Goal: Task Accomplishment & Management: Complete application form

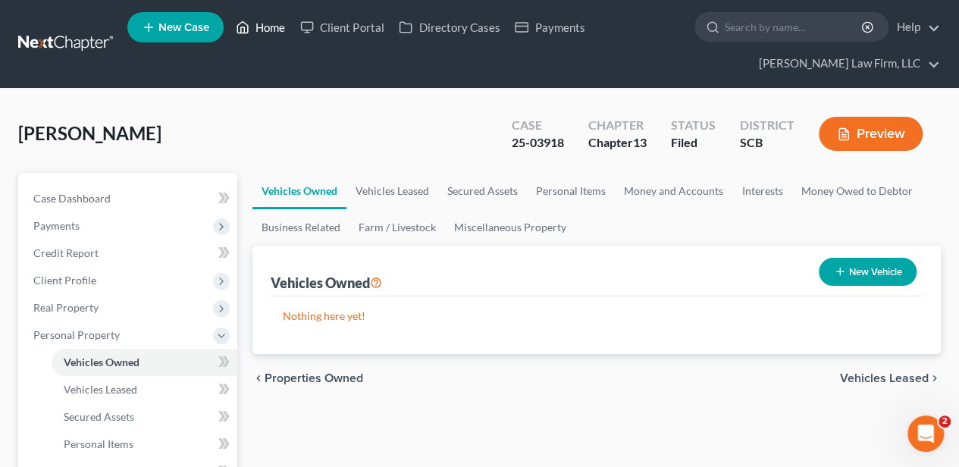
click at [274, 31] on link "Home" at bounding box center [260, 27] width 64 height 27
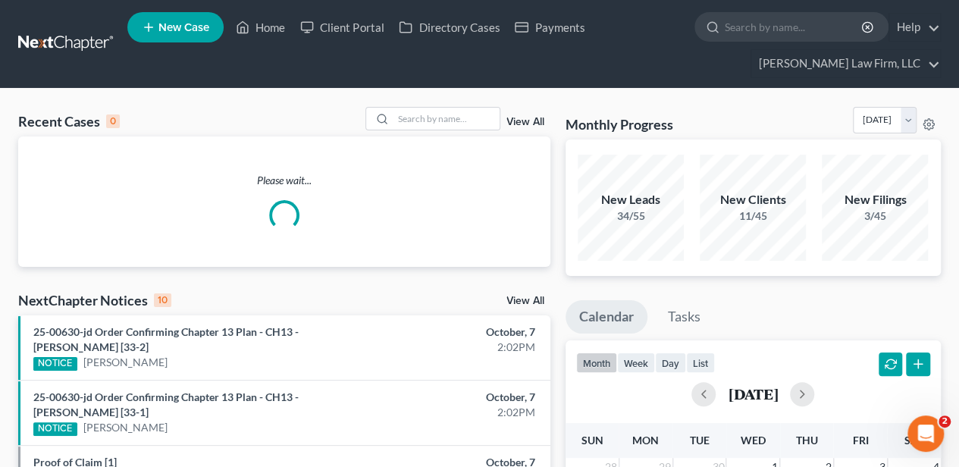
click at [201, 24] on span "New Case" at bounding box center [183, 27] width 51 height 11
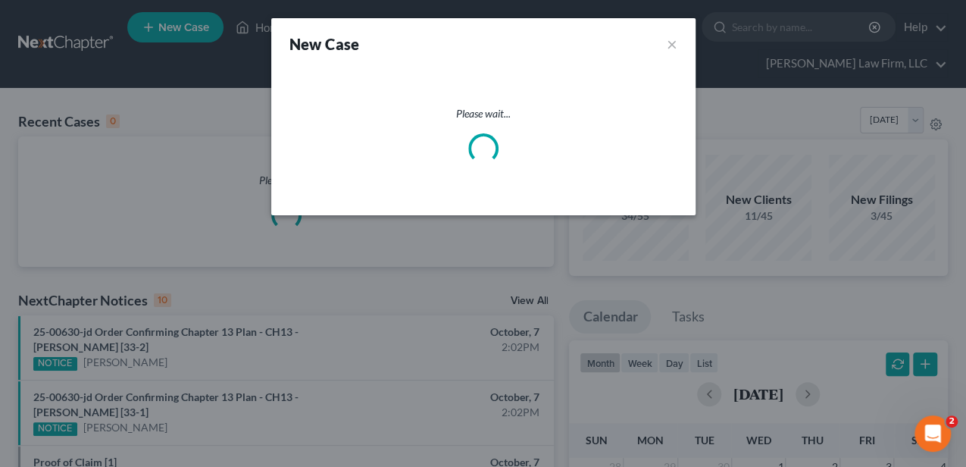
select select "72"
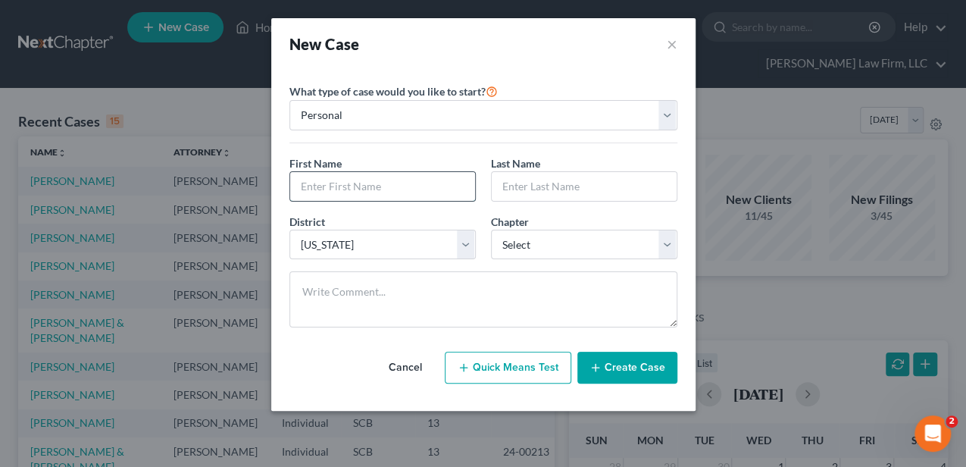
click at [372, 177] on input "text" at bounding box center [382, 186] width 185 height 29
type input "Charles"
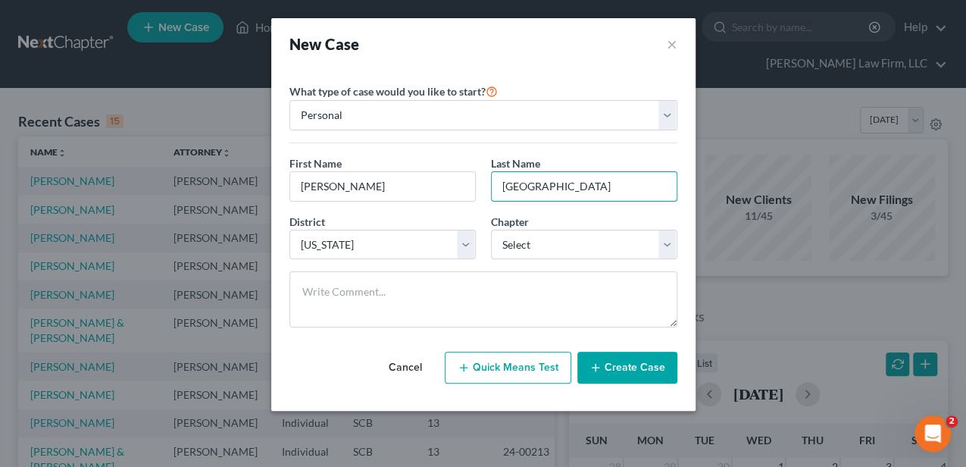
type input "Hobart"
click at [577, 260] on div "District * Select Alabama - Middle Alabama - Northern Alabama - Southern Alaska…" at bounding box center [483, 243] width 403 height 58
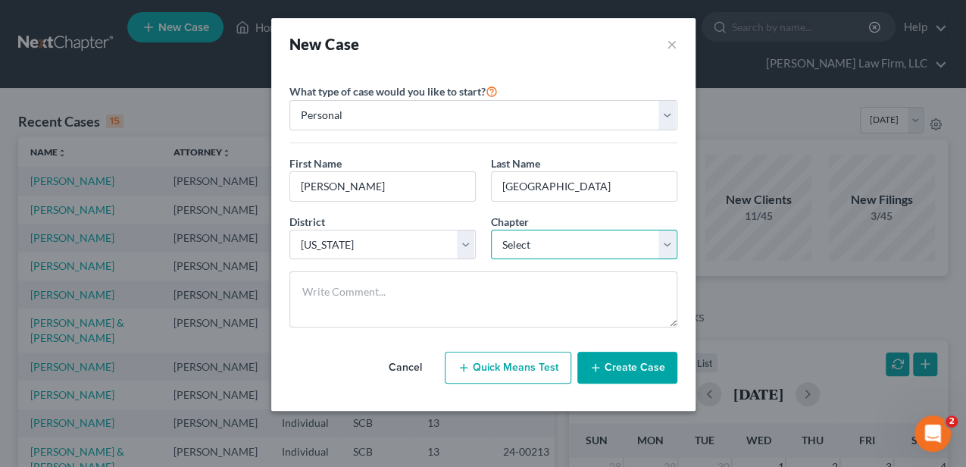
click at [539, 239] on select "Select 7 11 12 13" at bounding box center [584, 245] width 186 height 30
select select "3"
click at [491, 230] on select "Select 7 11 12 13" at bounding box center [584, 245] width 186 height 30
click at [592, 352] on button "Create Case" at bounding box center [628, 368] width 100 height 32
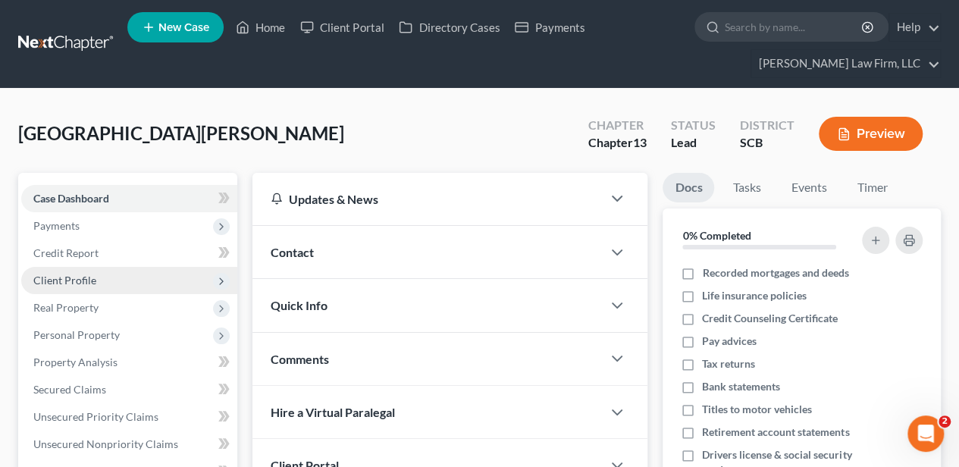
click at [63, 276] on span "Client Profile" at bounding box center [64, 280] width 63 height 13
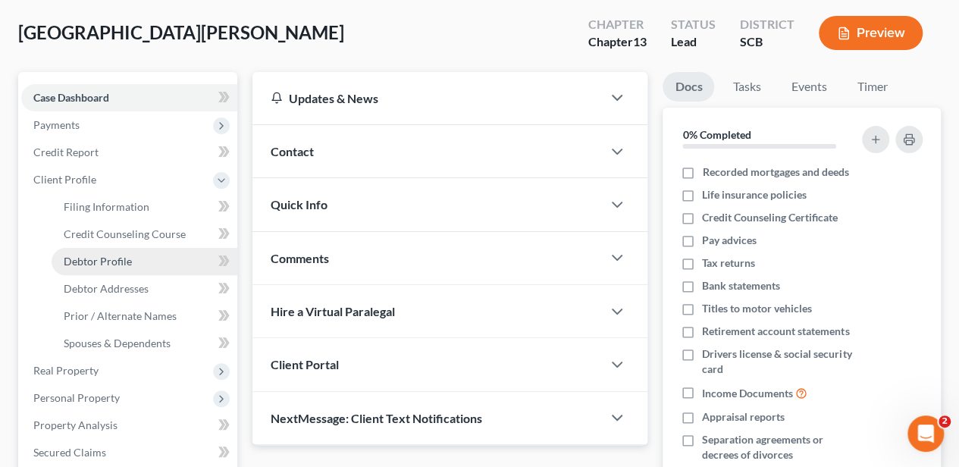
click at [104, 265] on span "Debtor Profile" at bounding box center [98, 261] width 68 height 13
select select "0"
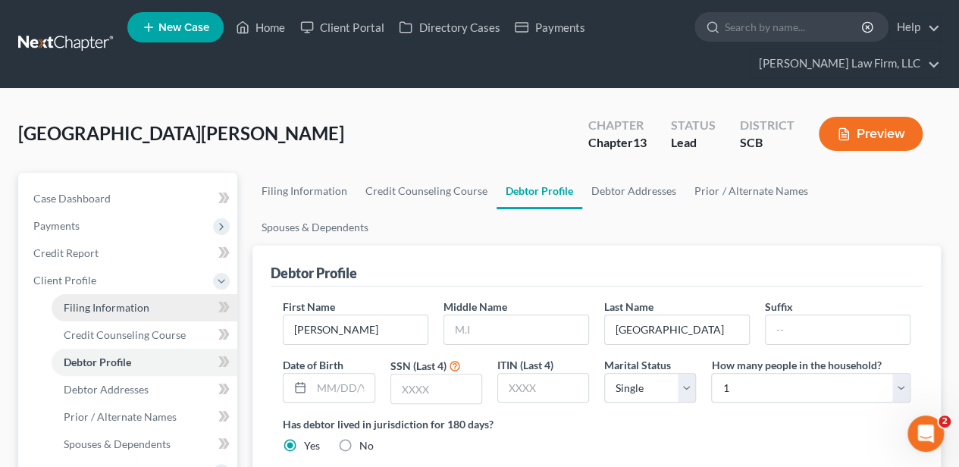
click at [106, 299] on link "Filing Information" at bounding box center [145, 307] width 186 height 27
select select "1"
select select "0"
select select "3"
select select "72"
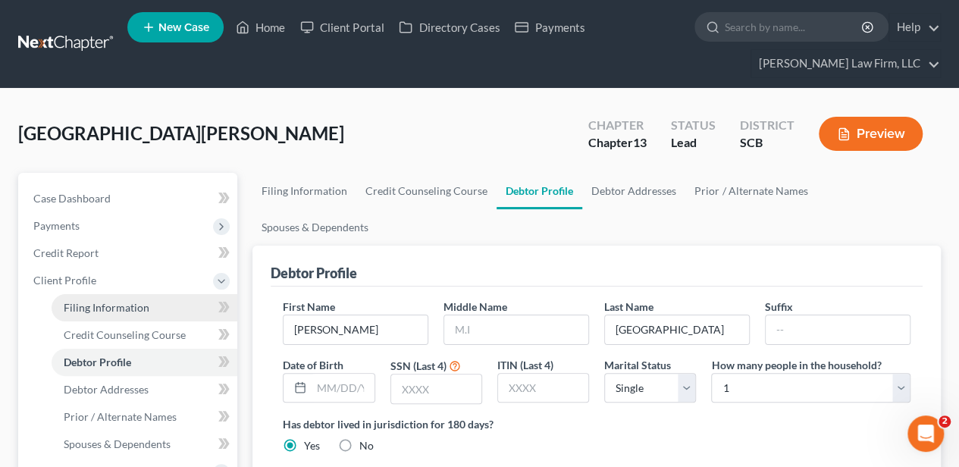
select select "42"
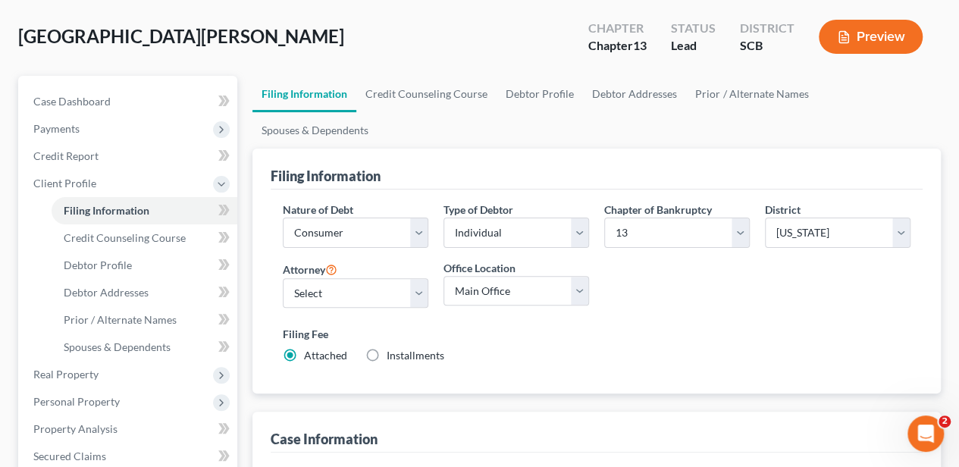
scroll to position [101, 0]
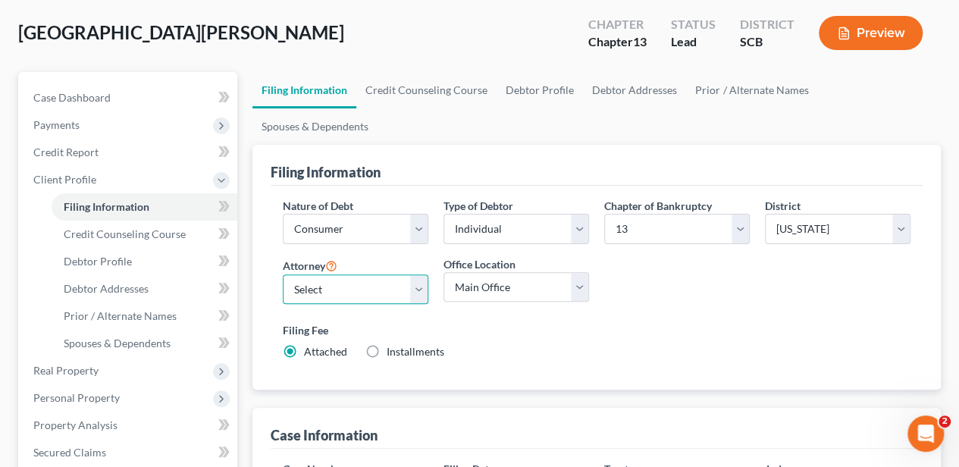
drag, startPoint x: 361, startPoint y: 252, endPoint x: 349, endPoint y: 265, distance: 17.2
click at [361, 274] on select "Select Robert Meredith, Jr. - SCB Elizabeth Heilig - SCB" at bounding box center [356, 289] width 146 height 30
select select "1"
click at [283, 274] on select "Select Robert Meredith, Jr. - SCB Elizabeth Heilig - SCB" at bounding box center [356, 289] width 146 height 30
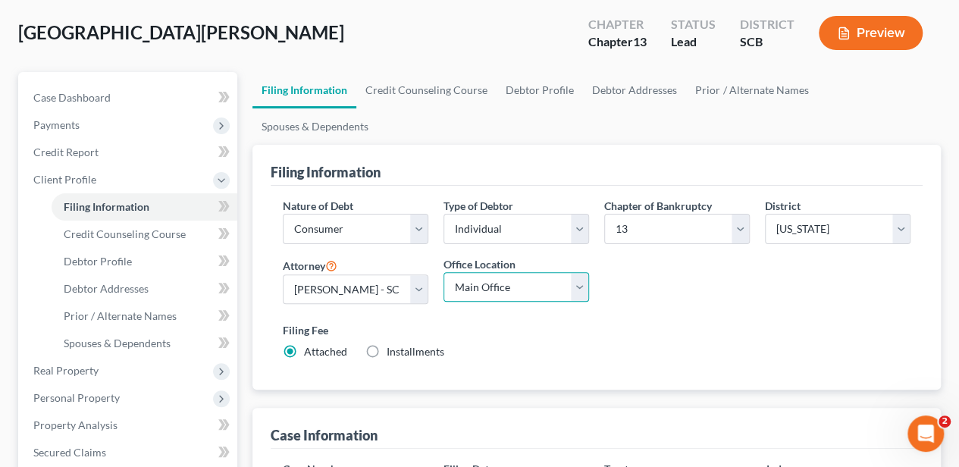
drag, startPoint x: 490, startPoint y: 252, endPoint x: 487, endPoint y: 264, distance: 11.8
click at [490, 272] on select "Main Office Myrtle Beach Columbia" at bounding box center [516, 287] width 146 height 30
click at [443, 272] on select "Main Office Myrtle Beach Columbia" at bounding box center [516, 287] width 146 height 30
drag, startPoint x: 487, startPoint y: 243, endPoint x: 484, endPoint y: 264, distance: 21.4
click at [487, 272] on select "Main Office Myrtle Beach Columbia" at bounding box center [516, 287] width 146 height 30
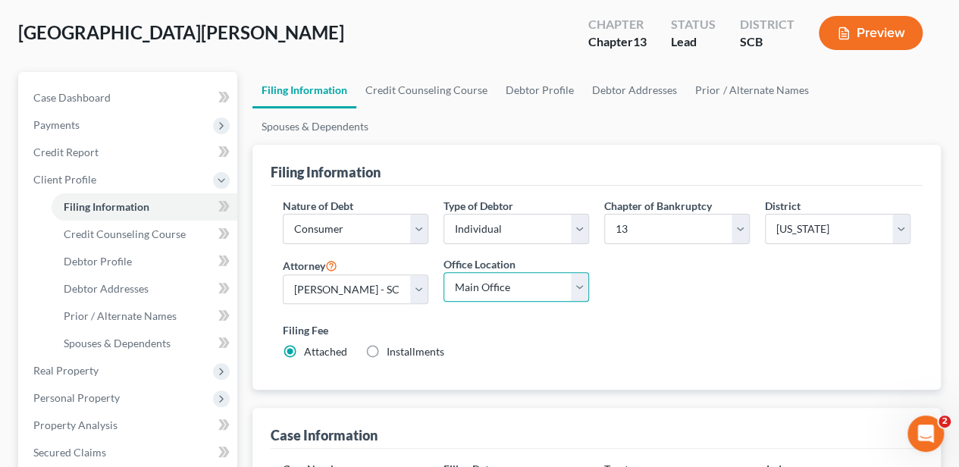
select select "0"
click at [443, 272] on select "Main Office Myrtle Beach Columbia" at bounding box center [516, 287] width 146 height 30
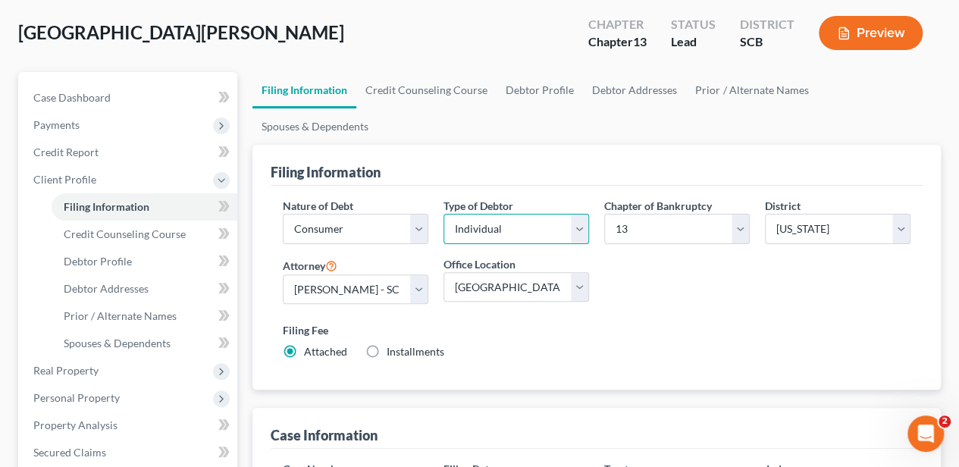
click at [487, 214] on select "Select Individual Joint" at bounding box center [516, 229] width 146 height 30
select select "1"
click at [443, 214] on select "Select Individual Joint" at bounding box center [516, 229] width 146 height 30
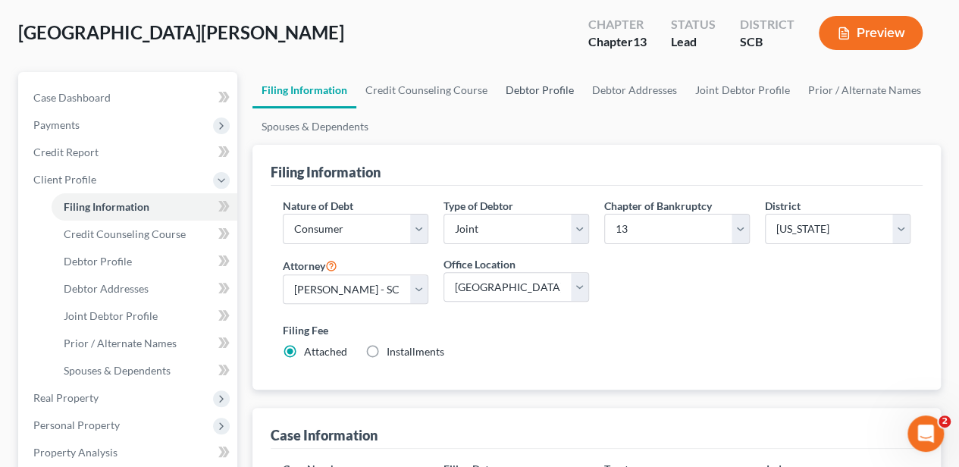
click at [537, 91] on link "Debtor Profile" at bounding box center [540, 90] width 86 height 36
select select "1"
select select "0"
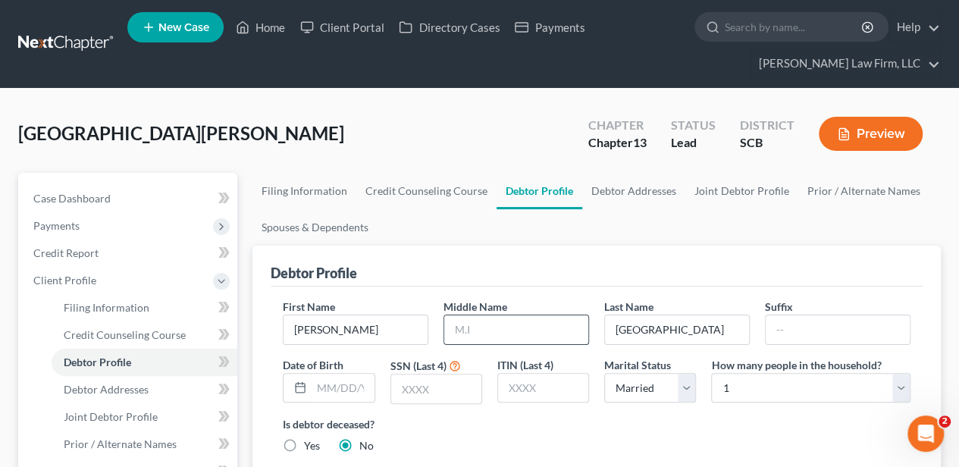
click at [493, 316] on input "text" at bounding box center [516, 329] width 144 height 29
type input "Sheldon"
click at [653, 186] on link "Debtor Addresses" at bounding box center [633, 191] width 103 height 36
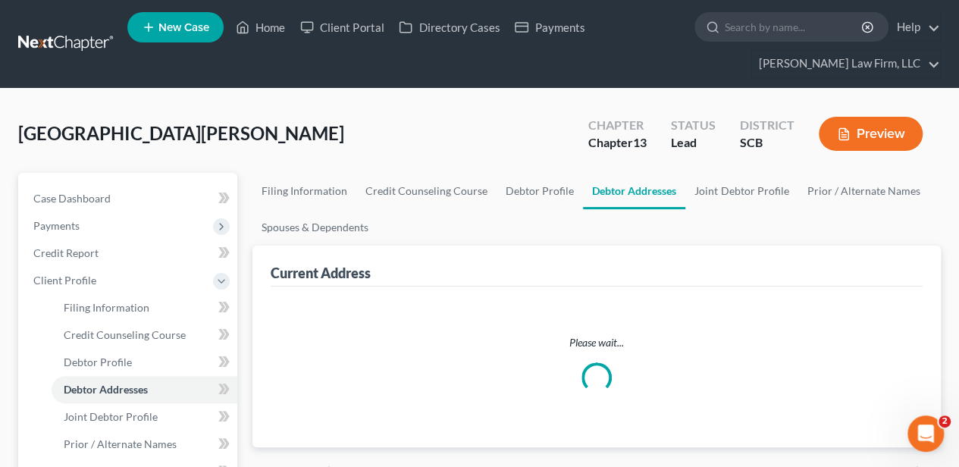
select select "0"
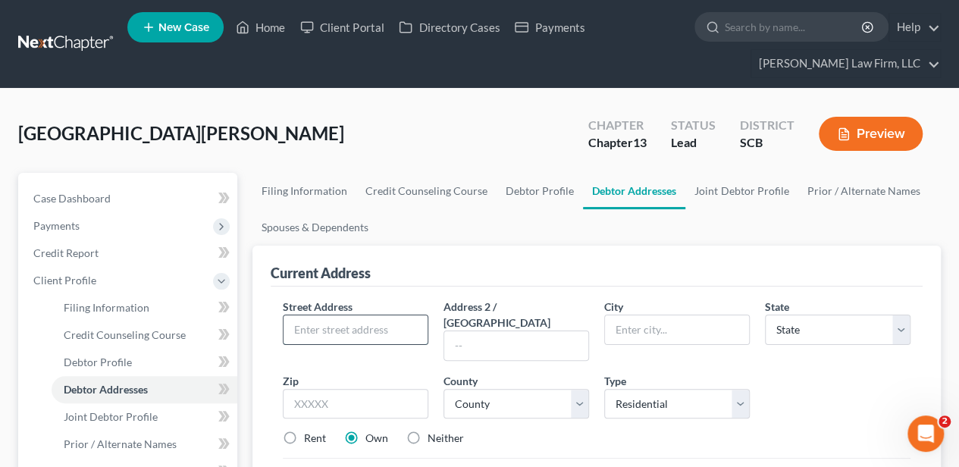
click at [368, 318] on input "text" at bounding box center [356, 329] width 144 height 29
drag, startPoint x: 821, startPoint y: 406, endPoint x: 811, endPoint y: 399, distance: 12.0
click at [821, 406] on div "Street Address * Address 2 / PO Box City * State * State AL AK AR AZ CA CO CT D…" at bounding box center [596, 379] width 643 height 160
click at [362, 335] on input "text" at bounding box center [356, 329] width 144 height 29
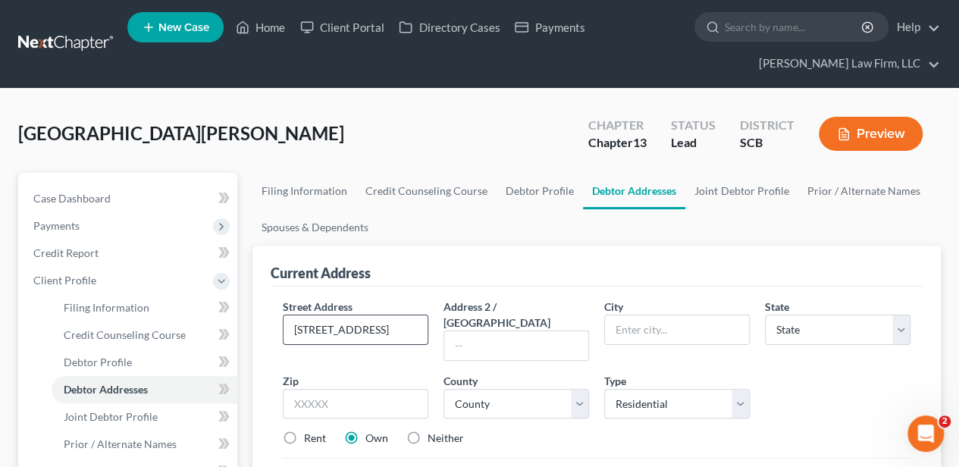
type input "1100 Commons Blvd., Unit 814"
type input "29572"
type input "Myrtle Beach"
select select "42"
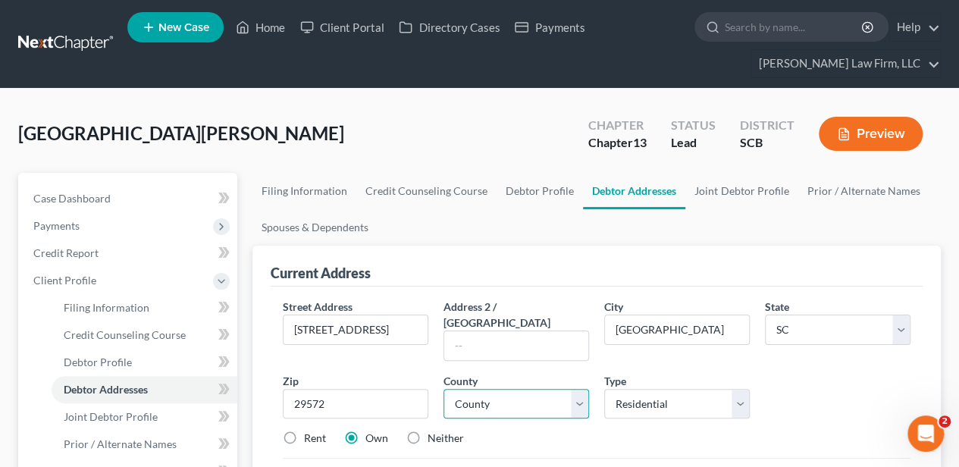
drag, startPoint x: 486, startPoint y: 390, endPoint x: 483, endPoint y: 365, distance: 25.2
click at [485, 389] on select "County" at bounding box center [516, 404] width 146 height 30
select select "25"
click at [443, 389] on select "County Abbeville County Aiken County Allendale County Anderson County Bamberg C…" at bounding box center [516, 404] width 146 height 30
click at [306, 431] on label "Rent" at bounding box center [315, 438] width 22 height 15
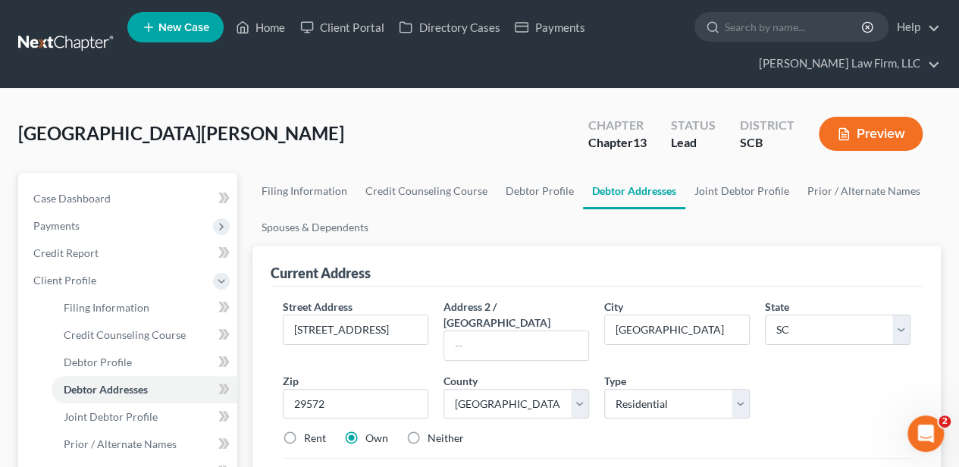
click at [310, 431] on input "Rent" at bounding box center [315, 436] width 10 height 10
radio input "true"
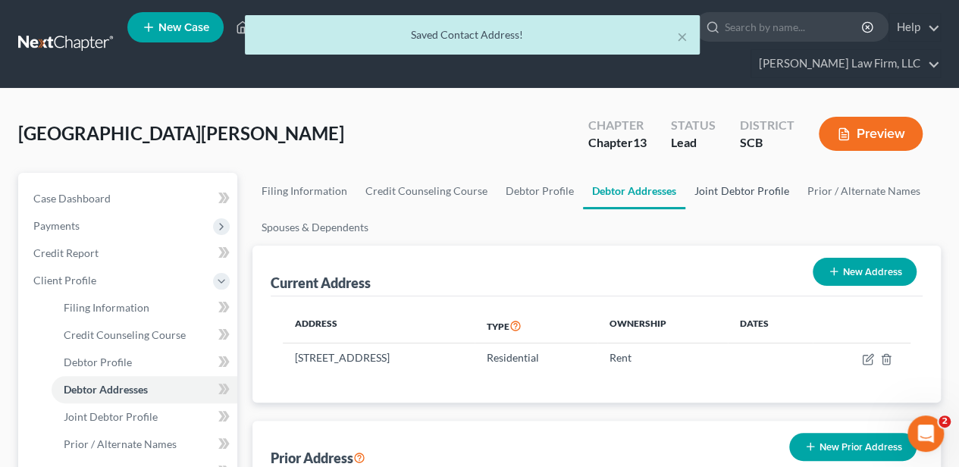
drag, startPoint x: 708, startPoint y: 189, endPoint x: 551, endPoint y: 237, distance: 164.0
click at [708, 189] on link "Joint Debtor Profile" at bounding box center [741, 191] width 112 height 36
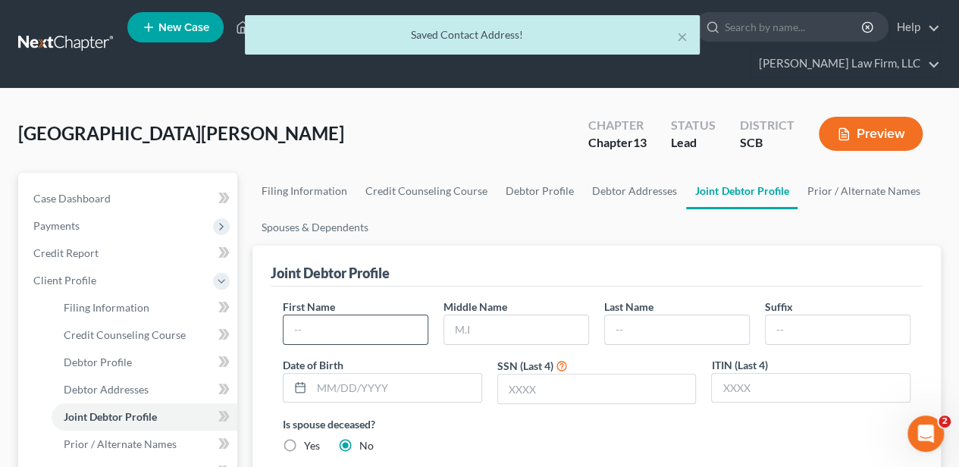
click at [382, 321] on input "text" at bounding box center [356, 329] width 144 height 29
type input "Deborah"
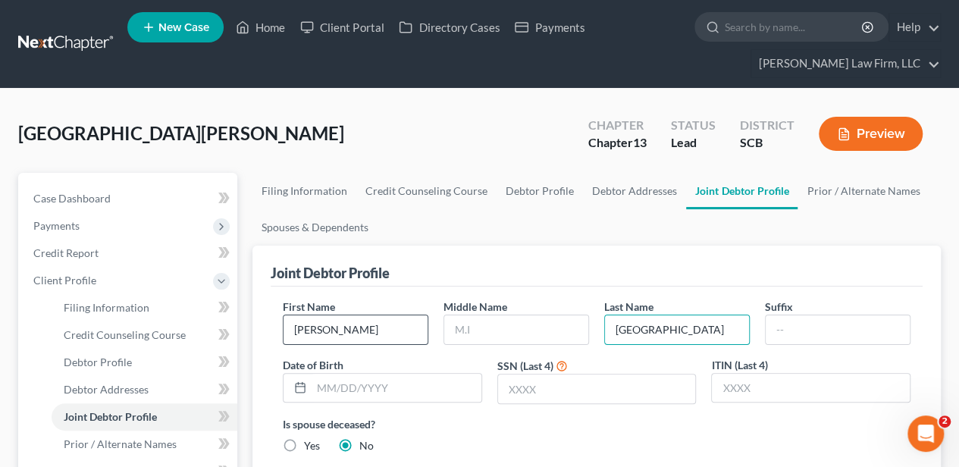
type input "Hobart"
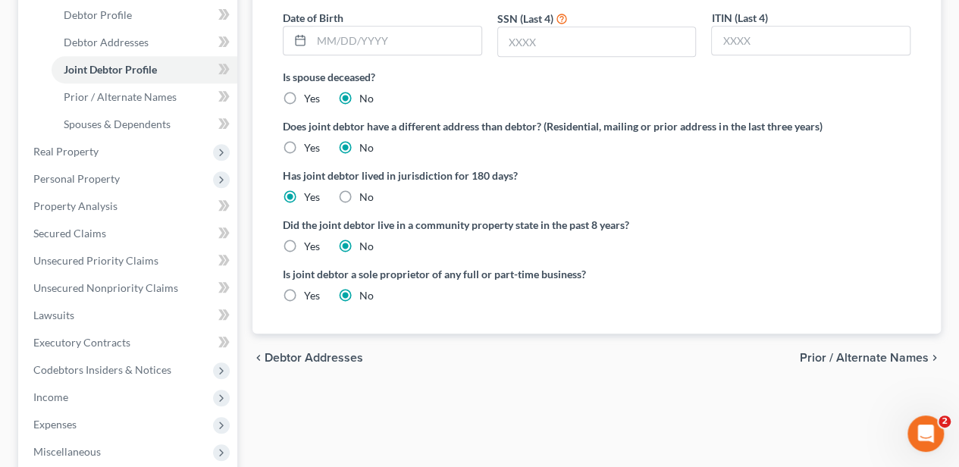
scroll to position [455, 0]
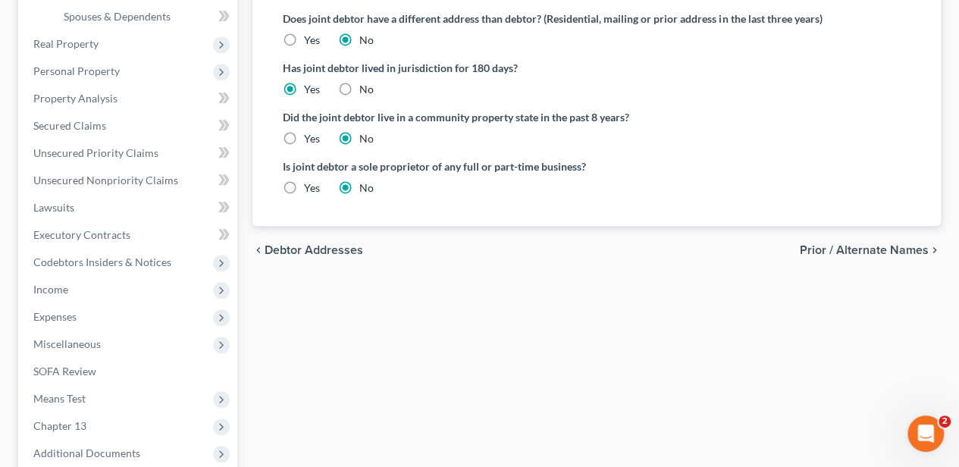
click at [800, 245] on div "chevron_left Debtor Addresses Prior / Alternate Names chevron_right" at bounding box center [596, 250] width 688 height 49
click at [808, 244] on span "Prior / Alternate Names" at bounding box center [864, 250] width 129 height 12
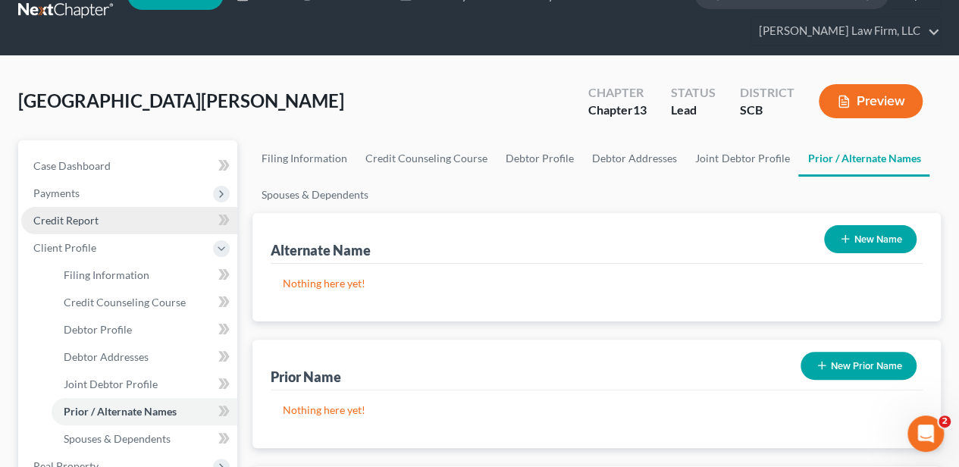
scroll to position [50, 0]
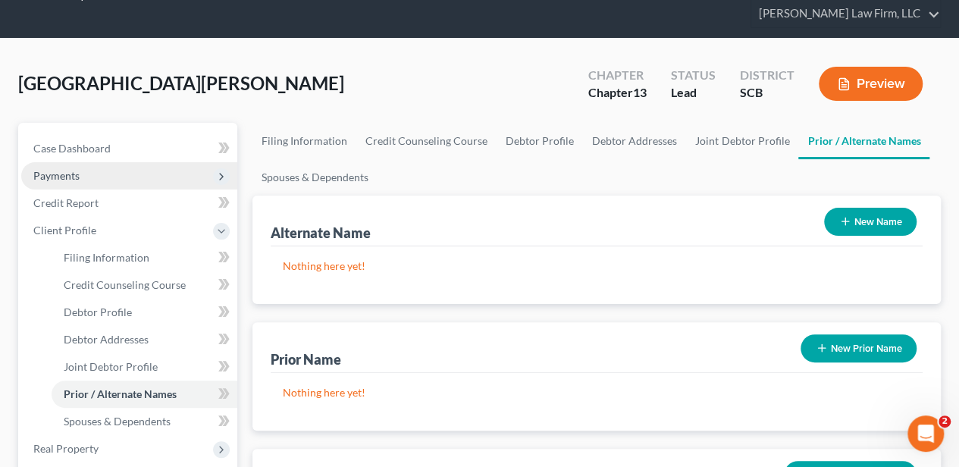
click at [90, 174] on span "Payments" at bounding box center [129, 175] width 216 height 27
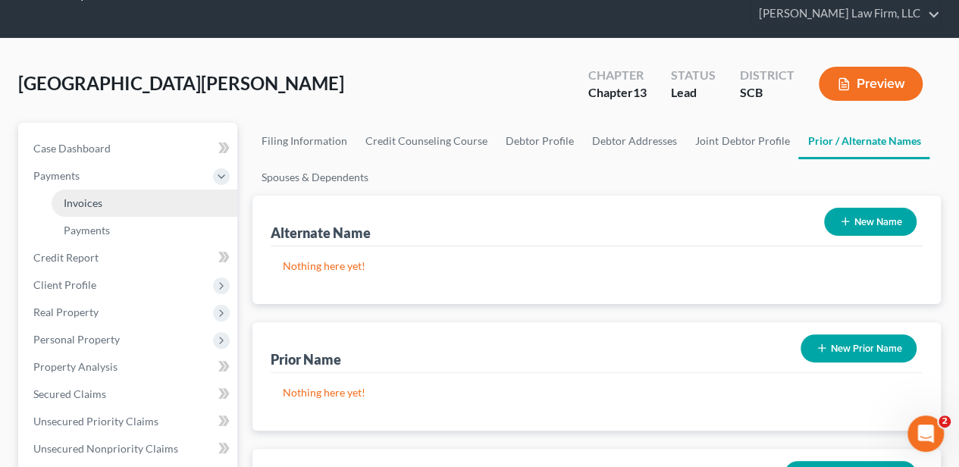
click at [89, 194] on link "Invoices" at bounding box center [145, 203] width 186 height 27
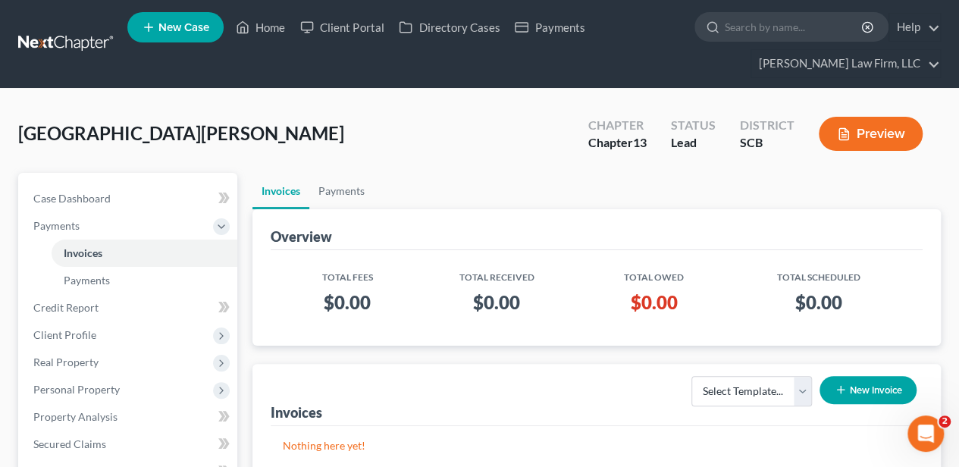
click at [857, 394] on button "New Invoice" at bounding box center [867, 390] width 97 height 28
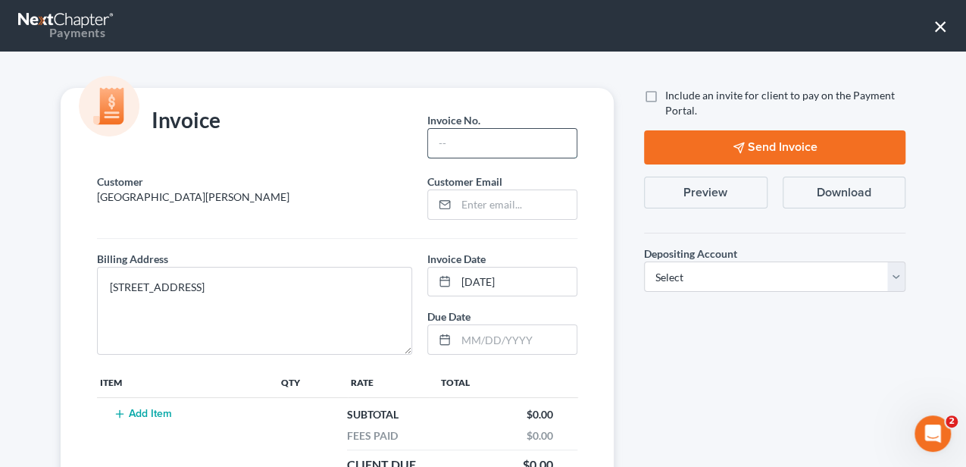
click at [444, 144] on input "text" at bounding box center [502, 143] width 149 height 29
type input "25-065 MB"
click at [468, 190] on input "email" at bounding box center [516, 204] width 121 height 29
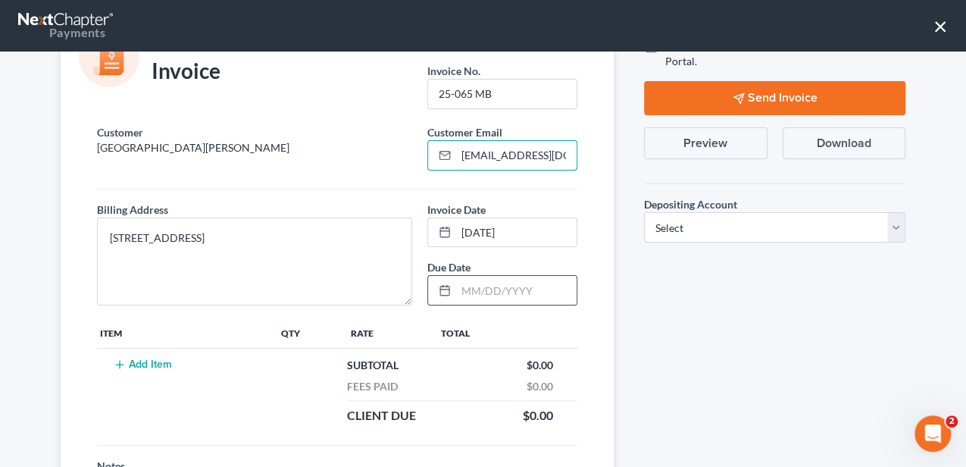
scroll to position [101, 0]
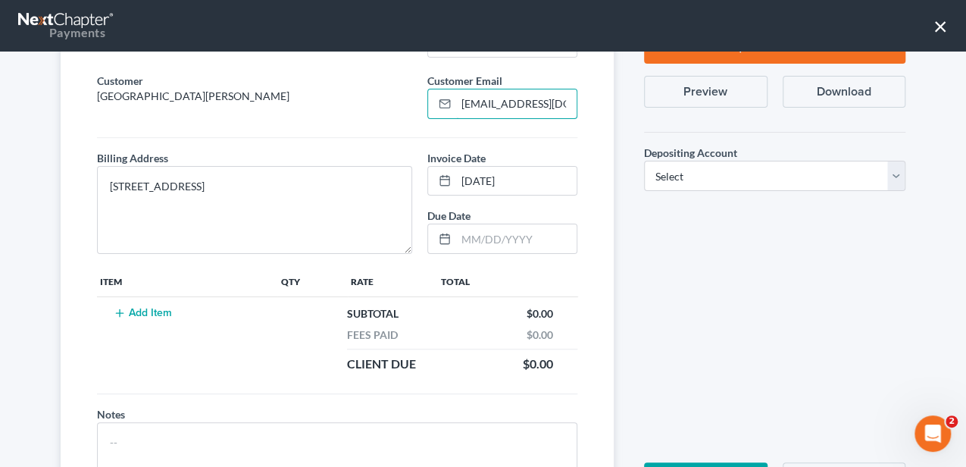
type input "[EMAIL_ADDRESS][DOMAIN_NAME]"
drag, startPoint x: 857, startPoint y: 291, endPoint x: 846, endPoint y: 296, distance: 11.5
click at [857, 294] on div "Include an invite for client to pay on the Payment Portal. Send Invoice Preview…" at bounding box center [775, 248] width 292 height 522
click at [142, 312] on button "Add Item" at bounding box center [142, 313] width 67 height 12
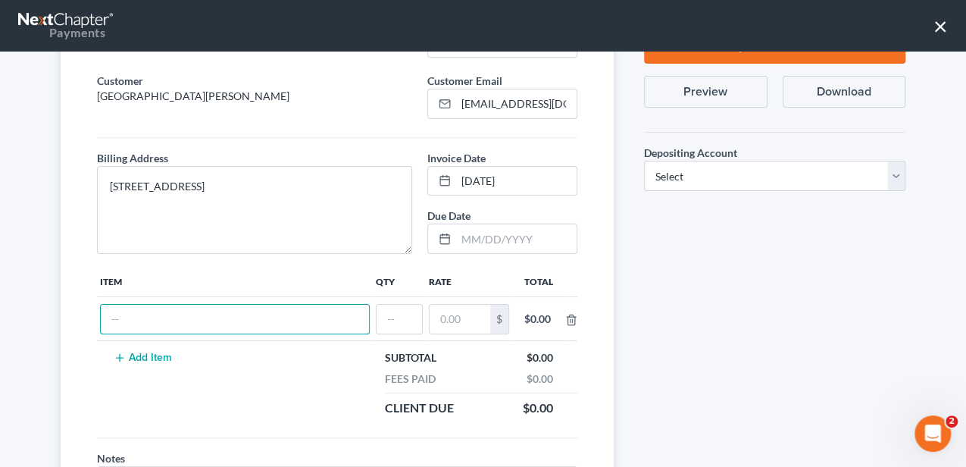
click at [133, 327] on input "text" at bounding box center [235, 319] width 268 height 29
type input "Attorney Fee"
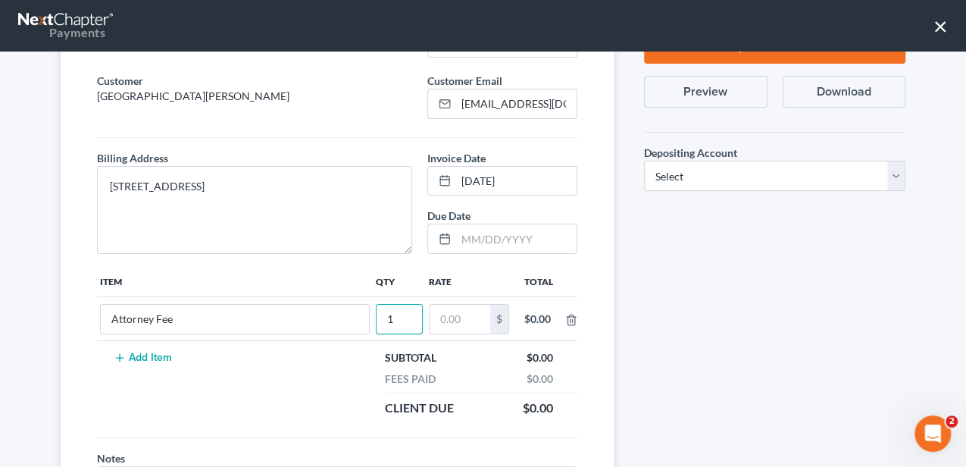
type input "1"
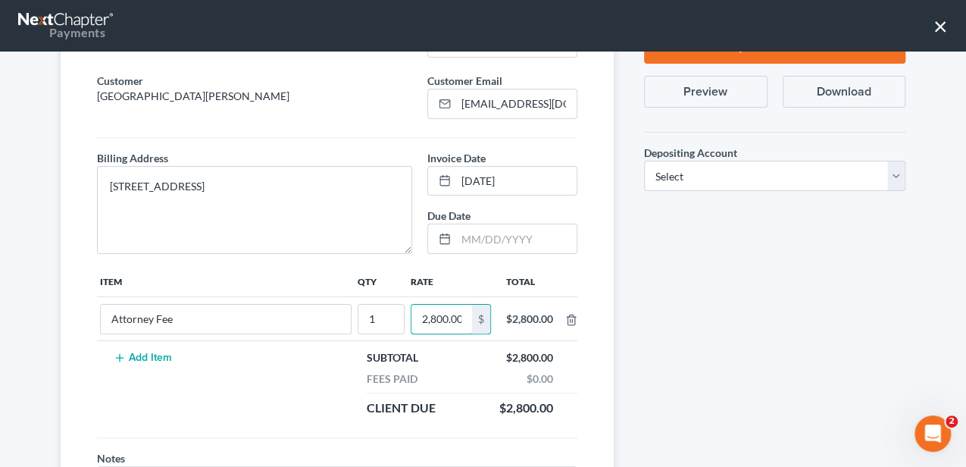
scroll to position [0, 2]
type input "2,800.00"
drag, startPoint x: 661, startPoint y: 170, endPoint x: 664, endPoint y: 186, distance: 17.0
click at [661, 170] on select "Select Operation Trust" at bounding box center [775, 176] width 262 height 30
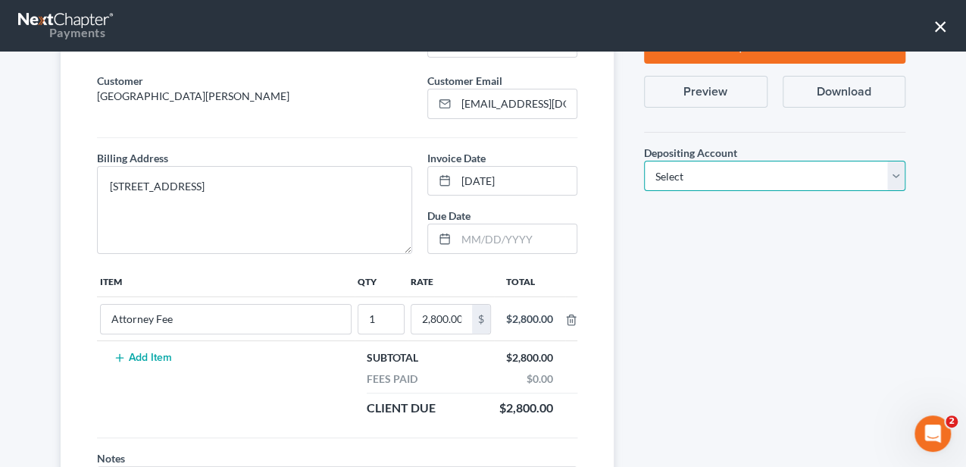
select select "1"
click at [644, 161] on select "Select Operation Trust" at bounding box center [775, 176] width 262 height 30
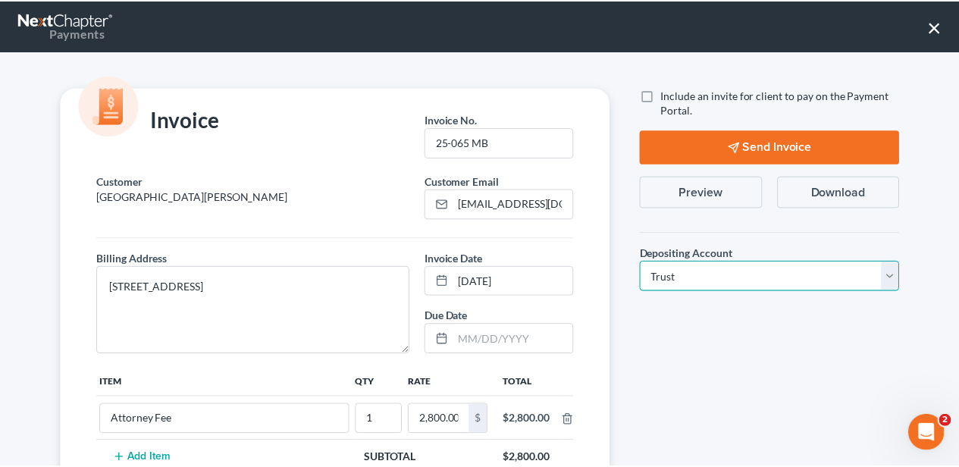
scroll to position [218, 0]
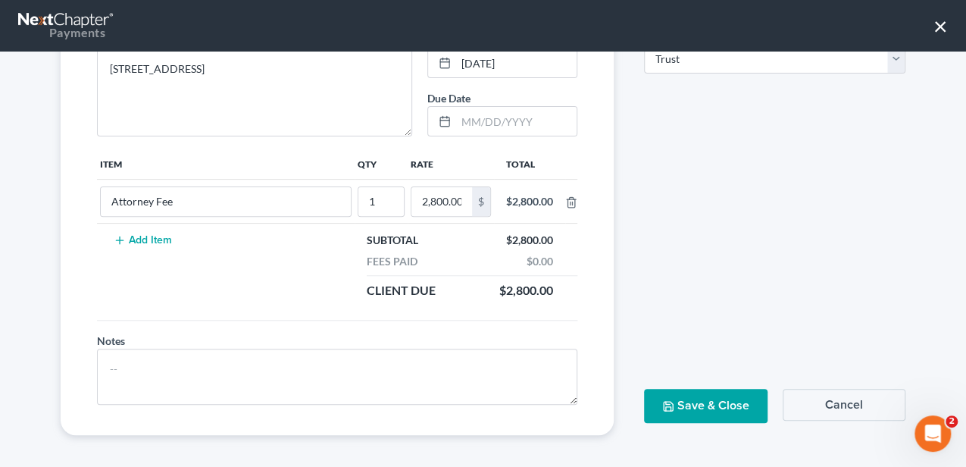
click at [719, 396] on button "Save & Close" at bounding box center [706, 406] width 124 height 34
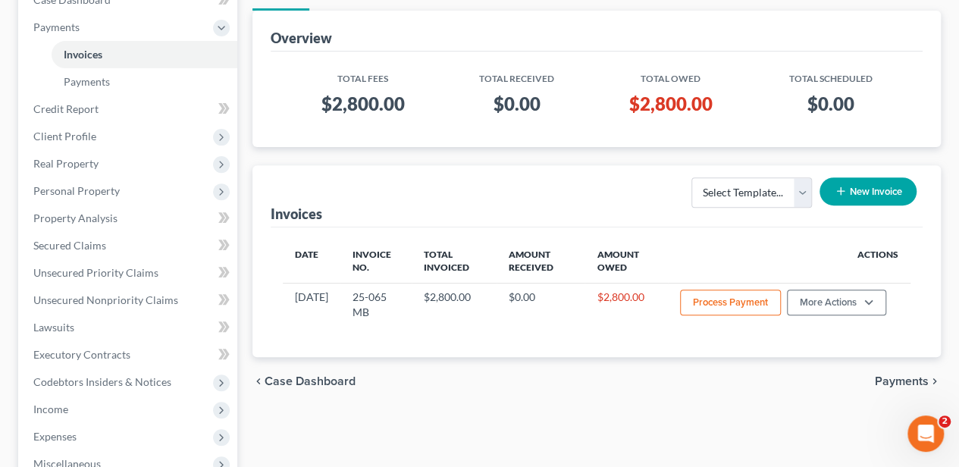
scroll to position [202, 0]
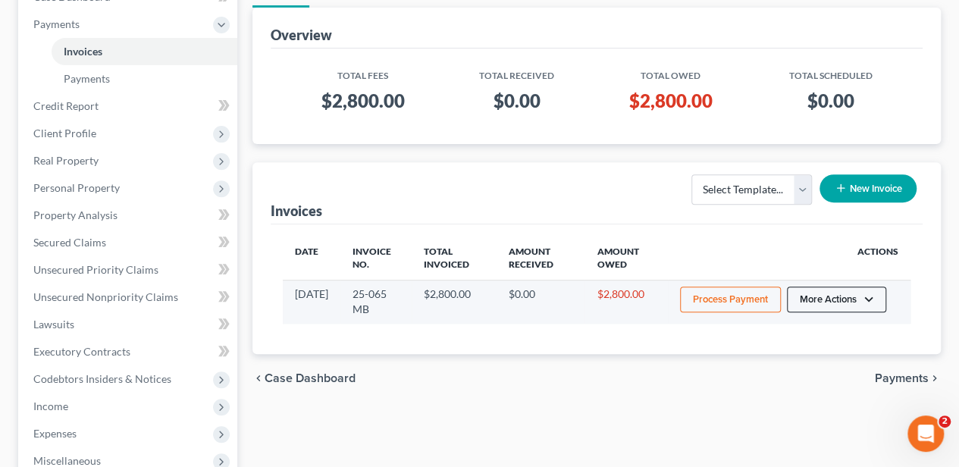
click at [797, 298] on button "More Actions" at bounding box center [836, 300] width 99 height 26
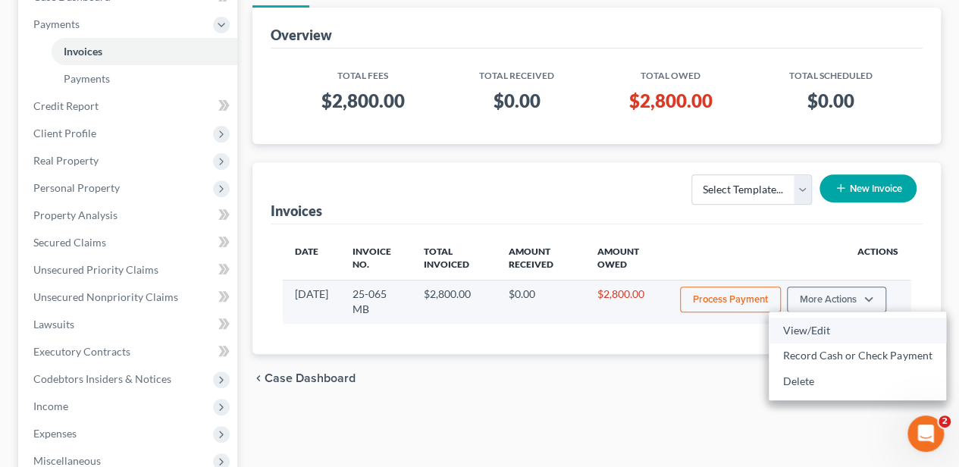
click at [792, 329] on link "View/Edit" at bounding box center [857, 331] width 177 height 26
select select "1"
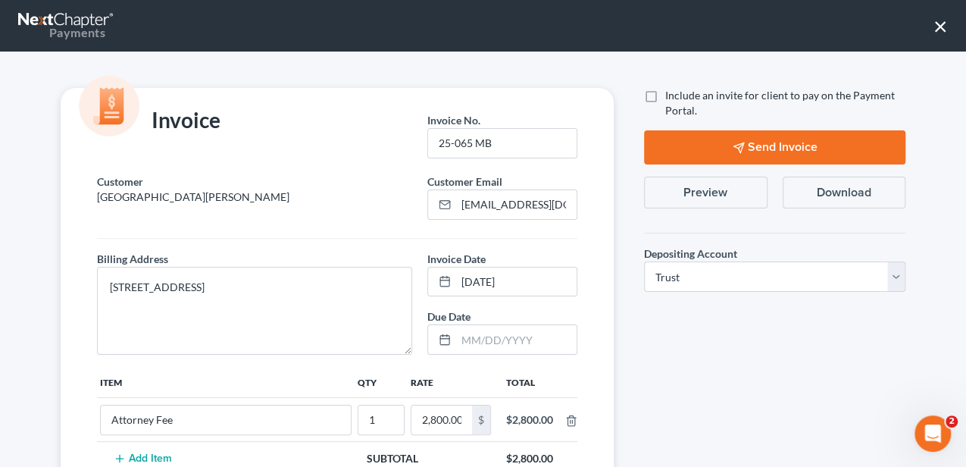
click at [934, 24] on button "×" at bounding box center [941, 26] width 14 height 24
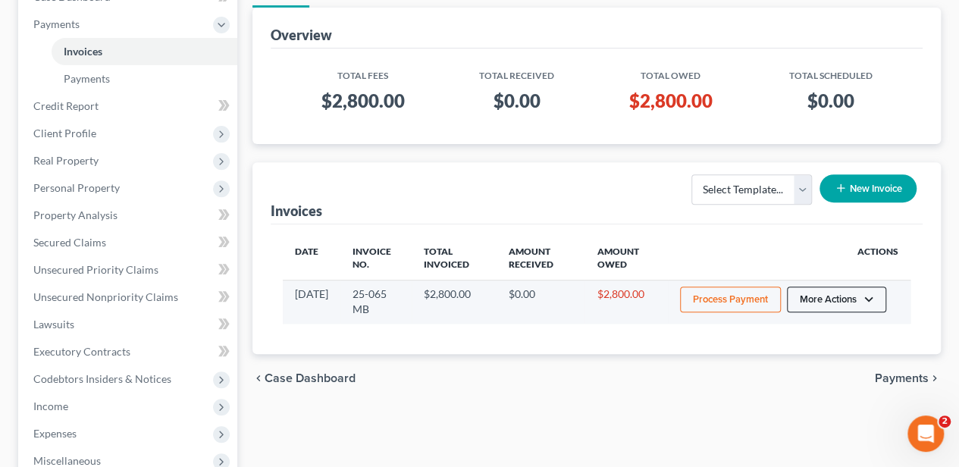
click at [815, 295] on button "More Actions" at bounding box center [836, 300] width 99 height 26
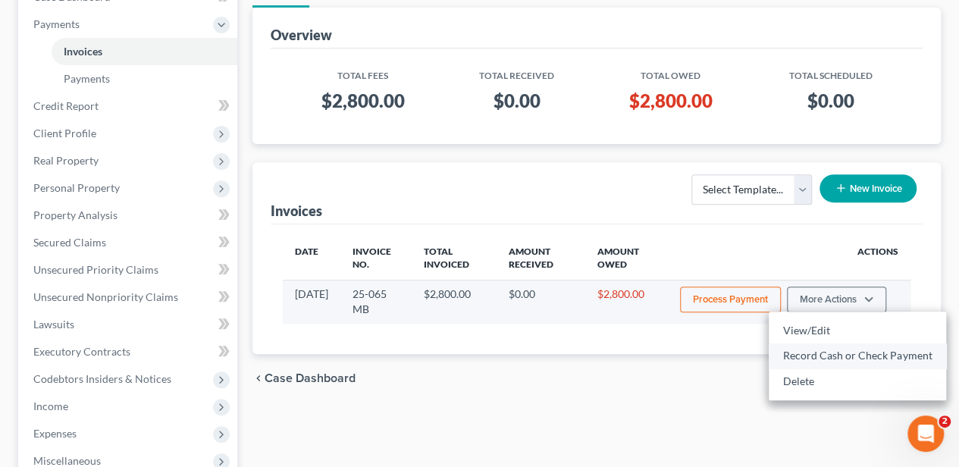
click at [804, 348] on link "Record Cash or Check Payment" at bounding box center [857, 356] width 177 height 26
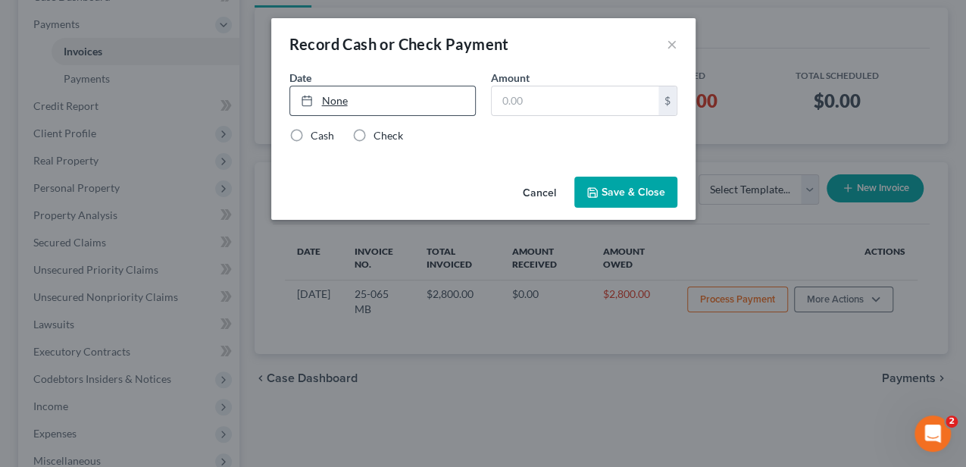
type input "10/7/2025"
click at [358, 101] on link "None" at bounding box center [382, 100] width 185 height 29
click at [553, 115] on div "$" at bounding box center [584, 101] width 186 height 30
click at [551, 114] on input "text" at bounding box center [575, 100] width 167 height 29
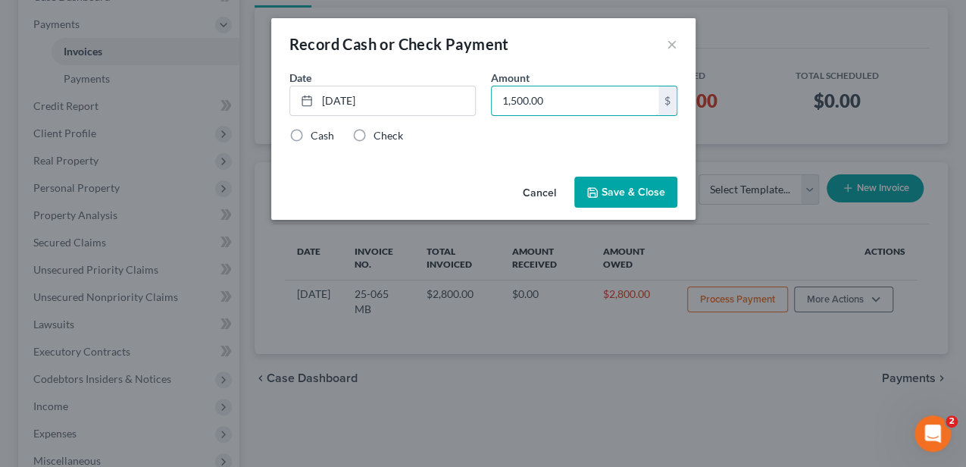
type input "1,500.00"
click at [311, 133] on label "Cash" at bounding box center [322, 135] width 23 height 15
click at [317, 133] on input "Cash" at bounding box center [322, 133] width 10 height 10
radio input "true"
click at [623, 196] on button "Save & Close" at bounding box center [626, 193] width 103 height 32
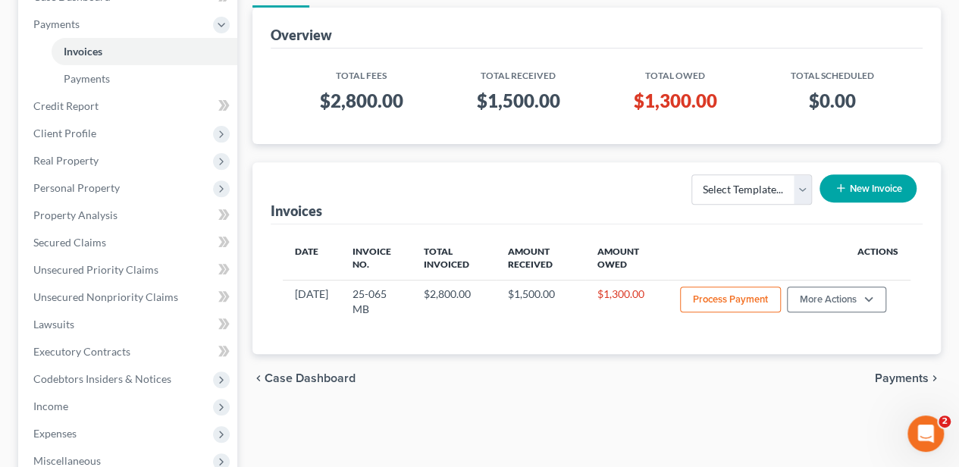
click at [791, 370] on div "chevron_left Case Dashboard Payments chevron_right" at bounding box center [596, 378] width 688 height 49
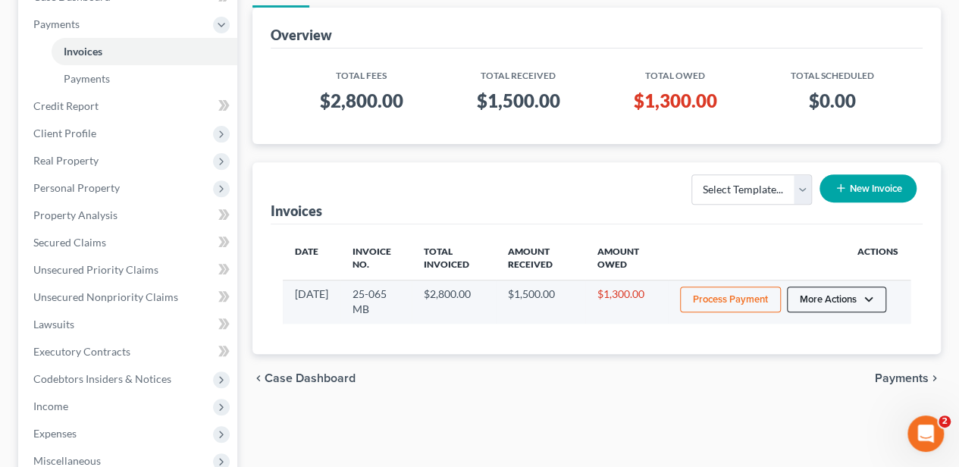
click at [822, 300] on button "More Actions" at bounding box center [836, 300] width 99 height 26
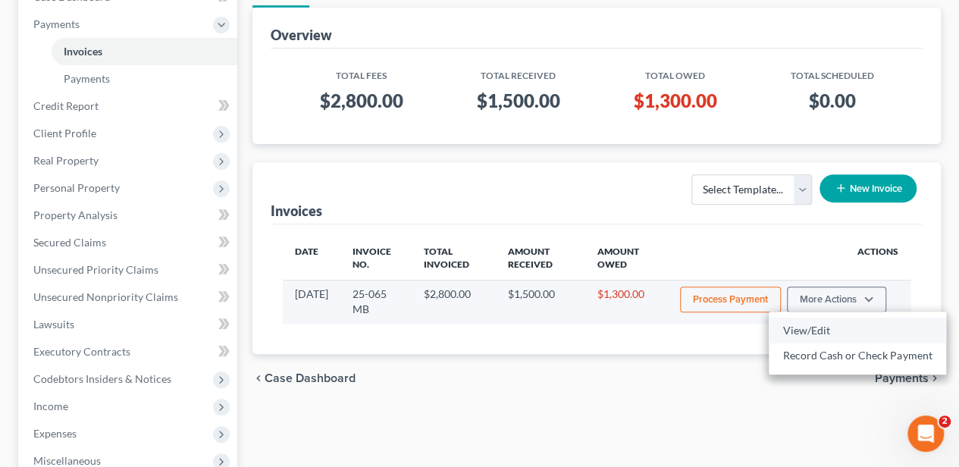
click at [811, 324] on link "View/Edit" at bounding box center [857, 331] width 177 height 26
select select "1"
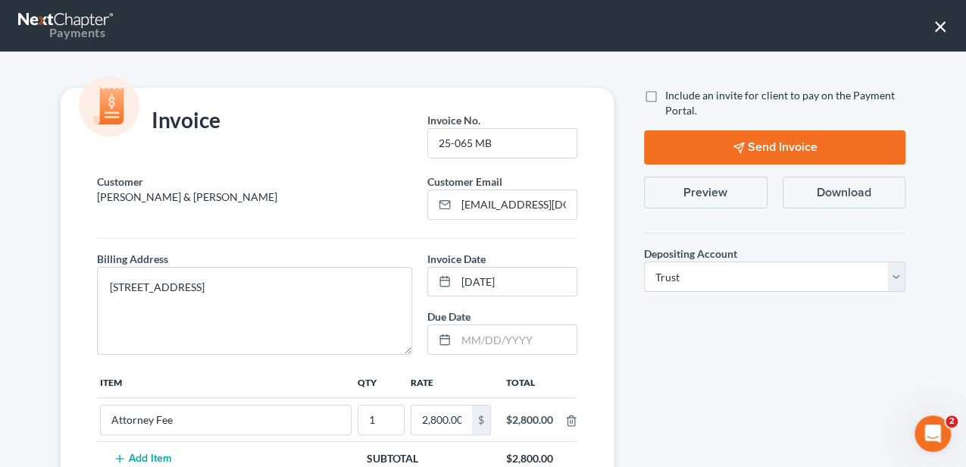
click at [714, 180] on button "Preview" at bounding box center [706, 193] width 124 height 32
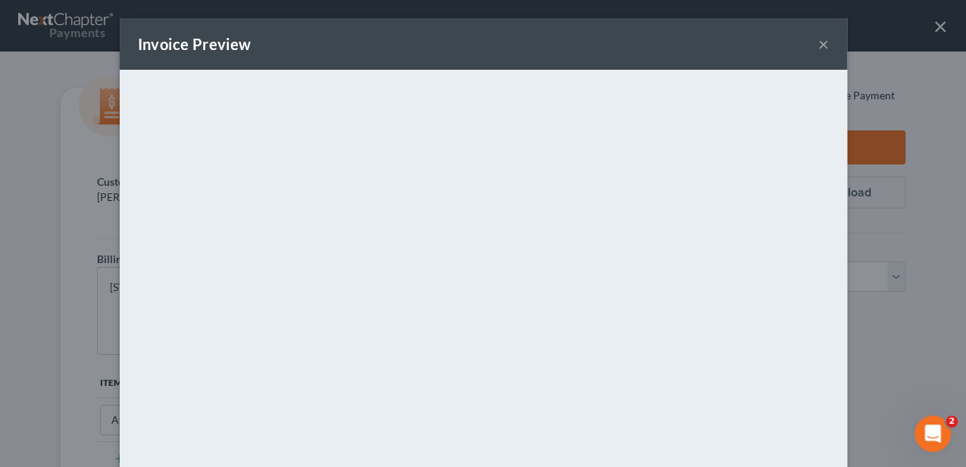
click at [819, 42] on button "×" at bounding box center [824, 44] width 11 height 18
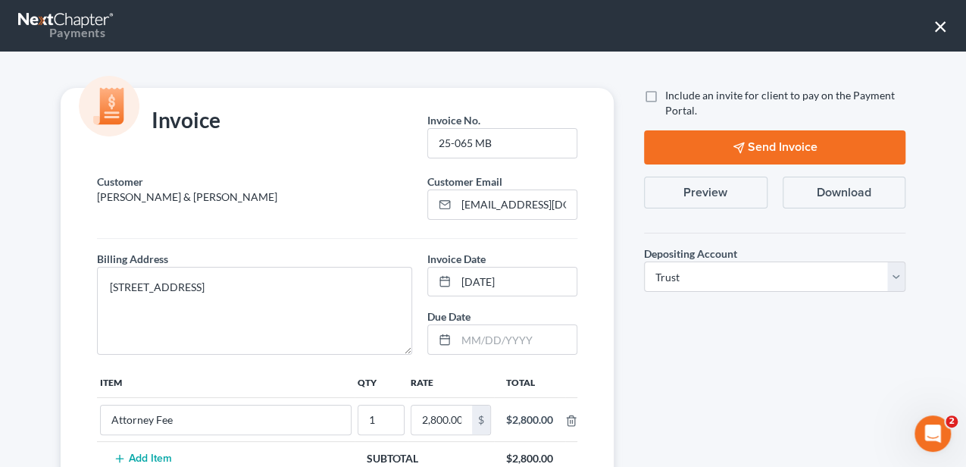
click at [941, 23] on button "×" at bounding box center [941, 26] width 14 height 24
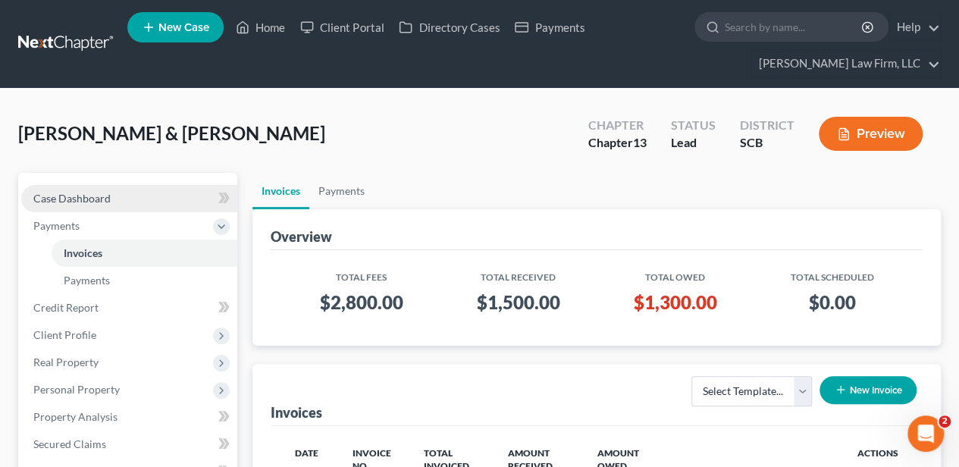
click at [140, 192] on link "Case Dashboard" at bounding box center [129, 198] width 216 height 27
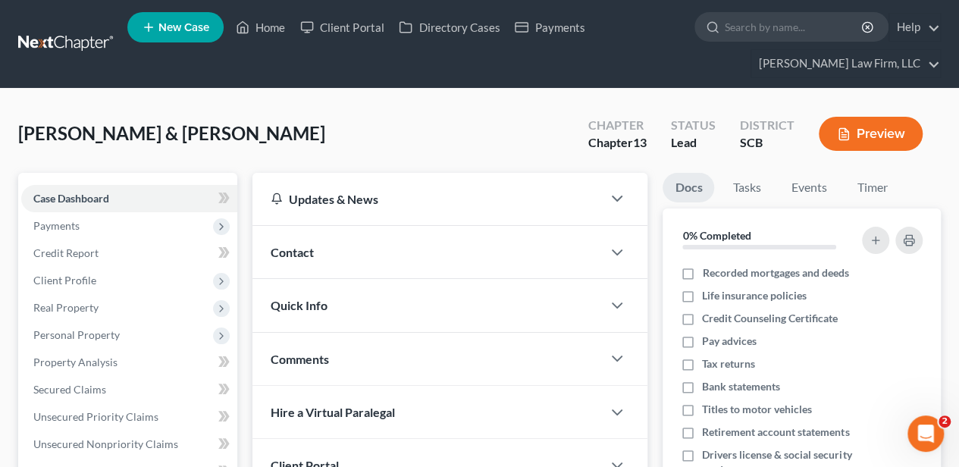
click at [370, 250] on div "Contact" at bounding box center [426, 252] width 349 height 52
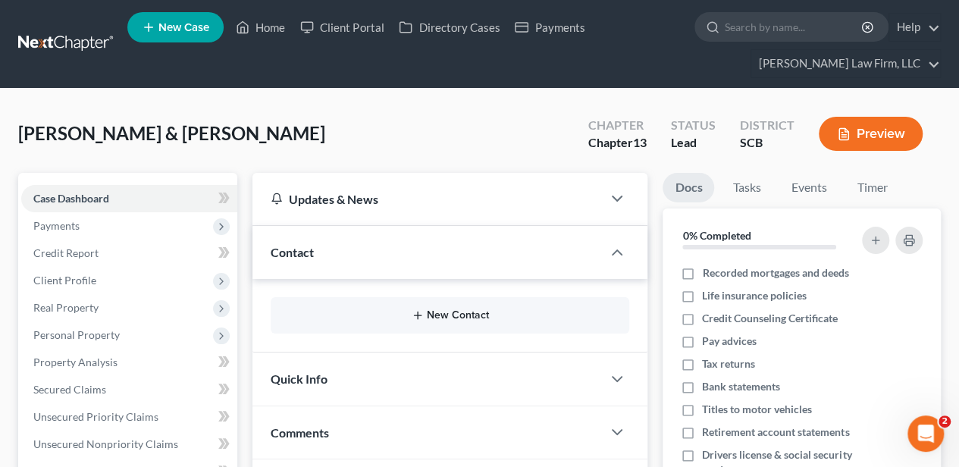
click at [407, 314] on button "New Contact" at bounding box center [450, 315] width 334 height 12
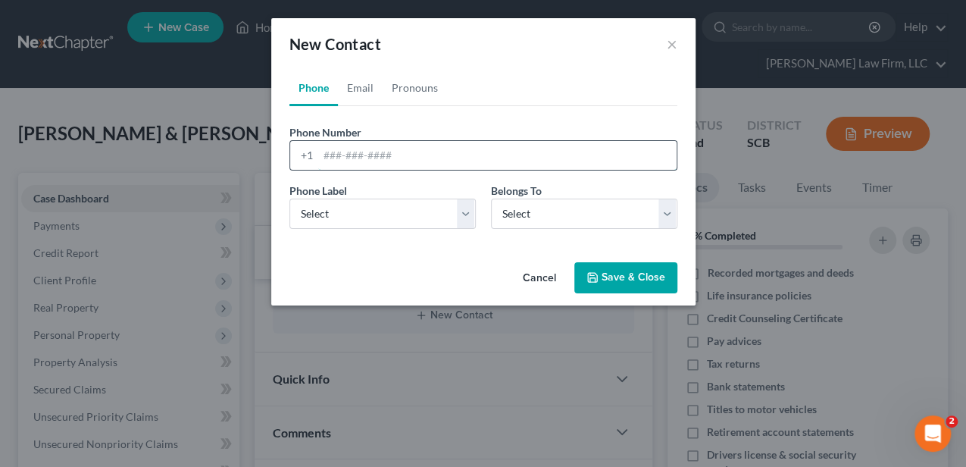
click at [384, 157] on input "tel" at bounding box center [497, 155] width 359 height 29
type input "[PHONE_NUMBER]"
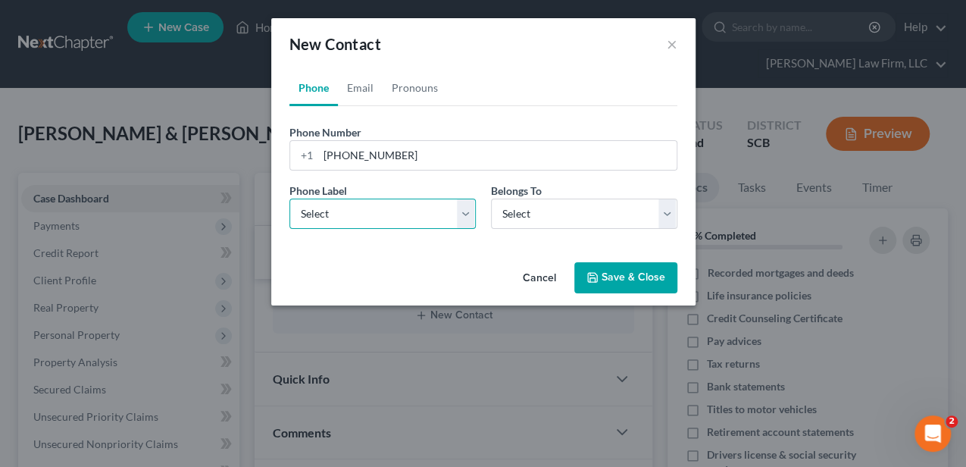
click at [318, 224] on select "Select Mobile Home Work Other" at bounding box center [383, 214] width 186 height 30
select select "0"
click at [290, 199] on select "Select Mobile Home Work Other" at bounding box center [383, 214] width 186 height 30
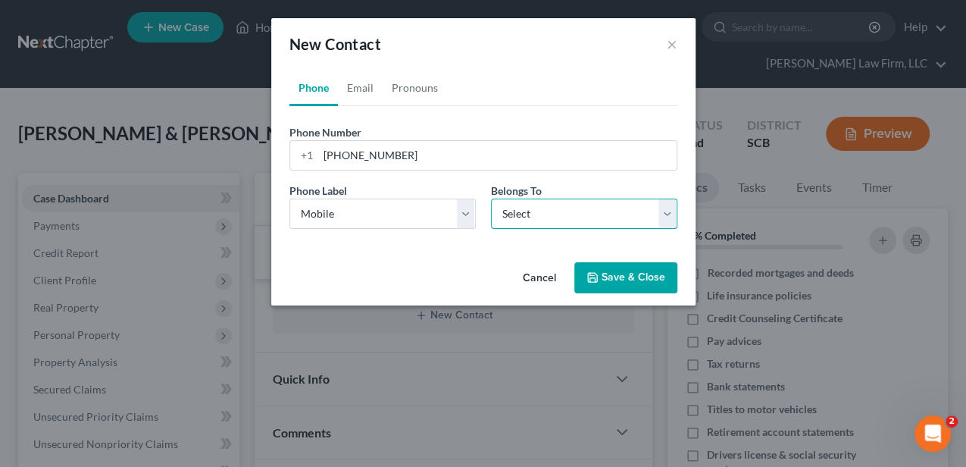
click at [534, 206] on select "Select Client Spouse Other" at bounding box center [584, 214] width 186 height 30
select select "0"
click at [491, 199] on select "Select Client Spouse Other" at bounding box center [584, 214] width 186 height 30
click at [365, 93] on link "Email" at bounding box center [360, 88] width 45 height 36
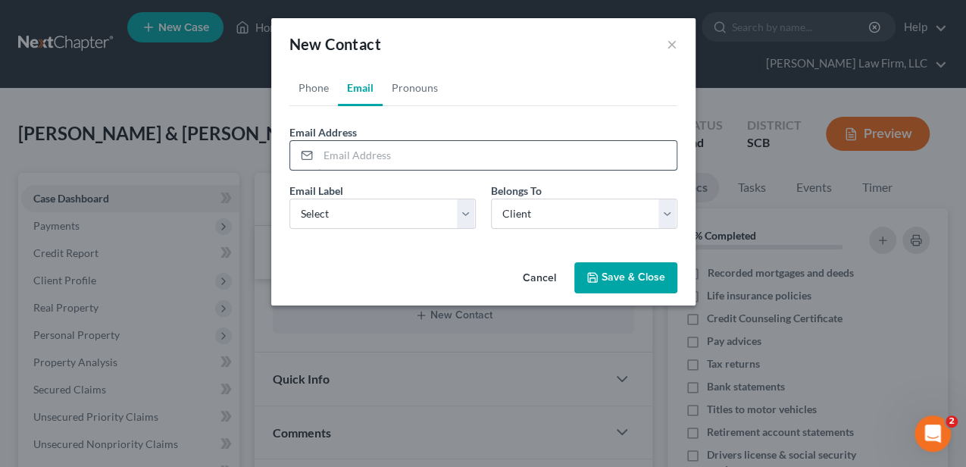
click at [391, 148] on input "email" at bounding box center [497, 155] width 359 height 29
type input "[EMAIL_ADDRESS][DOMAIN_NAME]"
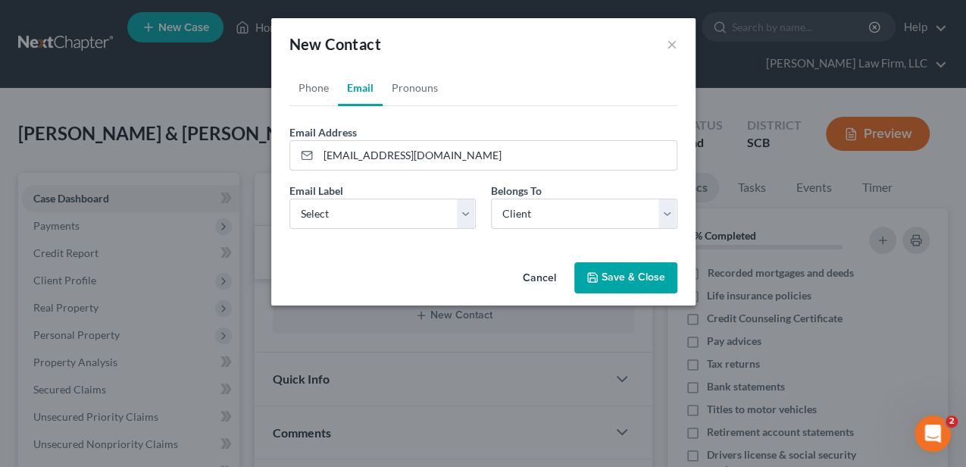
click at [405, 229] on div "Email Label Select Home Work Other Belongs To * Select Client Spouse Other" at bounding box center [483, 212] width 403 height 58
drag, startPoint x: 399, startPoint y: 219, endPoint x: 394, endPoint y: 226, distance: 8.2
click at [399, 219] on select "Select Home Work Other" at bounding box center [383, 214] width 186 height 30
select select "0"
click at [290, 199] on select "Select Home Work Other" at bounding box center [383, 214] width 186 height 30
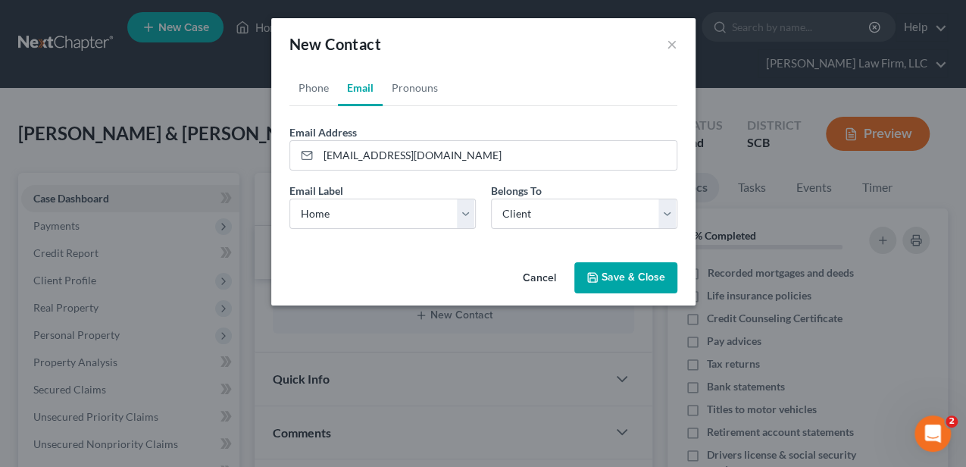
click at [607, 264] on button "Save & Close" at bounding box center [626, 278] width 103 height 32
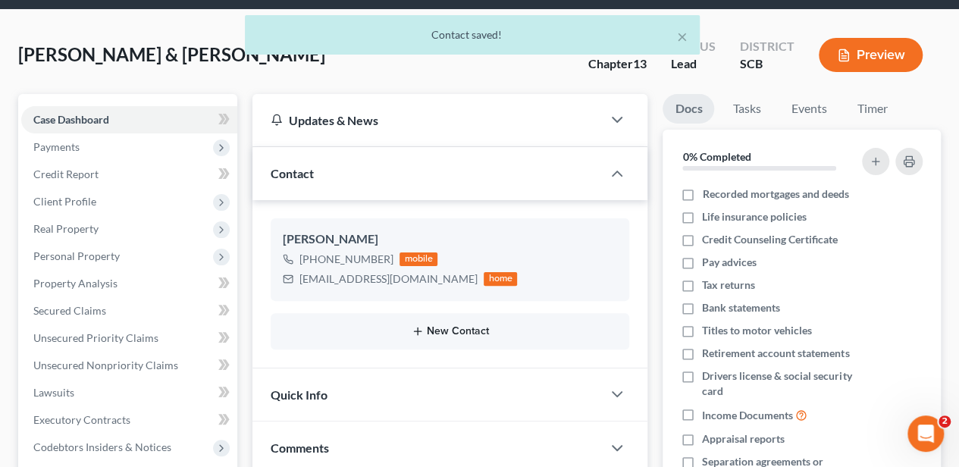
scroll to position [101, 0]
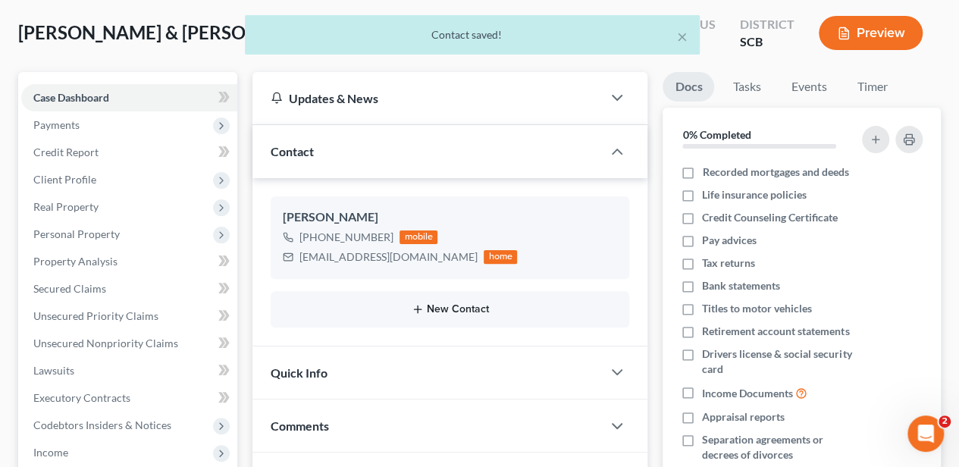
click at [464, 308] on button "New Contact" at bounding box center [450, 309] width 334 height 12
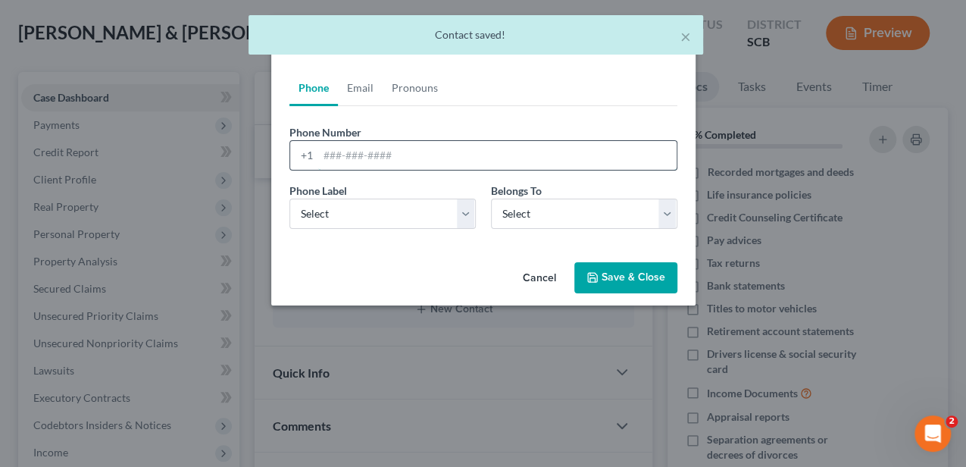
click at [403, 157] on input "tel" at bounding box center [497, 155] width 359 height 29
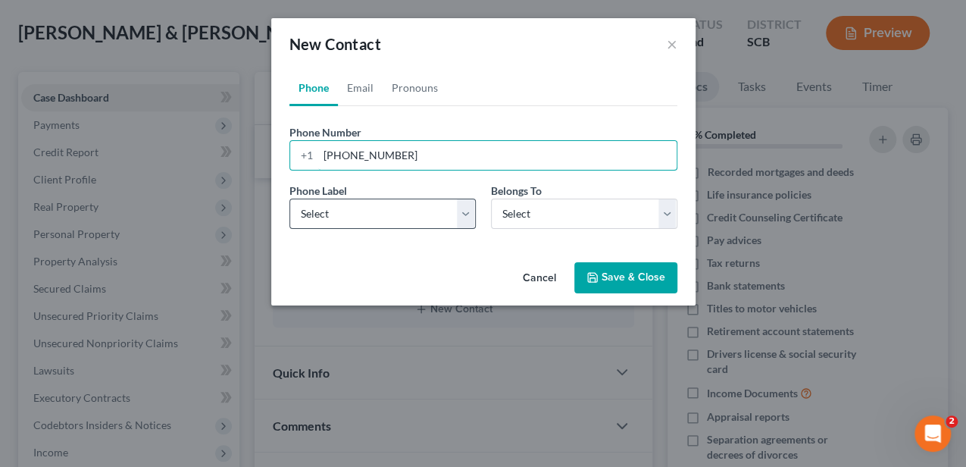
type input "[PHONE_NUMBER]"
click at [409, 206] on select "Select Mobile Home Work Other" at bounding box center [383, 214] width 186 height 30
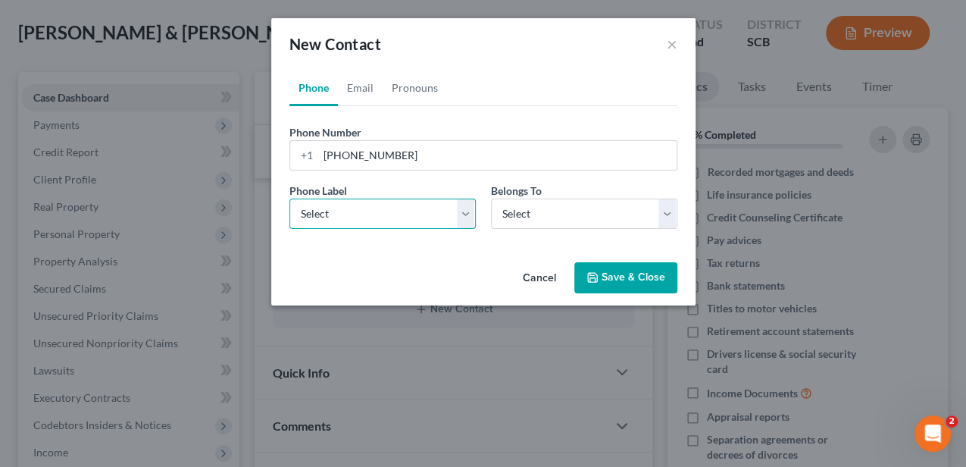
select select "0"
click at [290, 199] on select "Select Mobile Home Work Other" at bounding box center [383, 214] width 186 height 30
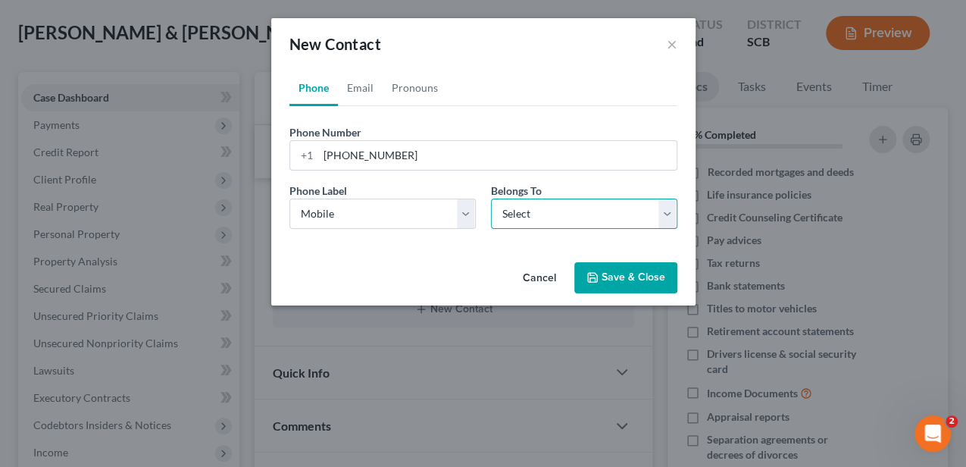
click at [525, 215] on select "Select Client Spouse Other" at bounding box center [584, 214] width 186 height 30
select select "1"
click at [491, 199] on select "Select Client Spouse Other" at bounding box center [584, 214] width 186 height 30
select select "1"
click at [352, 82] on link "Email" at bounding box center [360, 88] width 45 height 36
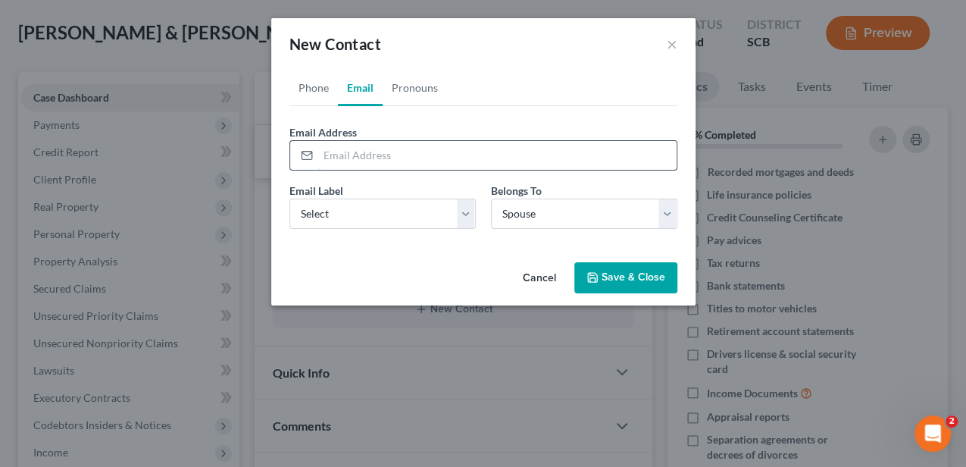
click at [346, 158] on input "email" at bounding box center [497, 155] width 359 height 29
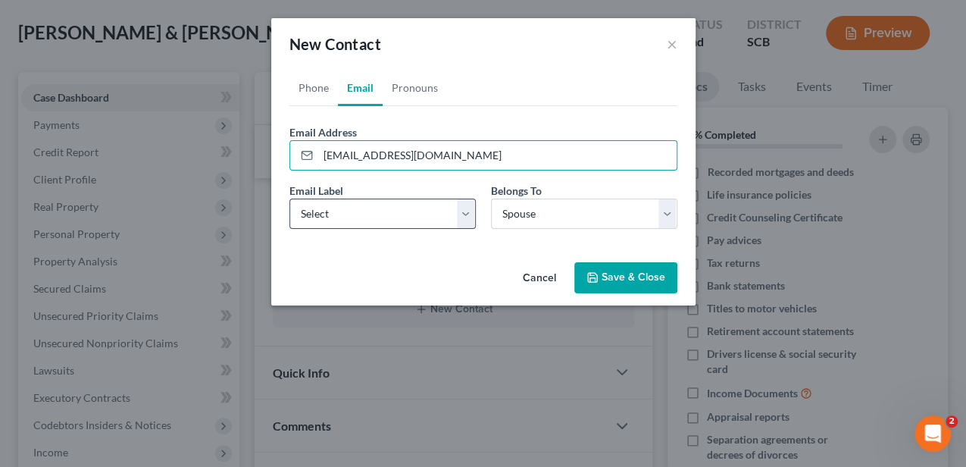
type input "[EMAIL_ADDRESS][DOMAIN_NAME]"
click at [368, 211] on select "Select Home Work Other" at bounding box center [383, 214] width 186 height 30
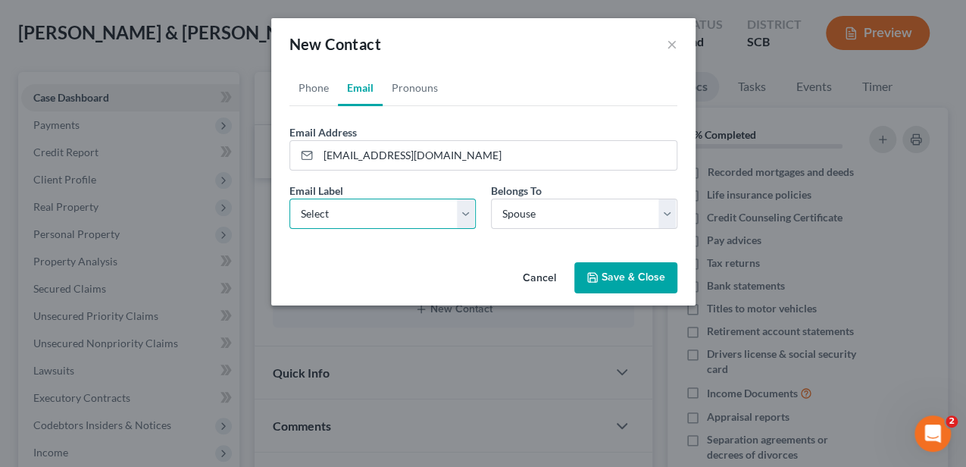
select select "0"
click at [290, 199] on select "Select Home Work Other" at bounding box center [383, 214] width 186 height 30
click at [639, 293] on div "Cancel Save & Close" at bounding box center [483, 281] width 424 height 50
click at [644, 287] on button "Save & Close" at bounding box center [626, 278] width 103 height 32
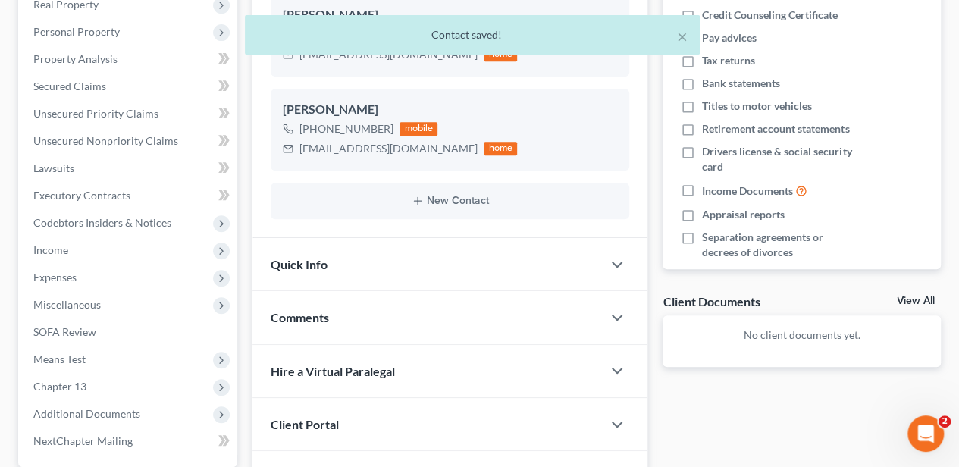
click at [352, 267] on div "Quick Info" at bounding box center [426, 264] width 349 height 52
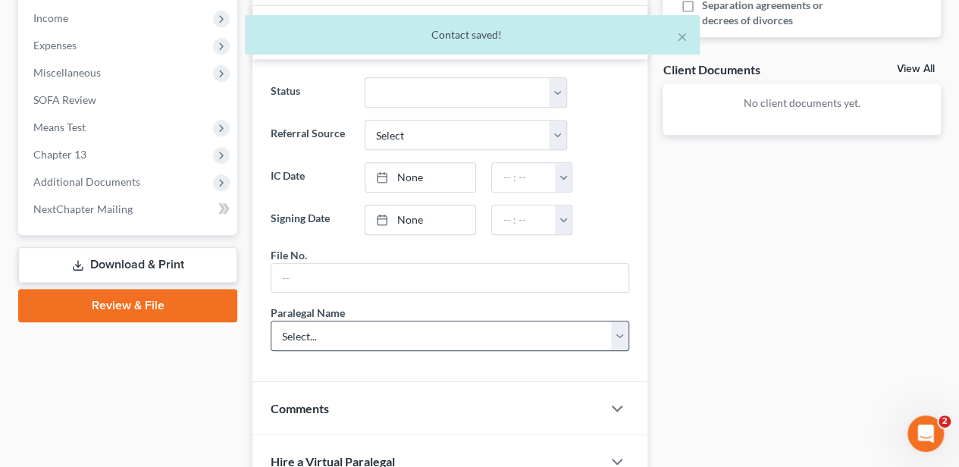
scroll to position [556, 0]
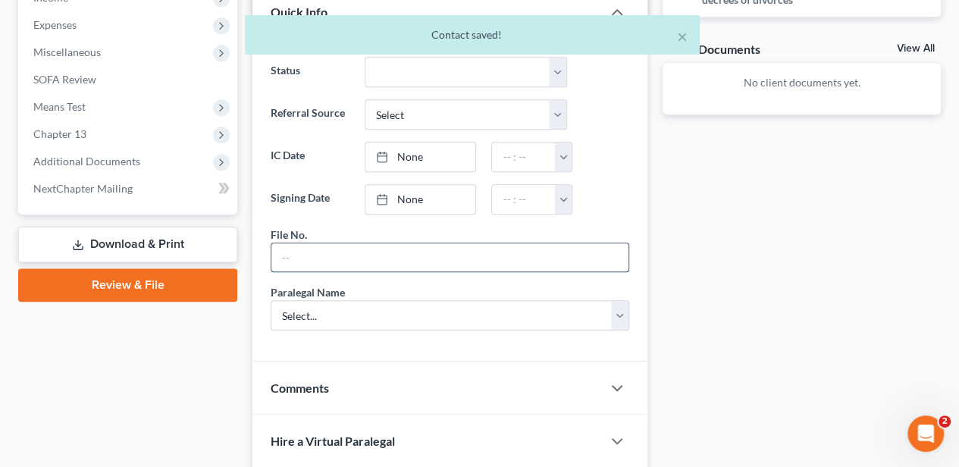
click at [332, 251] on input "text" at bounding box center [449, 257] width 357 height 29
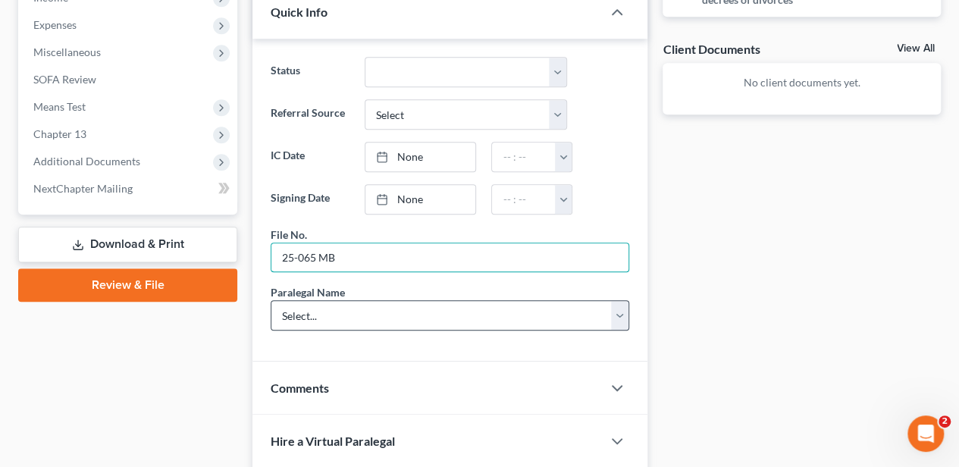
type input "25-065 MB"
click at [316, 305] on select "Select... [PERSON_NAME] [PERSON_NAME] [PERSON_NAME] [PERSON_NAME]" at bounding box center [450, 315] width 359 height 30
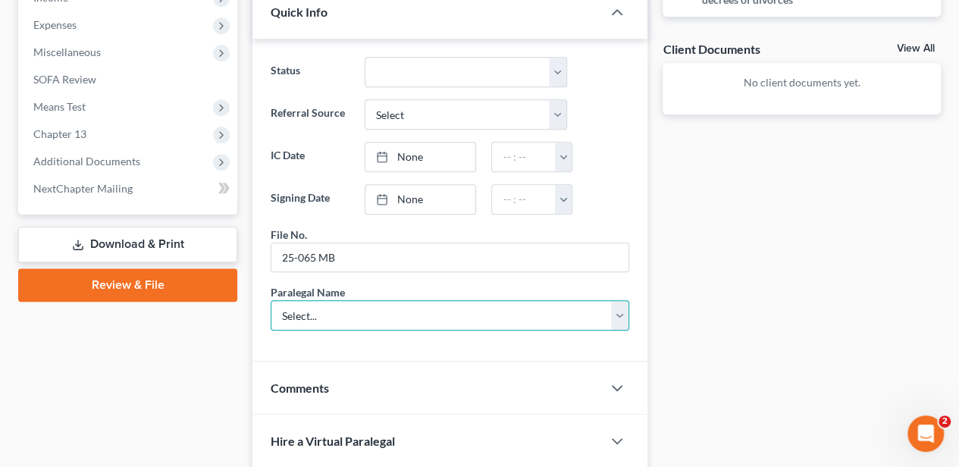
select select "2"
click at [271, 300] on select "Select... [PERSON_NAME] [PERSON_NAME] [PERSON_NAME] [PERSON_NAME]" at bounding box center [450, 315] width 359 height 30
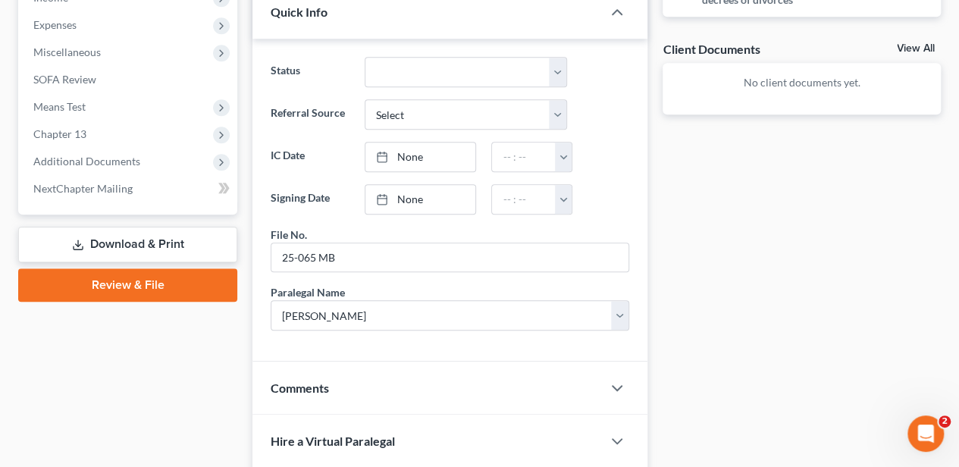
click at [230, 347] on div "Case Dashboard Payments Invoices Payments Payments Credit Report Client Profile" at bounding box center [128, 96] width 234 height 958
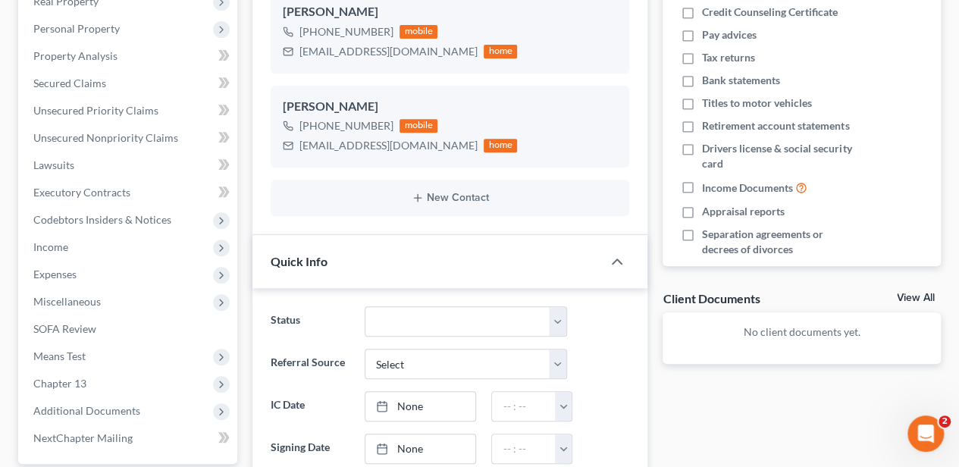
scroll to position [108, 0]
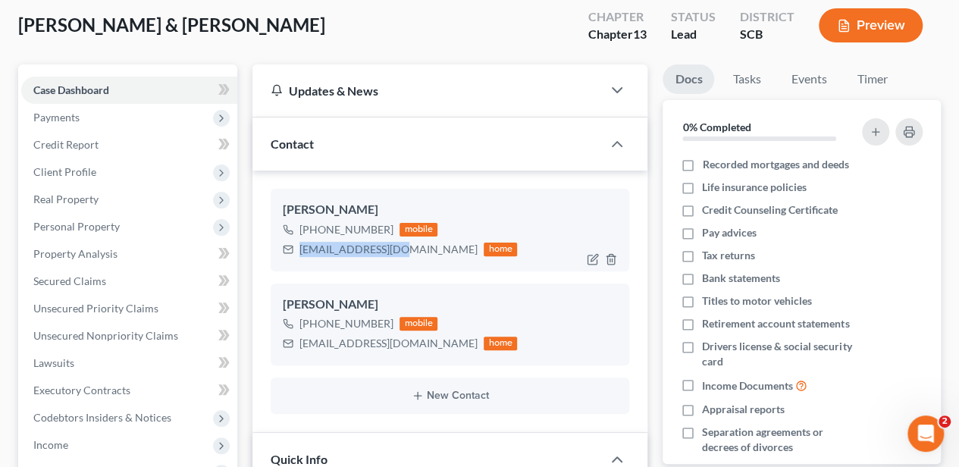
drag, startPoint x: 403, startPoint y: 249, endPoint x: 301, endPoint y: 253, distance: 101.6
click at [301, 253] on div "[EMAIL_ADDRESS][DOMAIN_NAME]" at bounding box center [388, 249] width 178 height 15
copy div "[EMAIL_ADDRESS][DOMAIN_NAME]"
drag, startPoint x: 398, startPoint y: 343, endPoint x: 300, endPoint y: 344, distance: 97.8
click at [300, 344] on div "[EMAIL_ADDRESS][DOMAIN_NAME] home" at bounding box center [400, 344] width 234 height 20
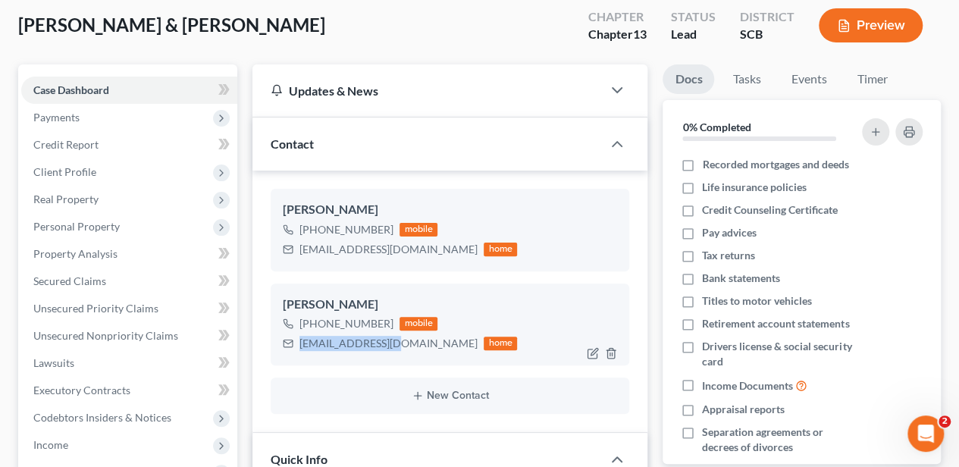
copy div "[EMAIL_ADDRESS][DOMAIN_NAME]"
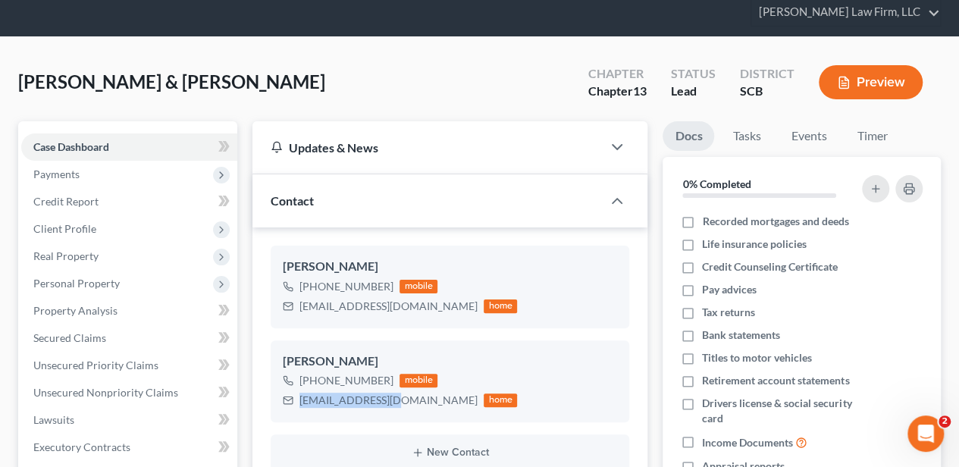
scroll to position [0, 0]
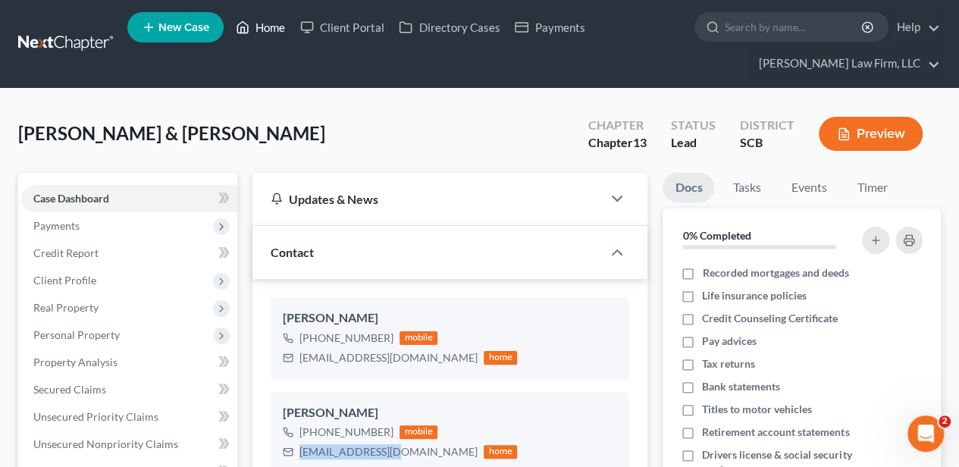
click at [256, 27] on link "Home" at bounding box center [260, 27] width 64 height 27
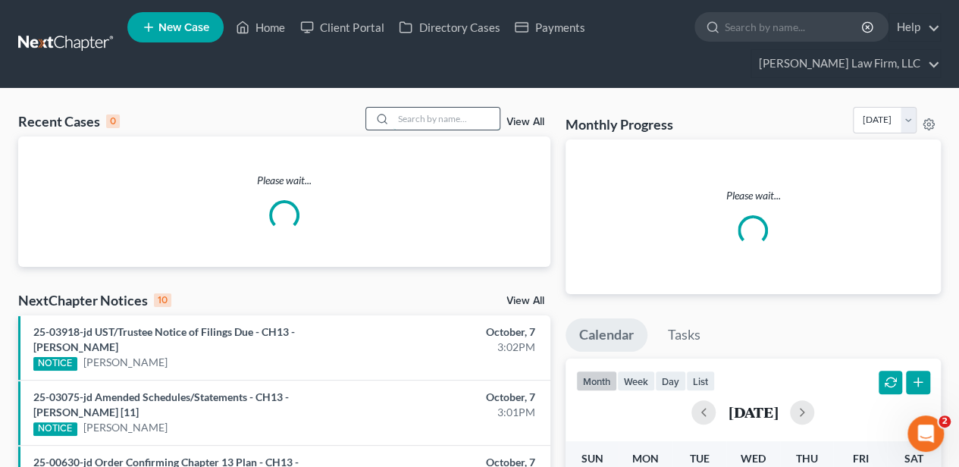
click at [426, 125] on input "search" at bounding box center [446, 119] width 106 height 22
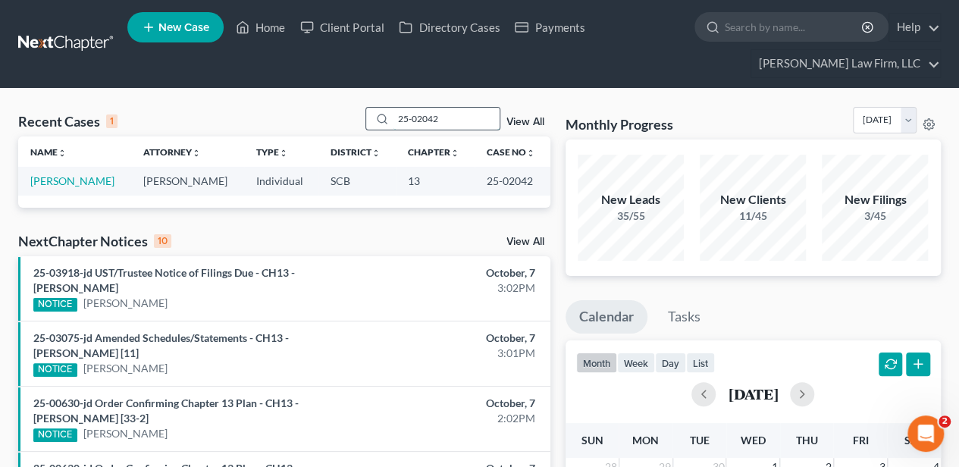
click at [399, 114] on input "25-02042" at bounding box center [446, 119] width 106 height 22
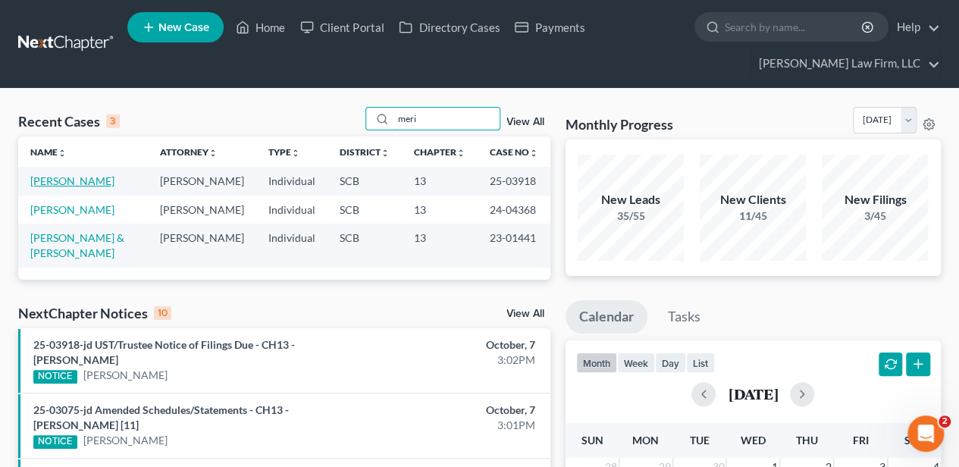
type input "meri"
click at [100, 177] on link "[PERSON_NAME]" at bounding box center [72, 180] width 84 height 13
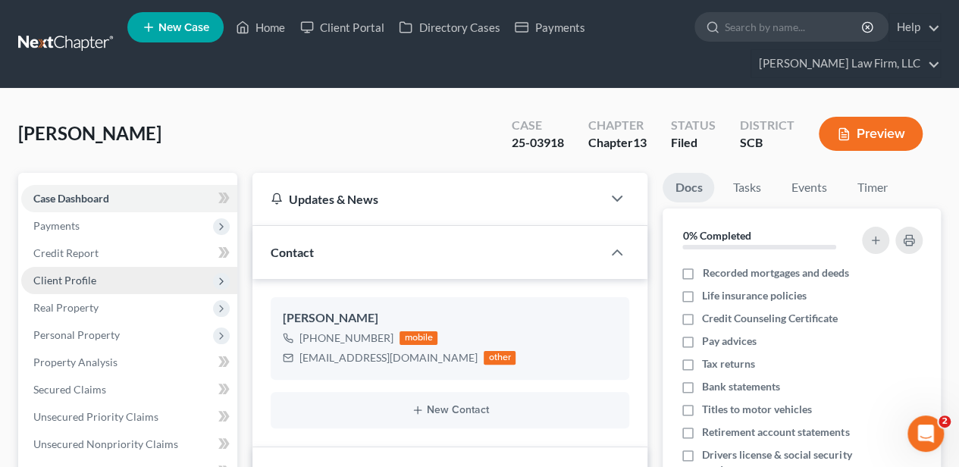
click at [52, 279] on span "Client Profile" at bounding box center [64, 280] width 63 height 13
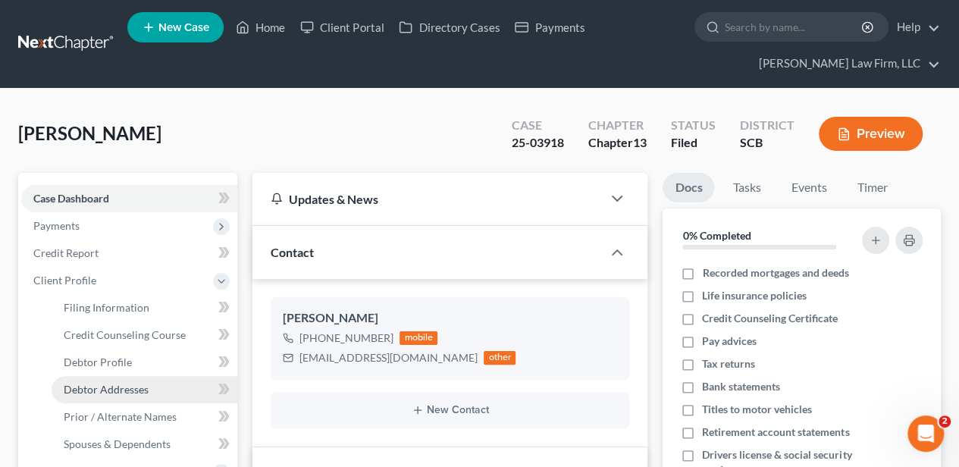
click at [103, 388] on span "Debtor Addresses" at bounding box center [106, 389] width 85 height 13
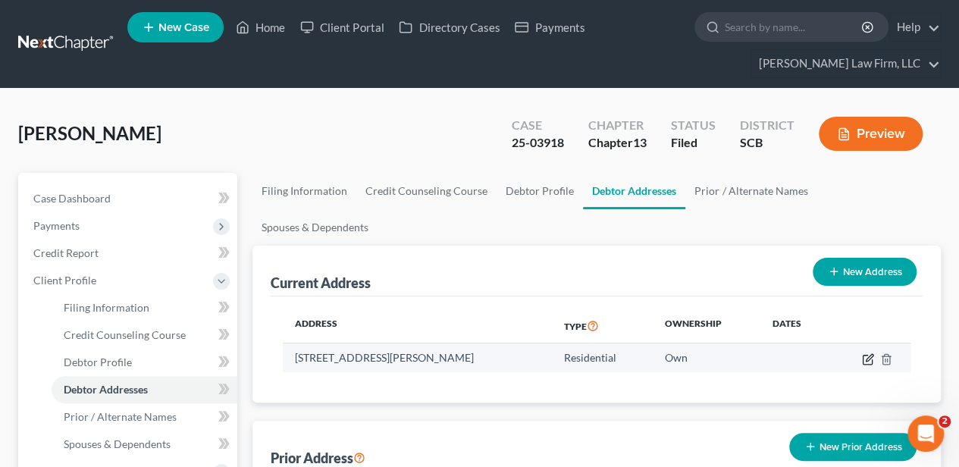
click at [863, 355] on icon "button" at bounding box center [867, 359] width 9 height 9
select select "42"
select select "0"
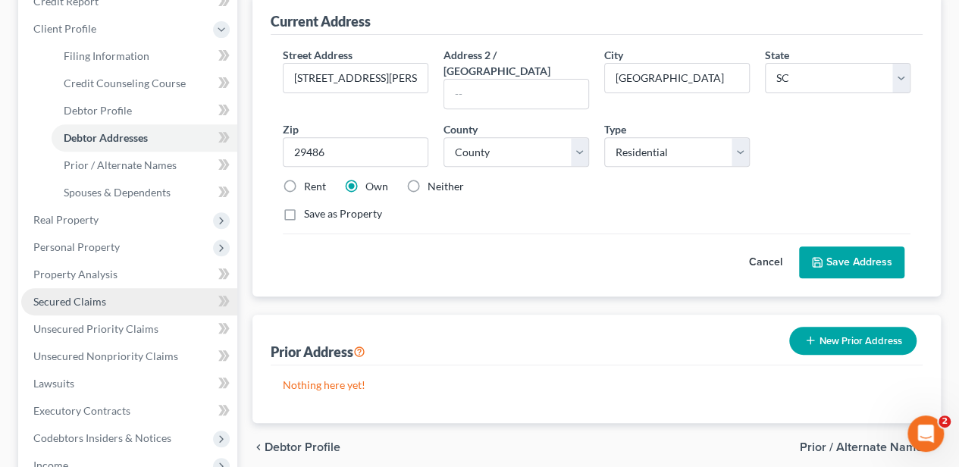
scroll to position [252, 0]
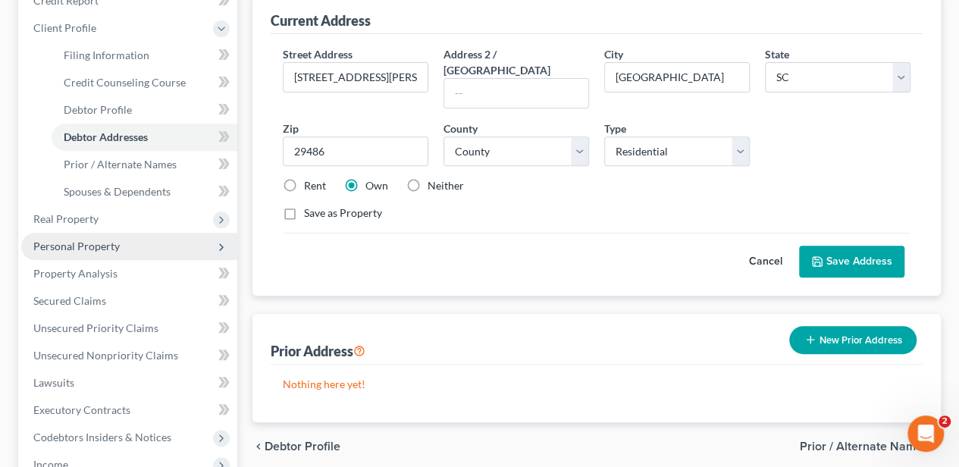
click at [101, 246] on span "Personal Property" at bounding box center [76, 246] width 86 height 13
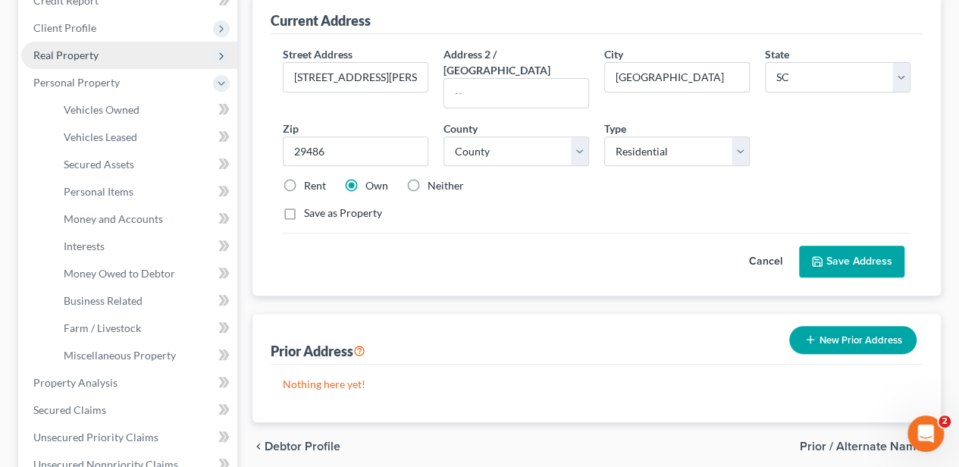
click at [92, 56] on span "Real Property" at bounding box center [65, 55] width 65 height 13
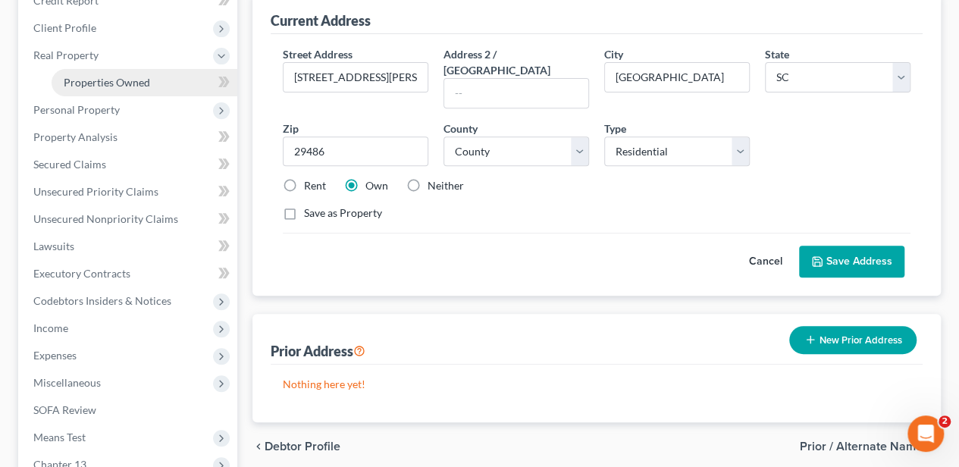
click at [99, 74] on link "Properties Owned" at bounding box center [145, 82] width 186 height 27
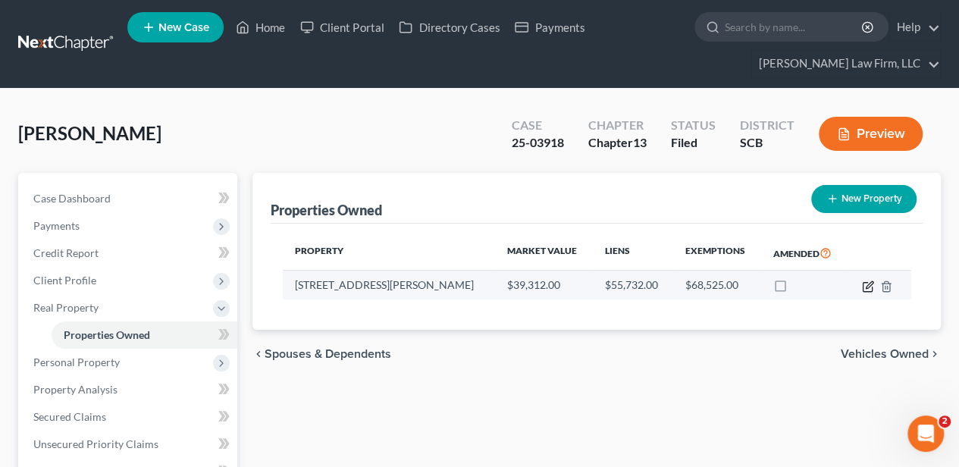
click at [864, 285] on icon "button" at bounding box center [868, 286] width 12 height 12
select select "42"
select select "17"
select select "3"
select select "7"
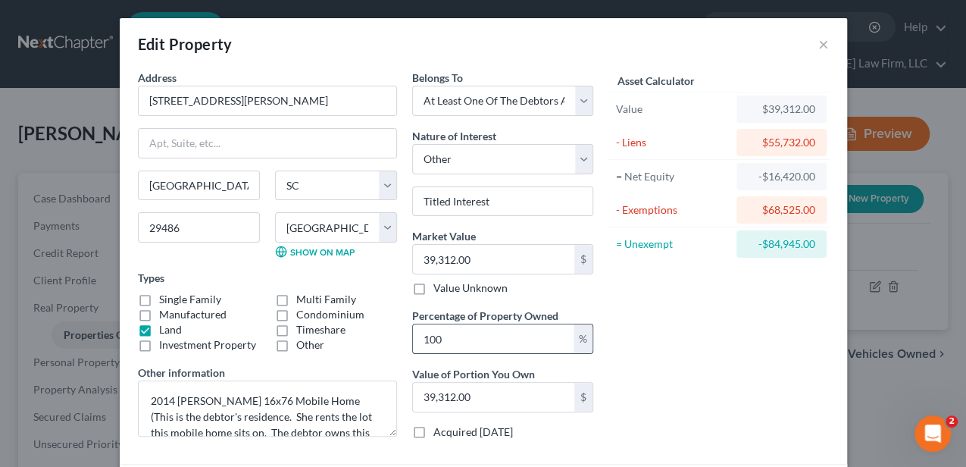
click at [487, 332] on input "100" at bounding box center [493, 338] width 161 height 29
type input "10"
type input "3,931.20"
type input "1"
type input "393.12"
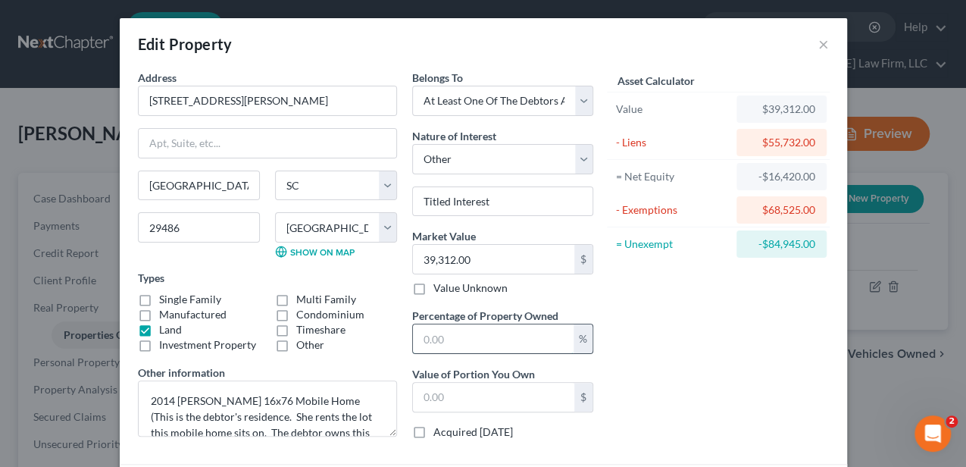
type input "2"
type input "786.24"
type input "20"
type input "7,862.40"
type input "2"
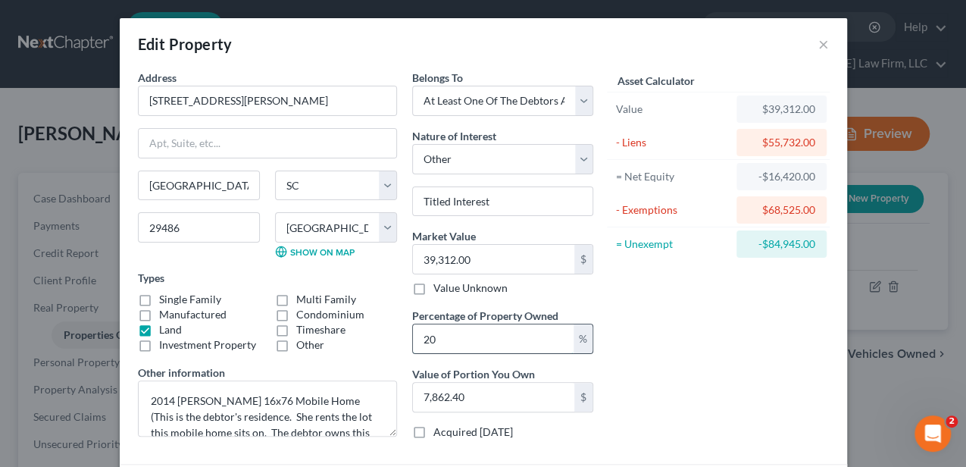
type input "786.24"
type input "5"
type input "1,965.60"
type input "50"
type input "19,656.00"
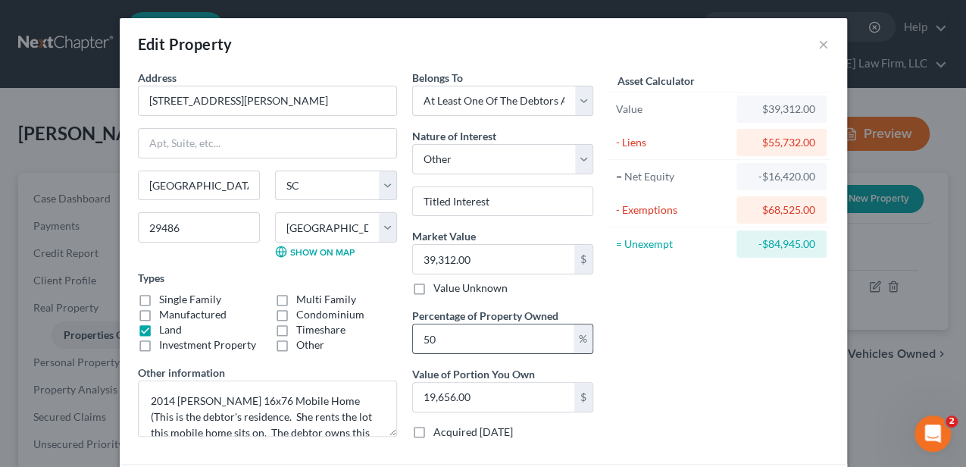
type input "50"
click at [673, 324] on div "Asset Calculator Value $39,312.00 - Liens $55,732.00 = Net Equity -$16,420.00 -…" at bounding box center [719, 261] width 236 height 382
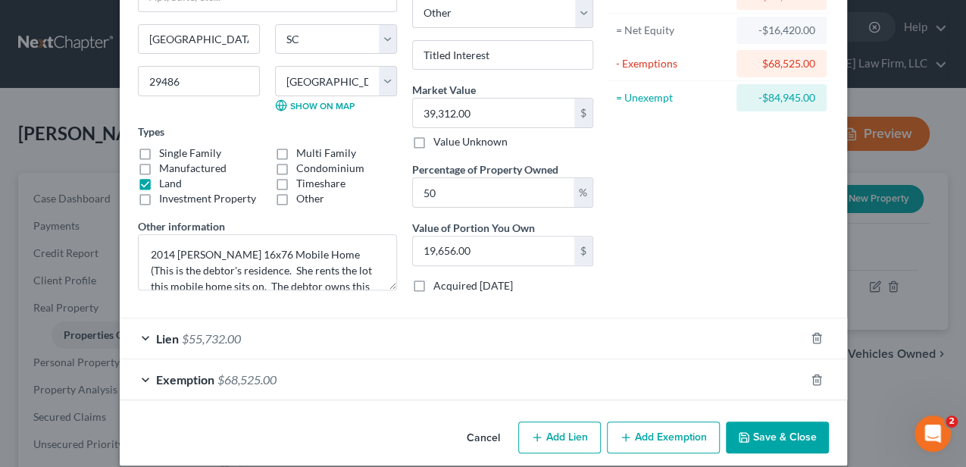
scroll to position [159, 0]
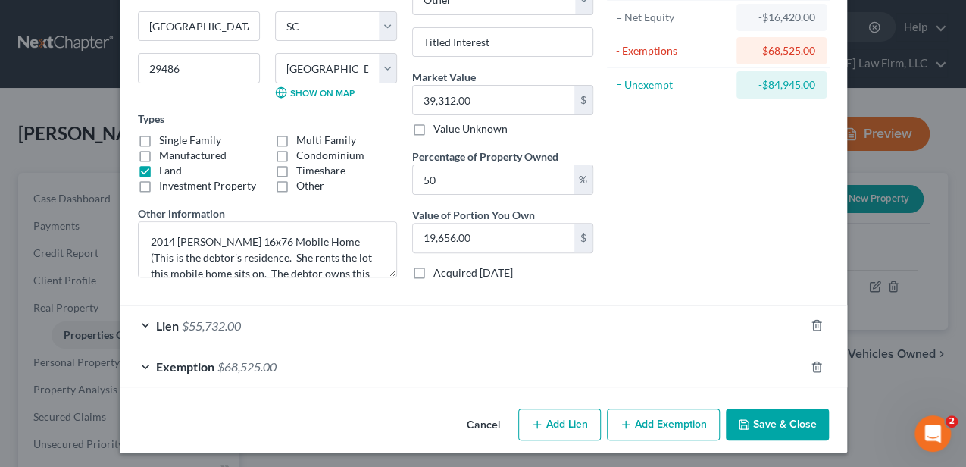
click at [796, 421] on button "Save & Close" at bounding box center [777, 425] width 103 height 32
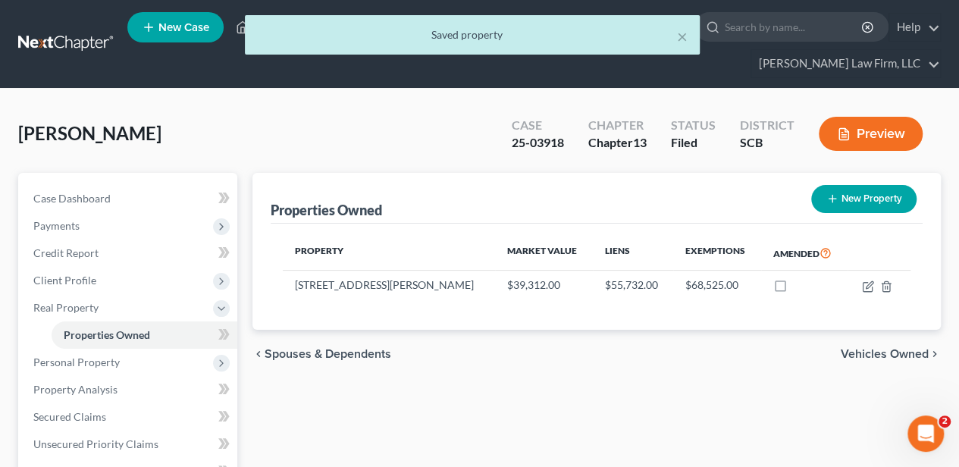
click at [855, 353] on span "Vehicles Owned" at bounding box center [885, 354] width 88 height 12
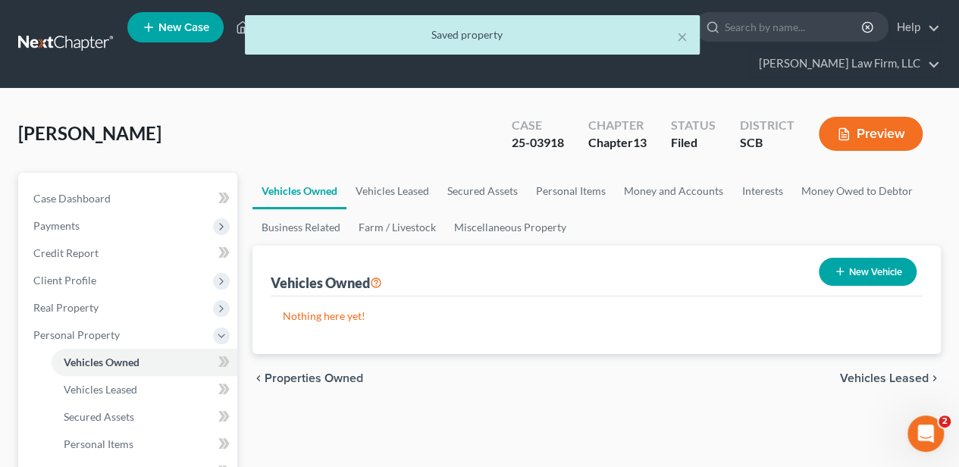
click at [843, 276] on icon "button" at bounding box center [840, 271] width 12 height 12
select select "0"
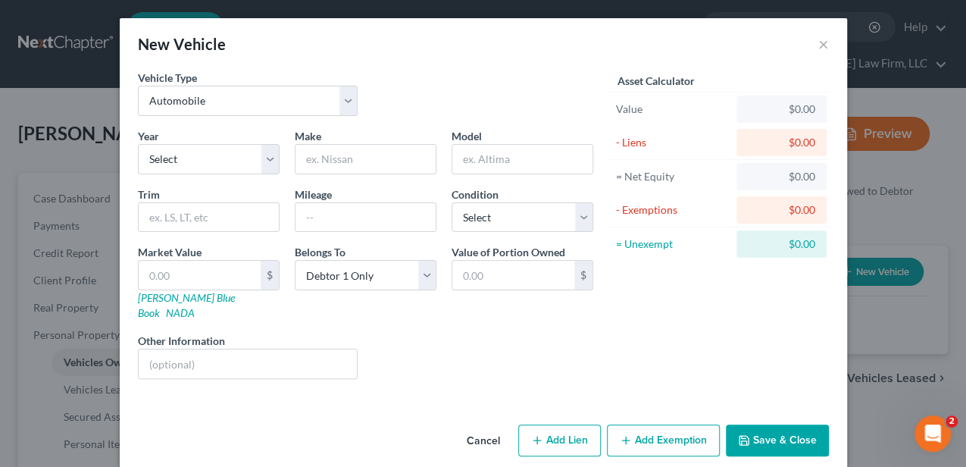
click at [331, 27] on div "New Vehicle ×" at bounding box center [484, 44] width 728 height 52
click at [190, 151] on select "Select 2026 2025 2024 2023 2022 2021 2020 2019 2018 2017 2016 2015 2014 2013 20…" at bounding box center [209, 159] width 142 height 30
select select "17"
click at [138, 144] on select "Select 2026 2025 2024 2023 2022 2021 2020 2019 2018 2017 2016 2015 2014 2013 20…" at bounding box center [209, 159] width 142 height 30
click at [326, 163] on input "text" at bounding box center [366, 159] width 140 height 29
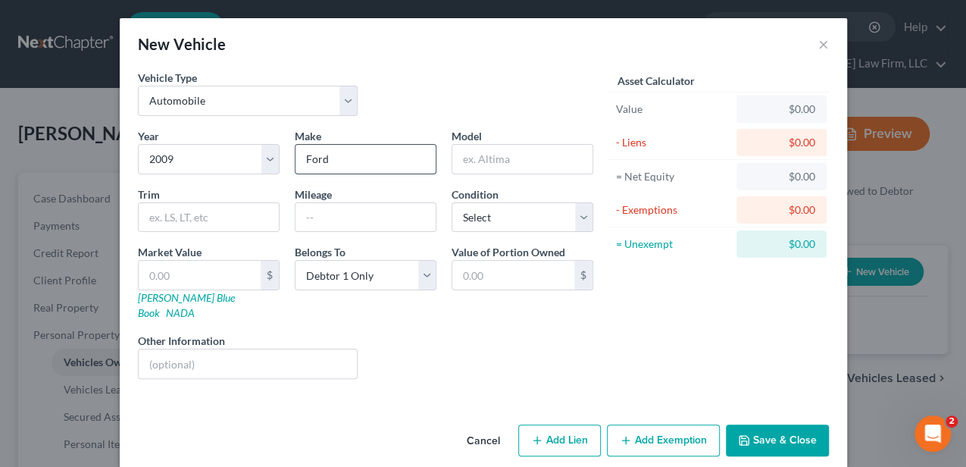
type input "Ford"
type input "Focus"
click at [788, 424] on button "Save & Close" at bounding box center [777, 440] width 103 height 32
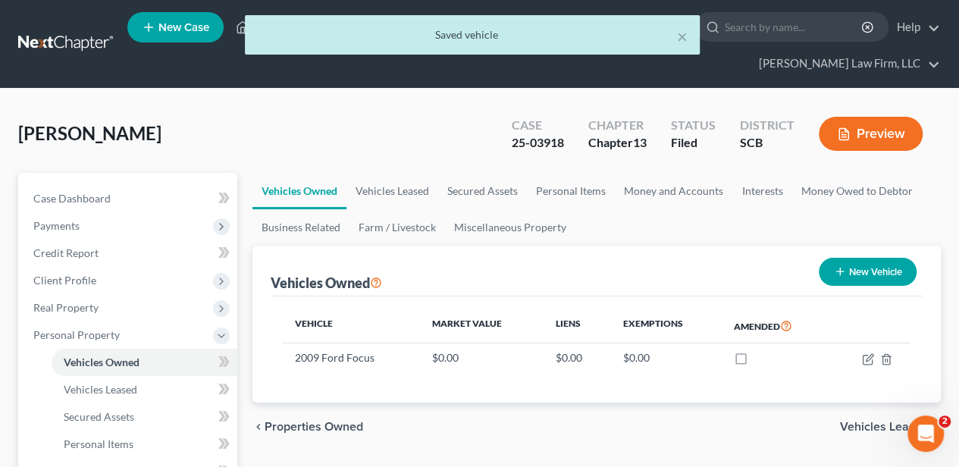
click at [879, 270] on button "New Vehicle" at bounding box center [868, 272] width 98 height 28
select select "0"
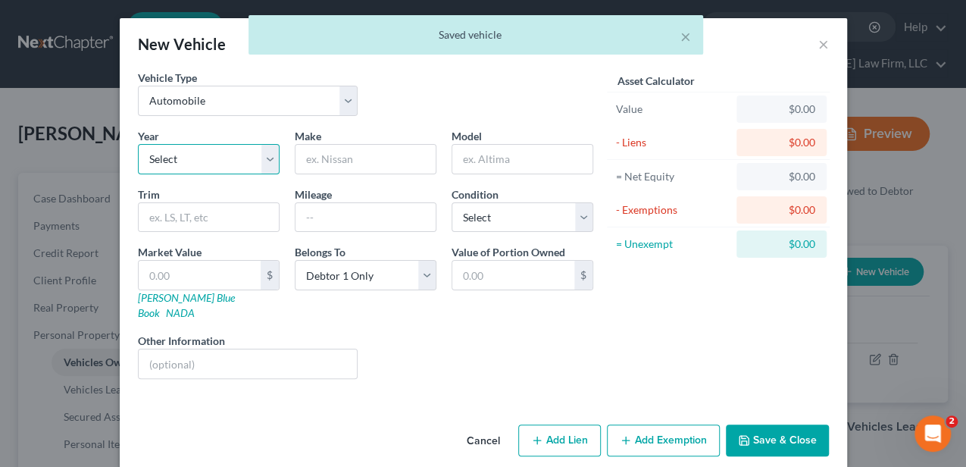
click at [221, 160] on select "Select 2026 2025 2024 2023 2022 2021 2020 2019 2018 2017 2016 2015 2014 2013 20…" at bounding box center [209, 159] width 142 height 30
select select "13"
click at [138, 144] on select "Select 2026 2025 2024 2023 2022 2021 2020 2019 2018 2017 2016 2015 2014 2013 20…" at bounding box center [209, 159] width 142 height 30
click at [384, 158] on input "text" at bounding box center [366, 159] width 140 height 29
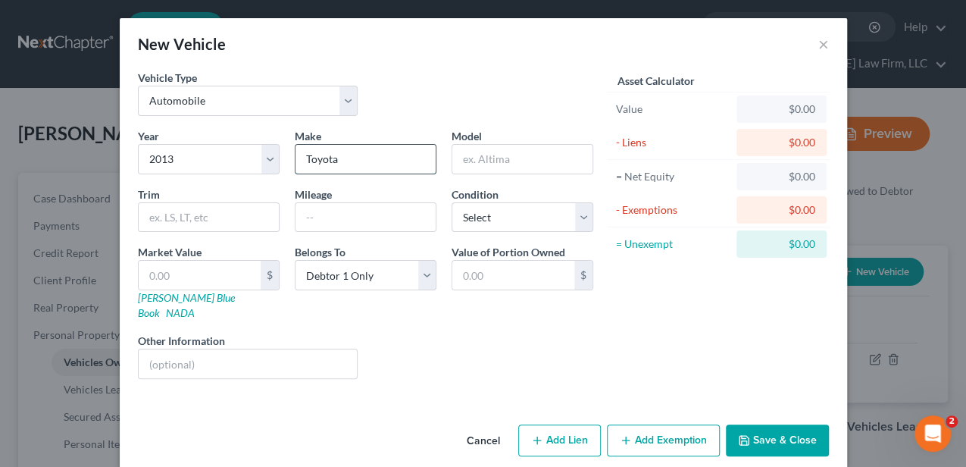
type input "Toyota"
type input "Avalon"
click at [777, 424] on button "Save & Close" at bounding box center [777, 440] width 103 height 32
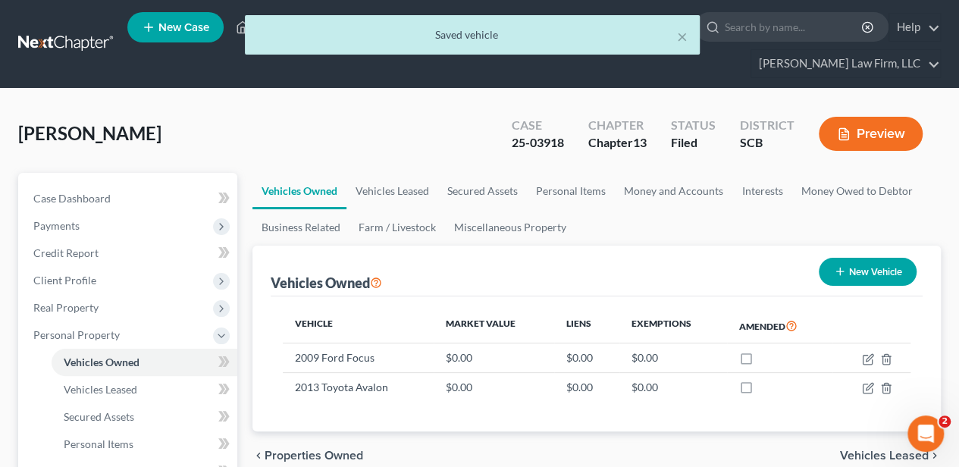
click at [855, 277] on button "New Vehicle" at bounding box center [868, 272] width 98 height 28
select select "0"
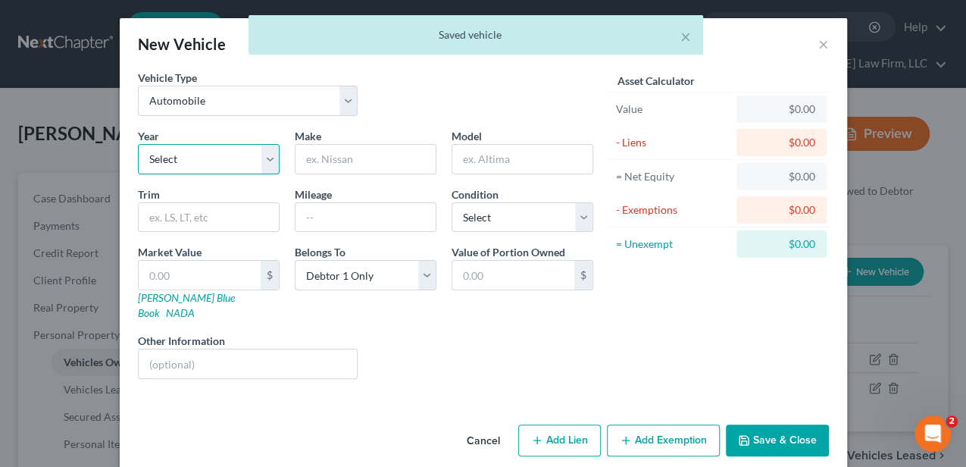
click at [221, 159] on select "Select 2026 2025 2024 2023 2022 2021 2020 2019 2018 2017 2016 2015 2014 2013 20…" at bounding box center [209, 159] width 142 height 30
select select "14"
click at [138, 144] on select "Select 2026 2025 2024 2023 2022 2021 2020 2019 2018 2017 2016 2015 2014 2013 20…" at bounding box center [209, 159] width 142 height 30
click at [338, 150] on input "text" at bounding box center [366, 159] width 140 height 29
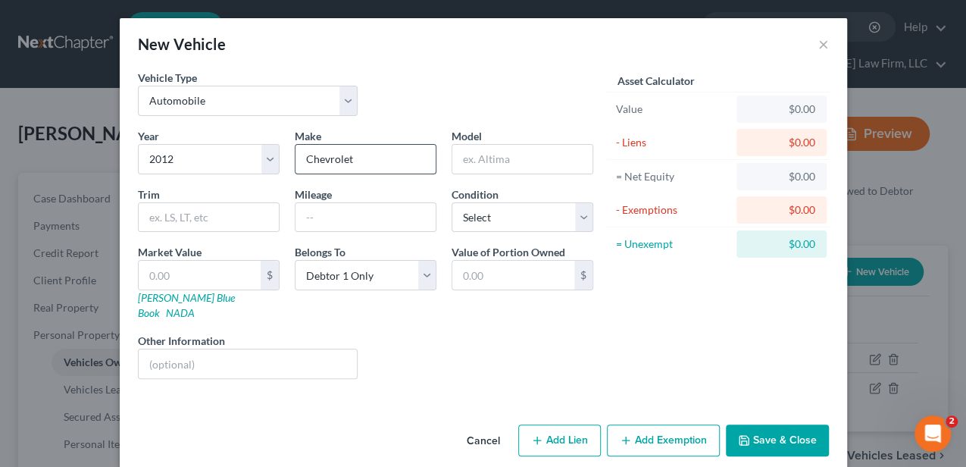
type input "Chevrolet"
type input "Trailblazer"
click at [747, 424] on button "Save & Close" at bounding box center [777, 440] width 103 height 32
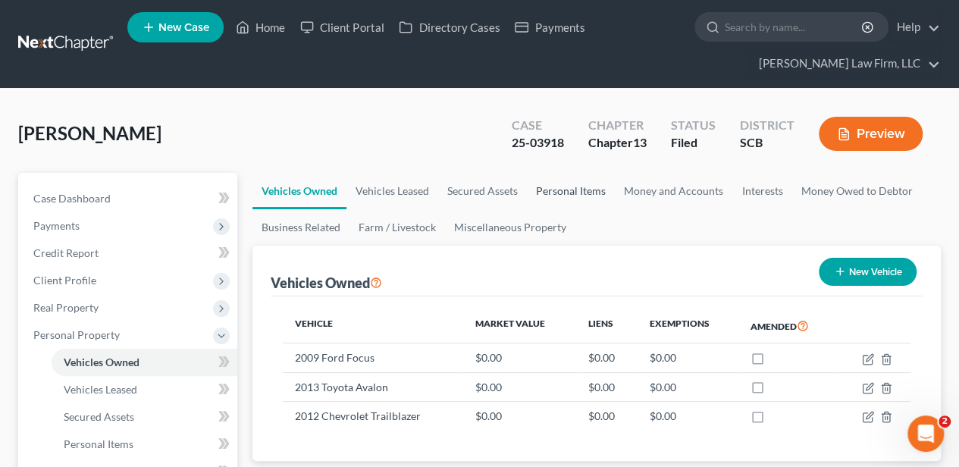
click at [553, 185] on link "Personal Items" at bounding box center [571, 191] width 88 height 36
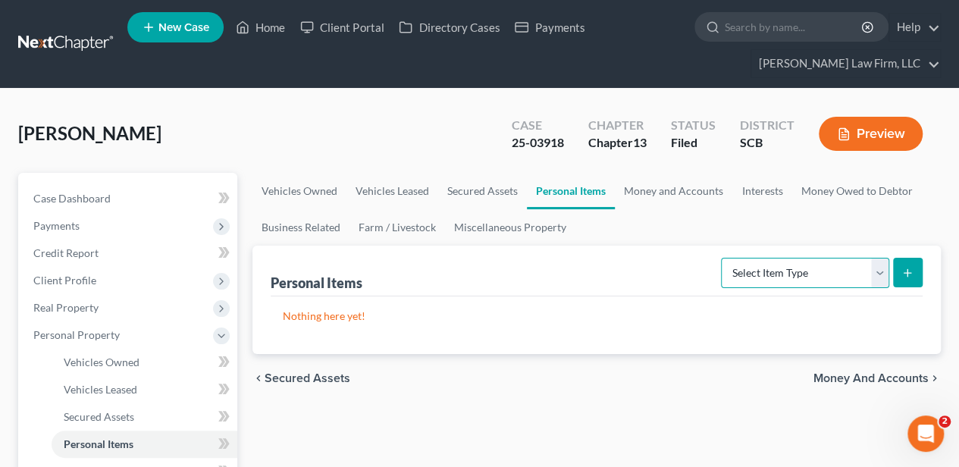
drag, startPoint x: 785, startPoint y: 262, endPoint x: 784, endPoint y: 271, distance: 8.4
click at [785, 262] on select "Select Item Type Clothing Collectibles Of Value Electronics Firearms Household …" at bounding box center [805, 273] width 168 height 30
select select "clothing"
click at [723, 258] on select "Select Item Type Clothing Collectibles Of Value Electronics Firearms Household …" at bounding box center [805, 273] width 168 height 30
click at [919, 274] on button "submit" at bounding box center [908, 273] width 30 height 30
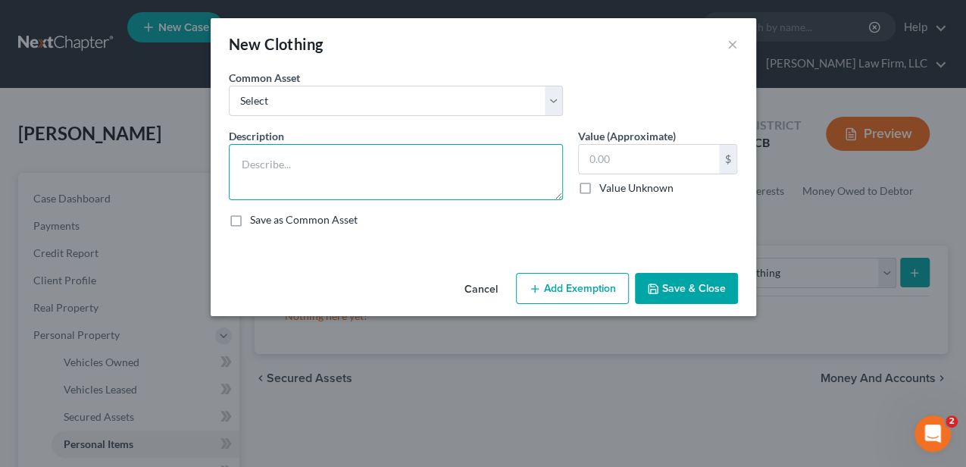
click at [461, 177] on textarea at bounding box center [396, 172] width 334 height 56
type textarea "Personal Items Clothing Shoes Handbags"
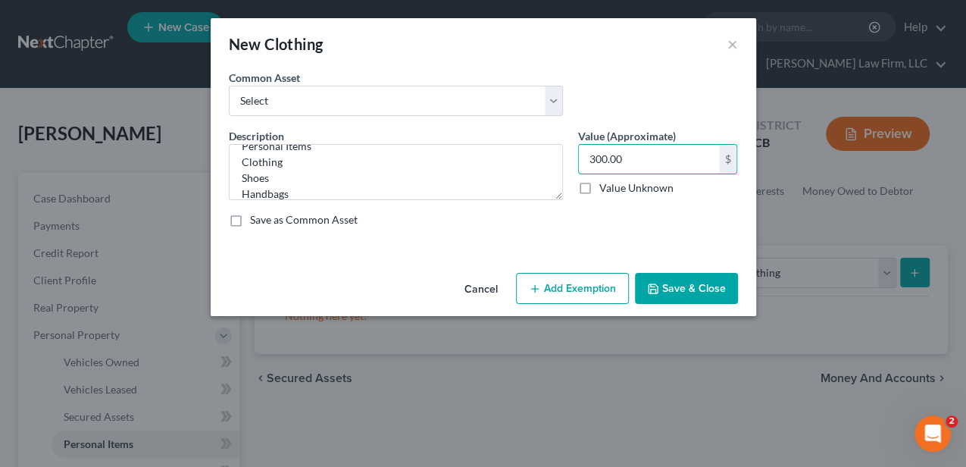
type input "300.00"
click at [537, 280] on button "Add Exemption" at bounding box center [572, 289] width 113 height 32
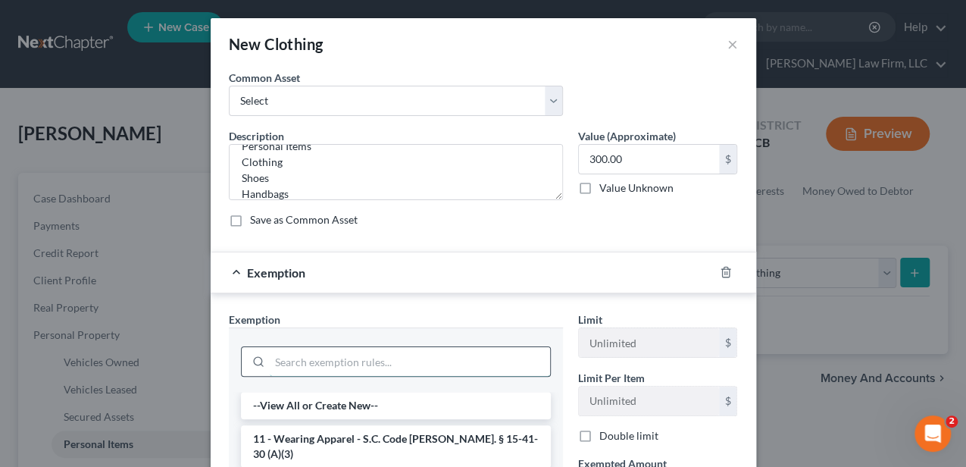
click at [395, 359] on input "search" at bounding box center [410, 361] width 280 height 29
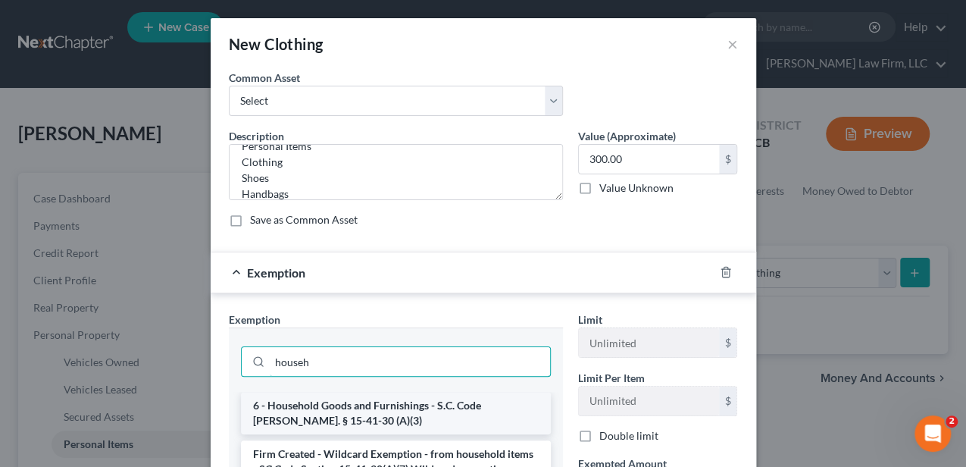
type input "househ"
click at [384, 406] on li "6 - Household Goods and Furnishings - S.C. Code [PERSON_NAME]. § 15-41-30 (A)(3)" at bounding box center [396, 413] width 310 height 42
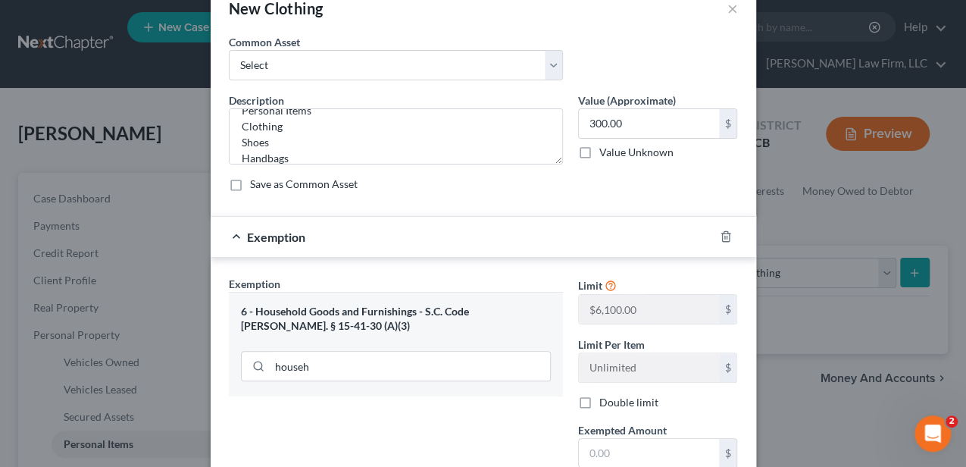
scroll to position [50, 0]
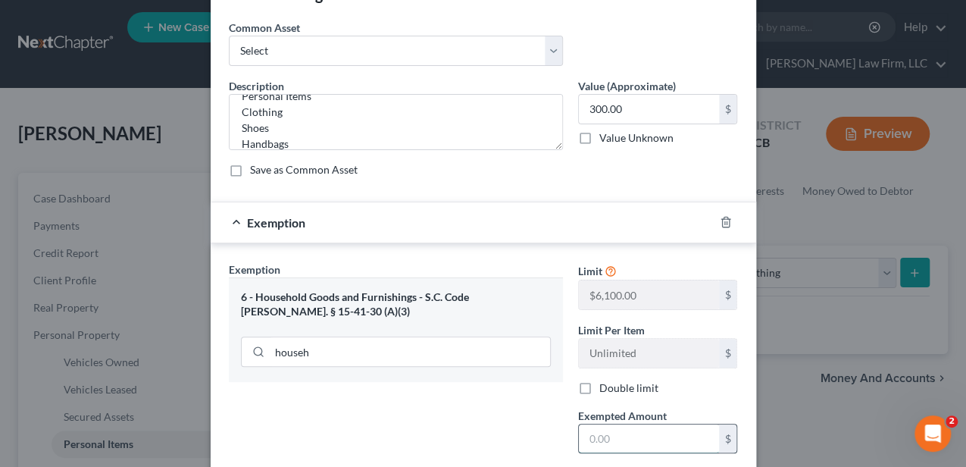
click at [632, 432] on input "text" at bounding box center [649, 438] width 140 height 29
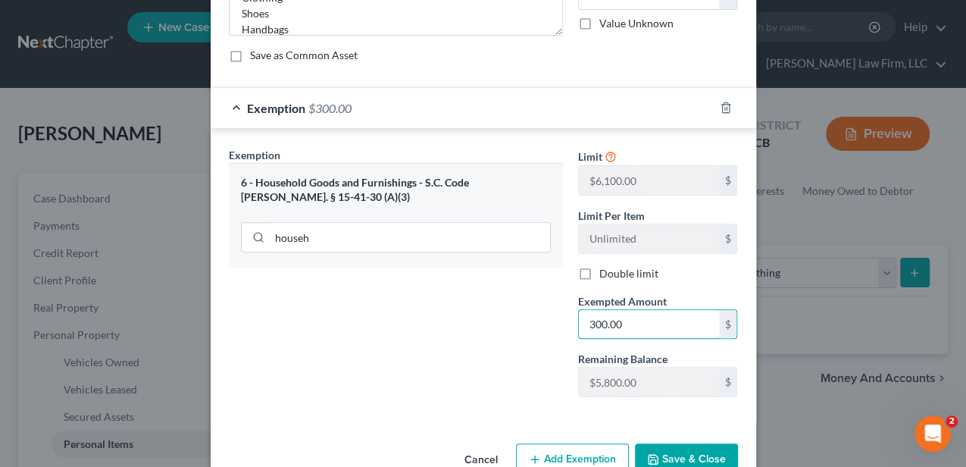
scroll to position [199, 0]
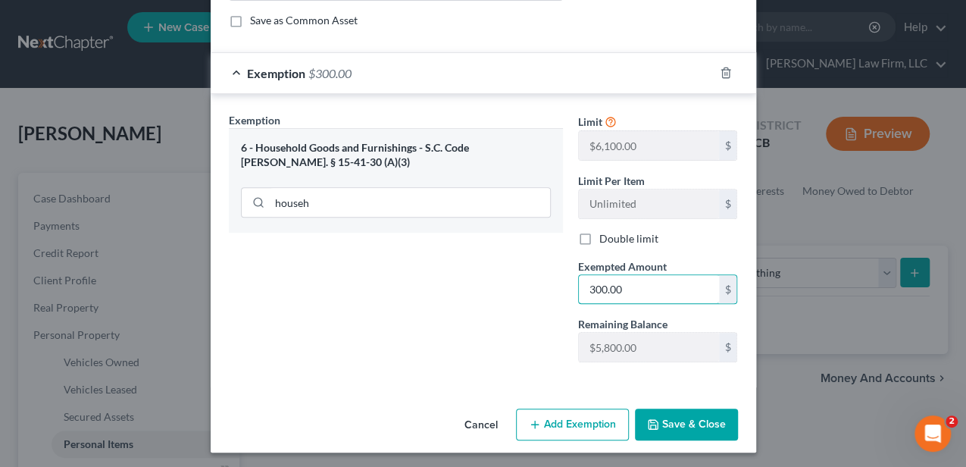
type input "300.00"
click at [675, 423] on button "Save & Close" at bounding box center [686, 425] width 103 height 32
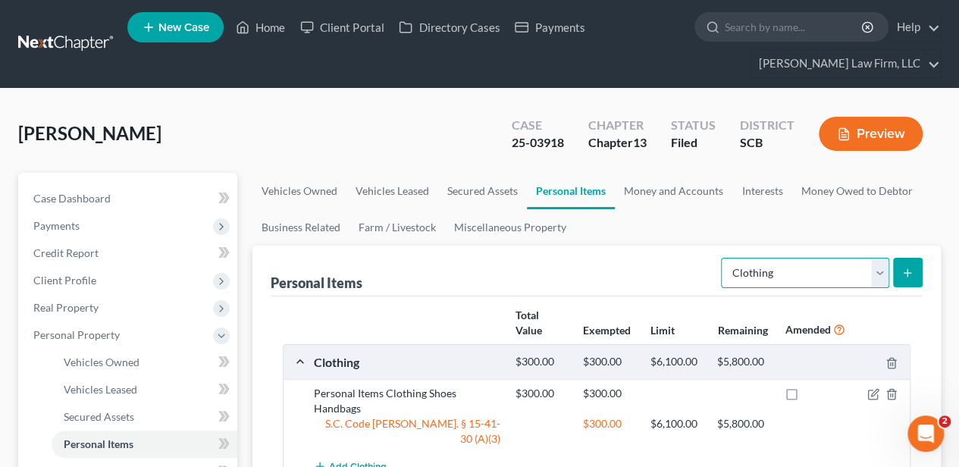
drag, startPoint x: 808, startPoint y: 276, endPoint x: 797, endPoint y: 287, distance: 15.0
click at [808, 276] on select "Select Item Type Clothing Collectibles Of Value Electronics Firearms Household …" at bounding box center [805, 273] width 168 height 30
select select "collectibles_of_value"
click at [723, 258] on select "Select Item Type Clothing Collectibles Of Value Electronics Firearms Household …" at bounding box center [805, 273] width 168 height 30
click at [904, 276] on icon "submit" at bounding box center [907, 273] width 12 height 12
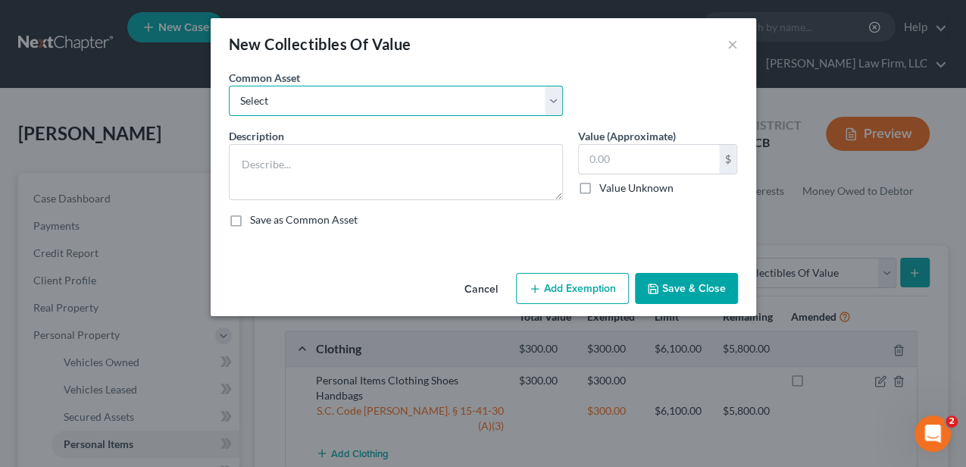
click at [435, 92] on select "Select Household Décor Hard and Soft Cover Books Household Décor" at bounding box center [396, 101] width 334 height 30
select select "1"
click at [229, 86] on select "Select Household Décor Hard and Soft Cover Books Household Décor" at bounding box center [396, 101] width 334 height 30
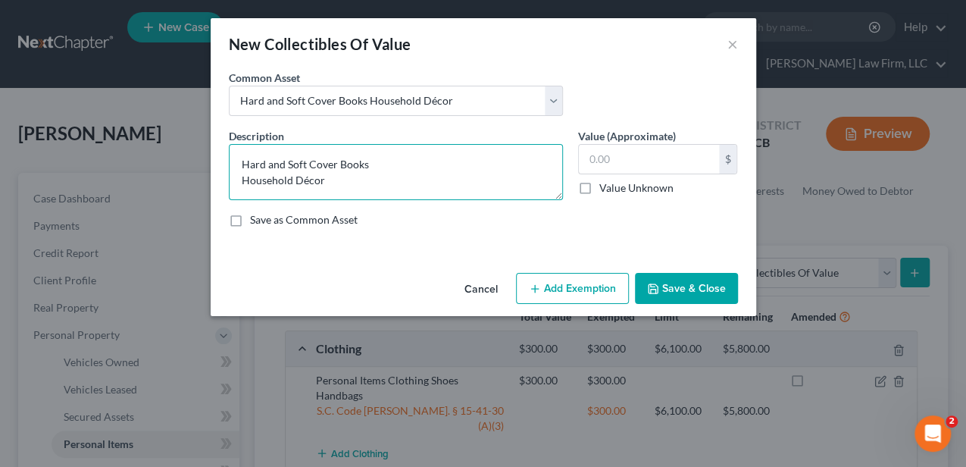
click at [424, 159] on textarea "Hard and Soft Cover Books Household Décor" at bounding box center [396, 172] width 334 height 56
type textarea "Hard and Soft Cover Books ($100.00) Household Décor ($100.00)"
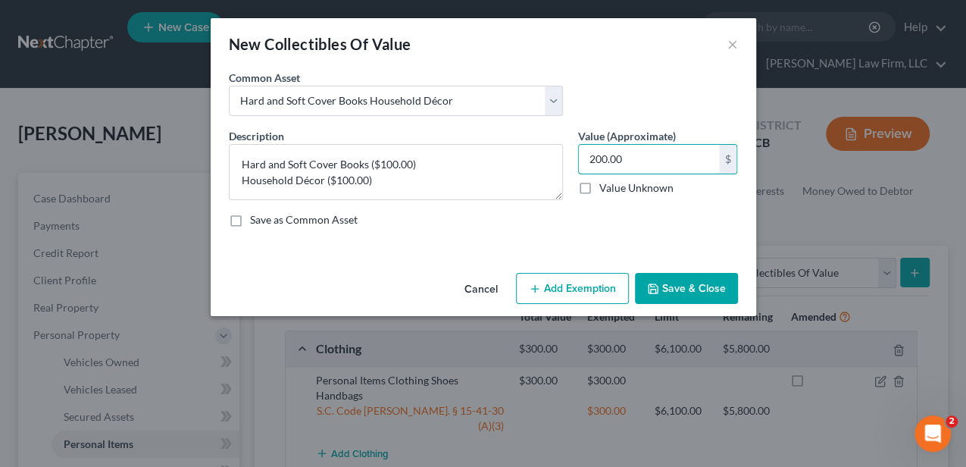
type input "200.00"
click at [578, 274] on button "Add Exemption" at bounding box center [572, 289] width 113 height 32
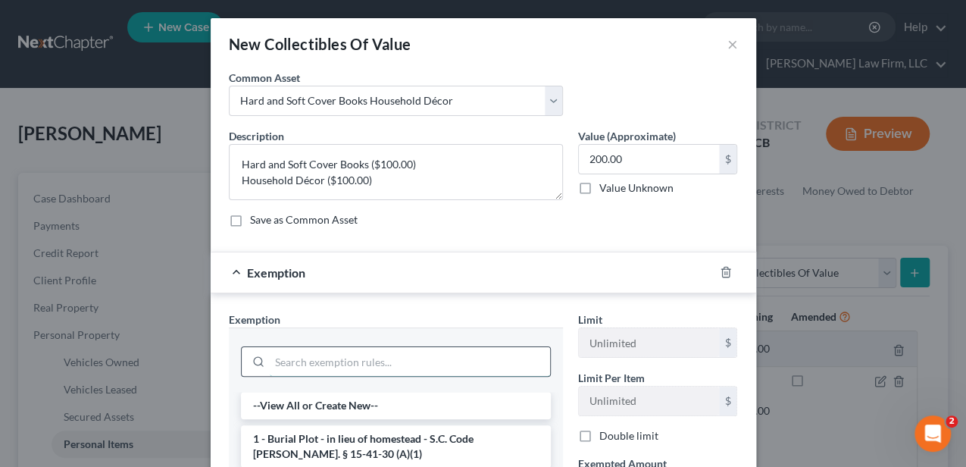
click at [393, 356] on input "search" at bounding box center [410, 361] width 280 height 29
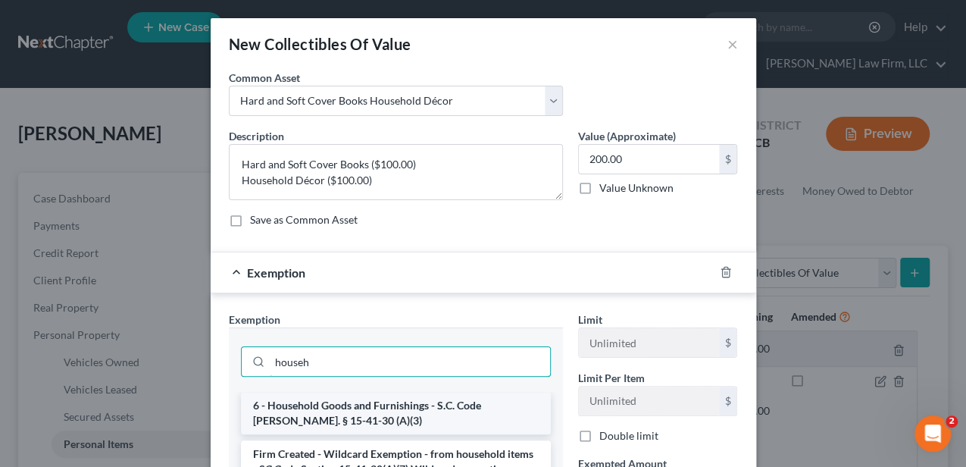
type input "househ"
click at [374, 415] on li "6 - Household Goods and Furnishings - S.C. Code [PERSON_NAME]. § 15-41-30 (A)(3)" at bounding box center [396, 413] width 310 height 42
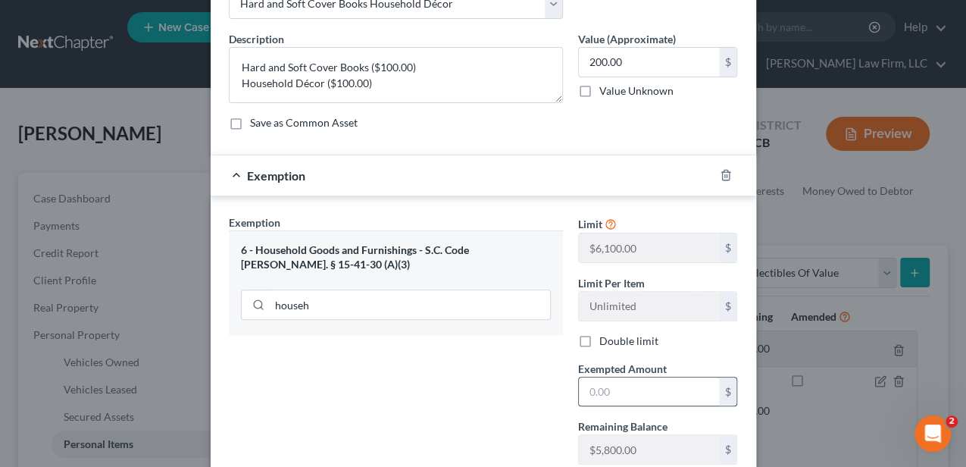
scroll to position [101, 0]
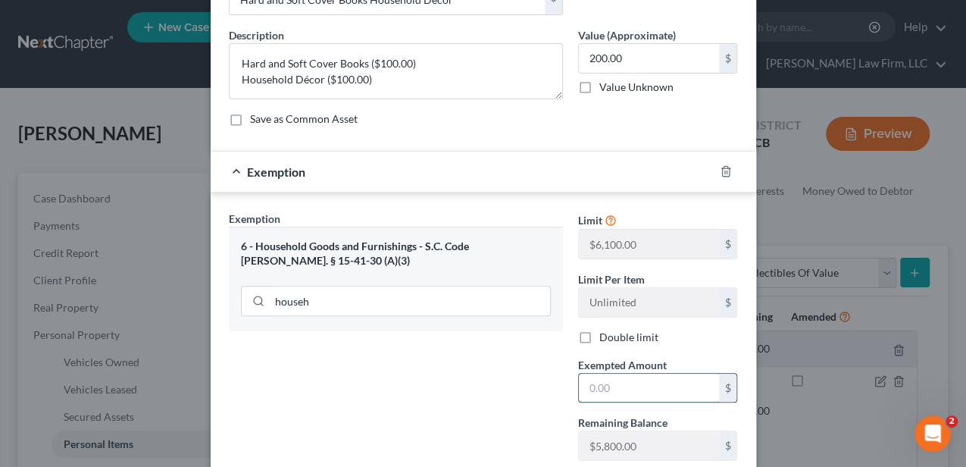
click at [591, 394] on input "text" at bounding box center [649, 388] width 140 height 29
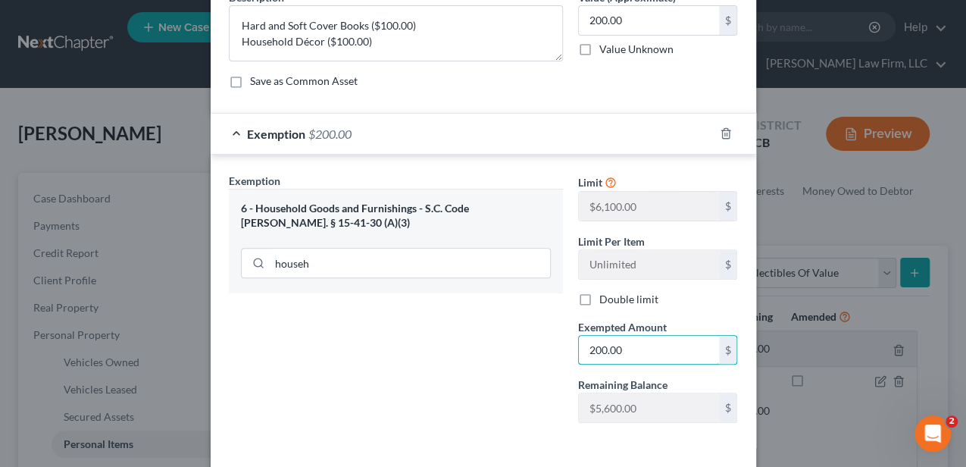
scroll to position [199, 0]
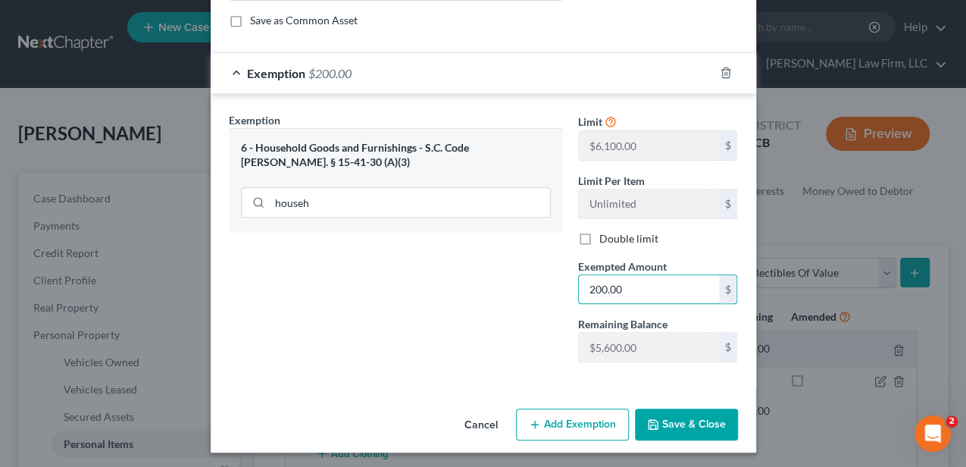
type input "200.00"
click at [665, 412] on button "Save & Close" at bounding box center [686, 425] width 103 height 32
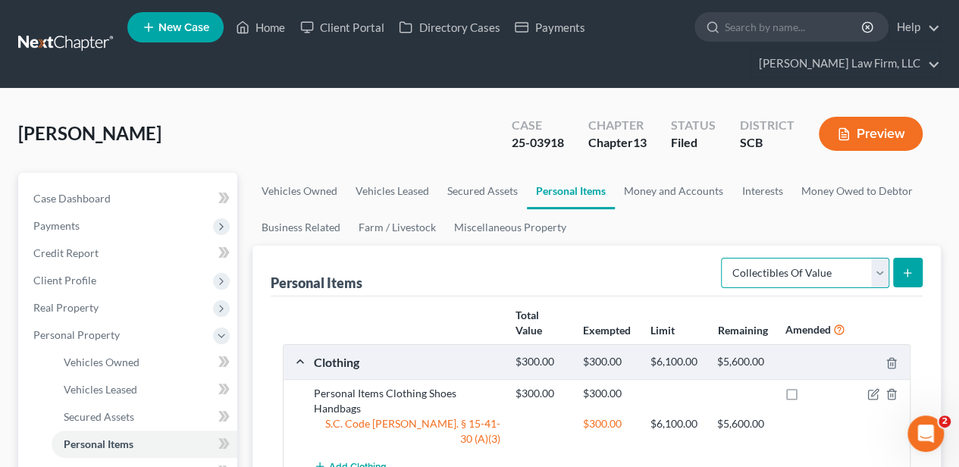
click at [782, 280] on select "Select Item Type Clothing Collectibles Of Value Electronics Firearms Household …" at bounding box center [805, 273] width 168 height 30
select select "electronics"
click at [723, 258] on select "Select Item Type Clothing Collectibles Of Value Electronics Firearms Household …" at bounding box center [805, 273] width 168 height 30
click at [905, 267] on icon "submit" at bounding box center [907, 273] width 12 height 12
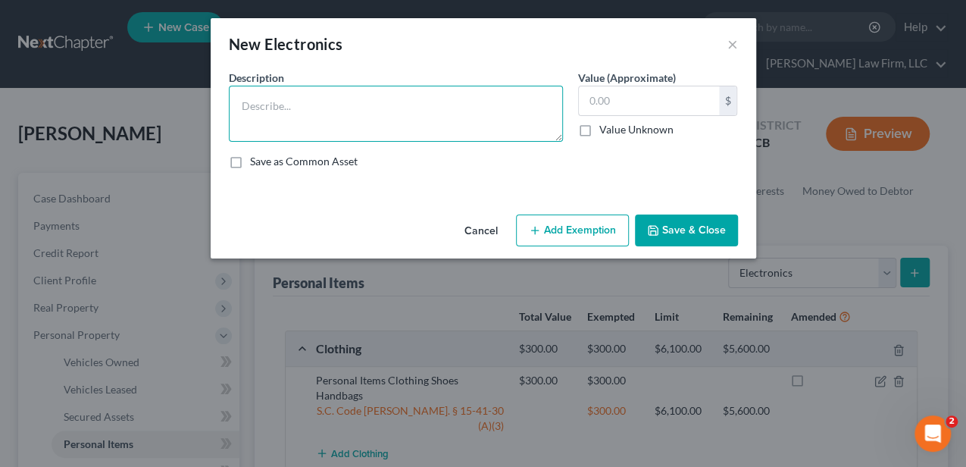
click at [337, 120] on textarea at bounding box center [396, 114] width 334 height 56
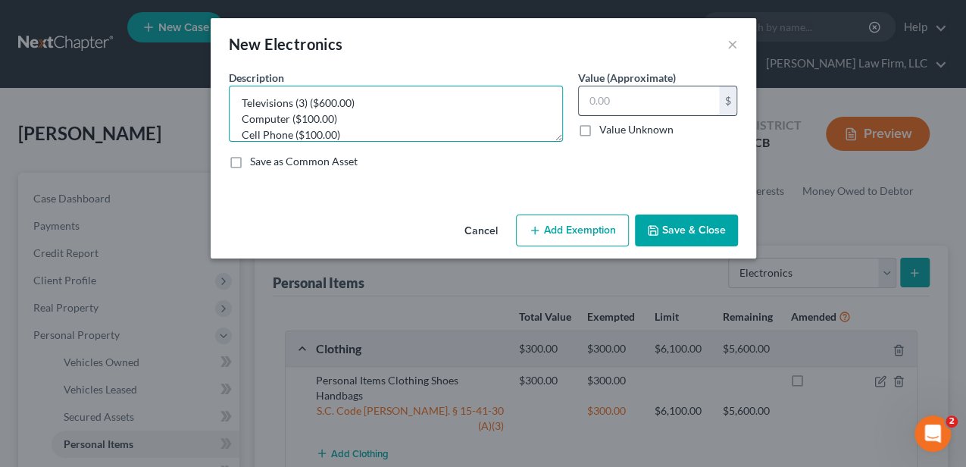
type textarea "Televisions (3) ($600.00) Computer ($100.00) Cell Phone ($100.00)"
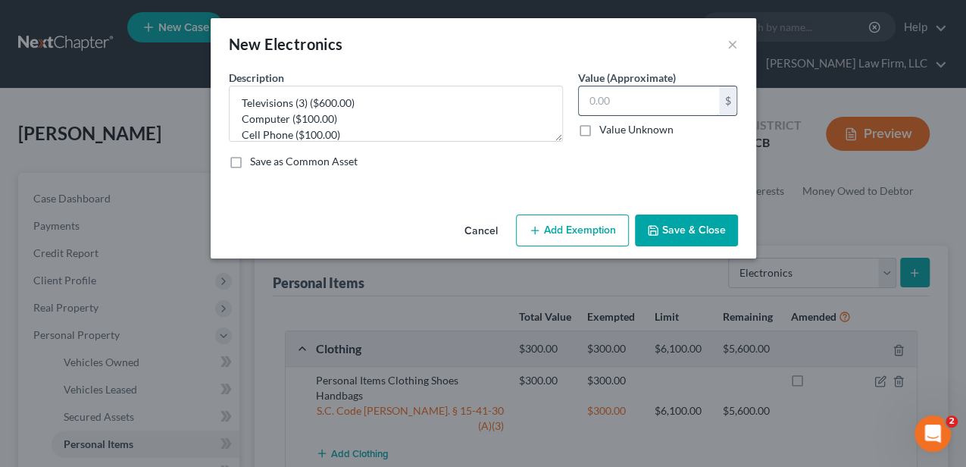
click at [616, 99] on input "text" at bounding box center [649, 100] width 140 height 29
type input "800.00"
click at [560, 223] on button "Add Exemption" at bounding box center [572, 231] width 113 height 32
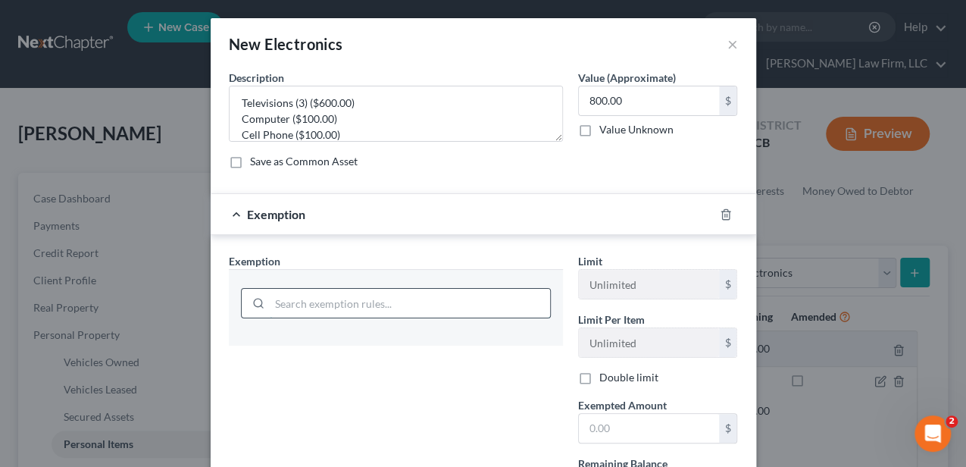
click at [423, 309] on input "search" at bounding box center [410, 303] width 280 height 29
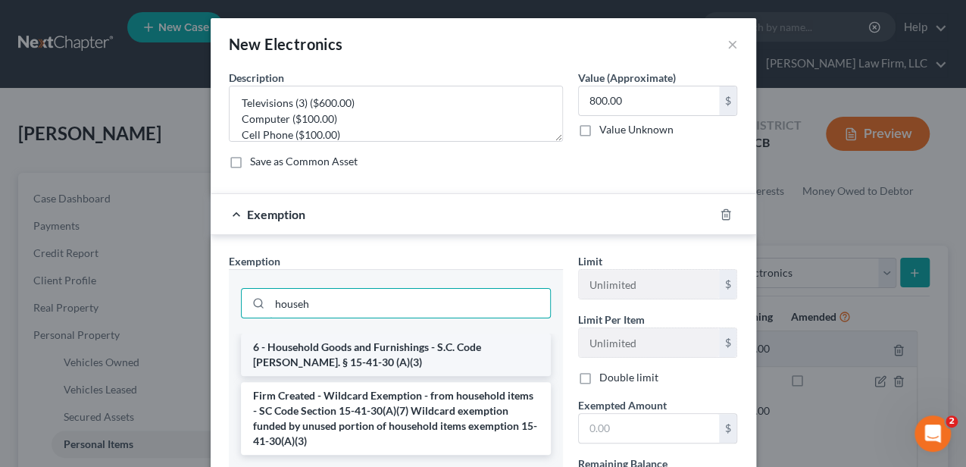
type input "househ"
click at [371, 363] on li "6 - Household Goods and Furnishings - S.C. Code [PERSON_NAME]. § 15-41-30 (A)(3)" at bounding box center [396, 355] width 310 height 42
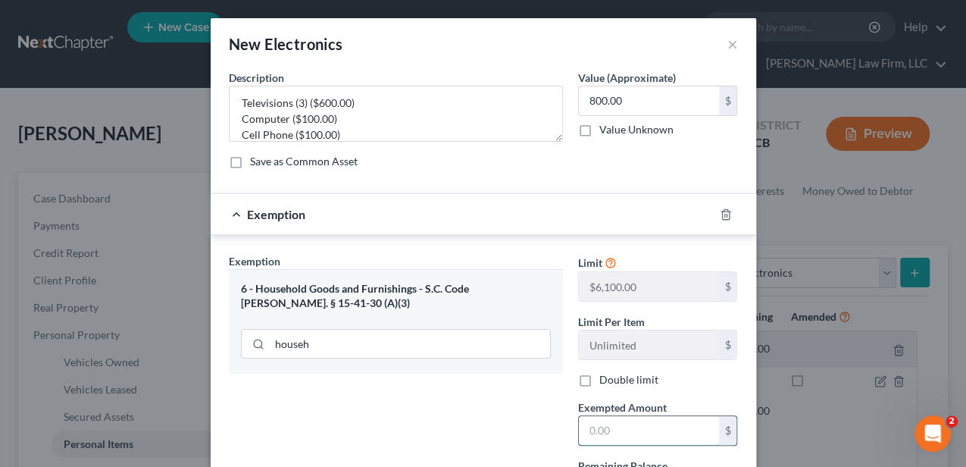
click at [618, 428] on input "text" at bounding box center [649, 430] width 140 height 29
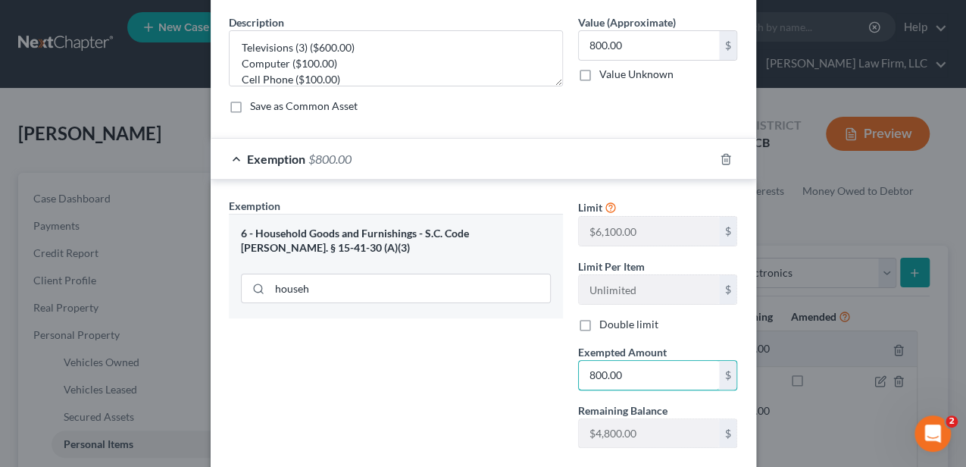
scroll to position [142, 0]
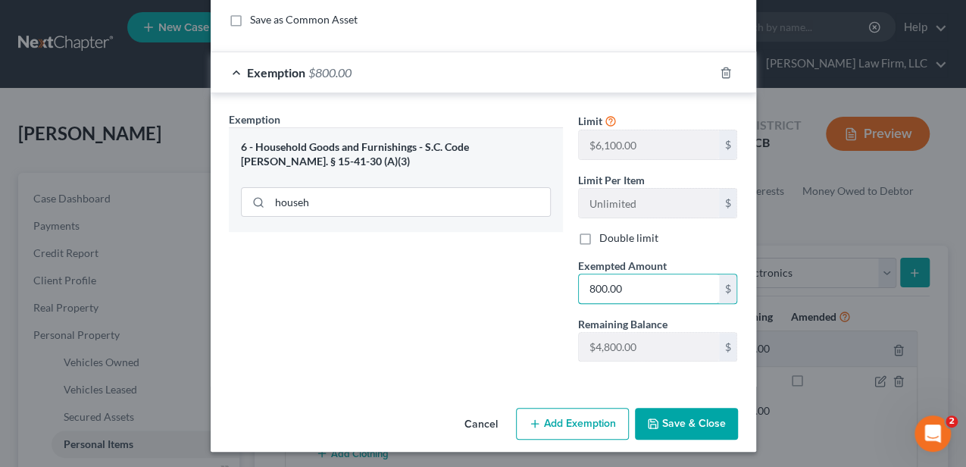
type input "800.00"
click at [666, 417] on button "Save & Close" at bounding box center [686, 424] width 103 height 32
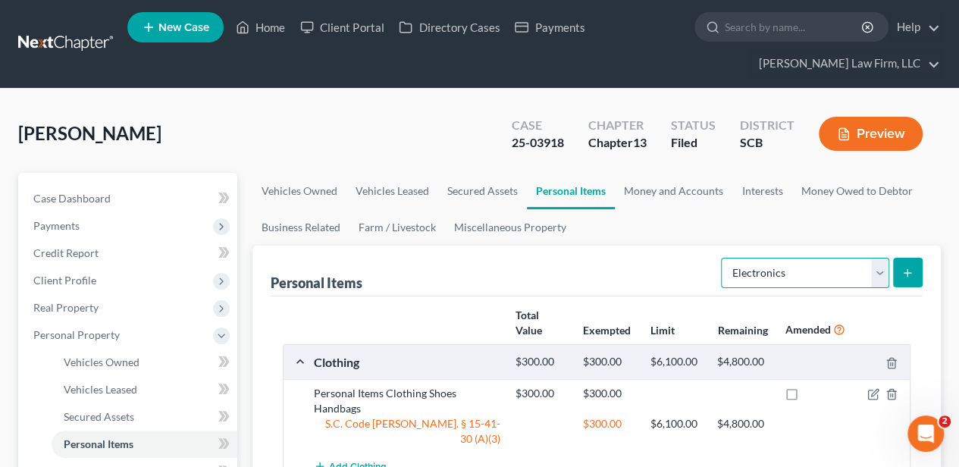
click at [735, 277] on select "Select Item Type Clothing Collectibles Of Value Electronics Firearms Household …" at bounding box center [805, 273] width 168 height 30
select select "household_goods"
click at [723, 258] on select "Select Item Type Clothing Collectibles Of Value Electronics Firearms Household …" at bounding box center [805, 273] width 168 height 30
click at [902, 268] on icon "submit" at bounding box center [907, 273] width 12 height 12
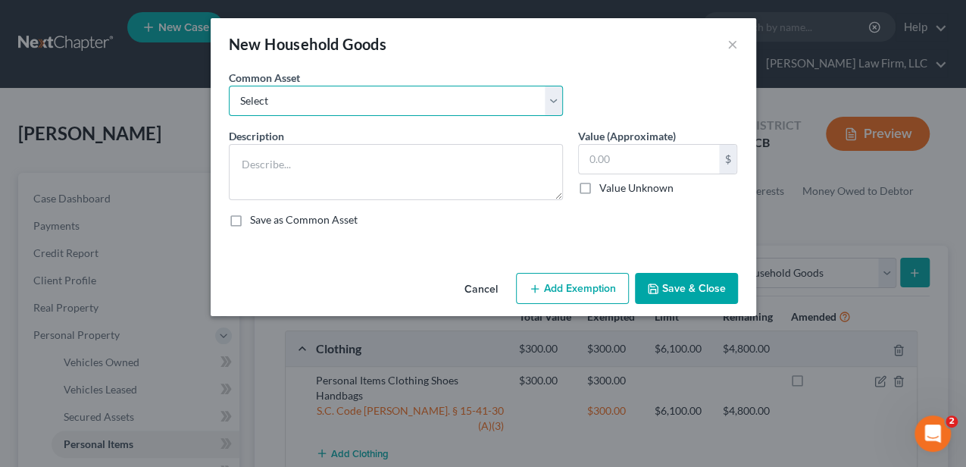
drag, startPoint x: 373, startPoint y: 101, endPoint x: 322, endPoint y: 114, distance: 52.4
click at [373, 101] on select "Select Kitchenware Stove Refrigerator Washing Machine Dryer Living Room Furnitu…" at bounding box center [396, 101] width 334 height 30
select select "0"
click at [229, 86] on select "Select Kitchenware Stove Refrigerator Washing Machine Dryer Living Room Furnitu…" at bounding box center [396, 101] width 334 height 30
type textarea "Kitchenware Stove Refrigerator Washing Machine Dryer Living Room Furniture Bedr…"
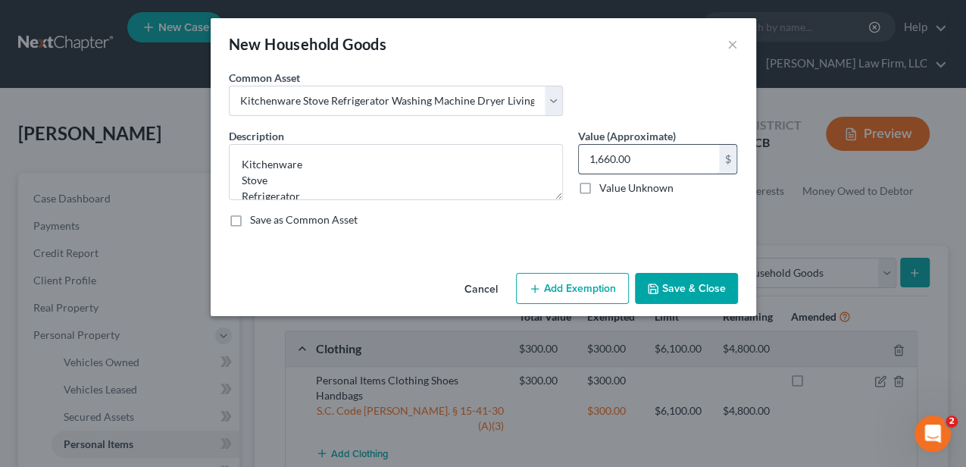
click at [616, 155] on input "1,660.00" at bounding box center [649, 159] width 140 height 29
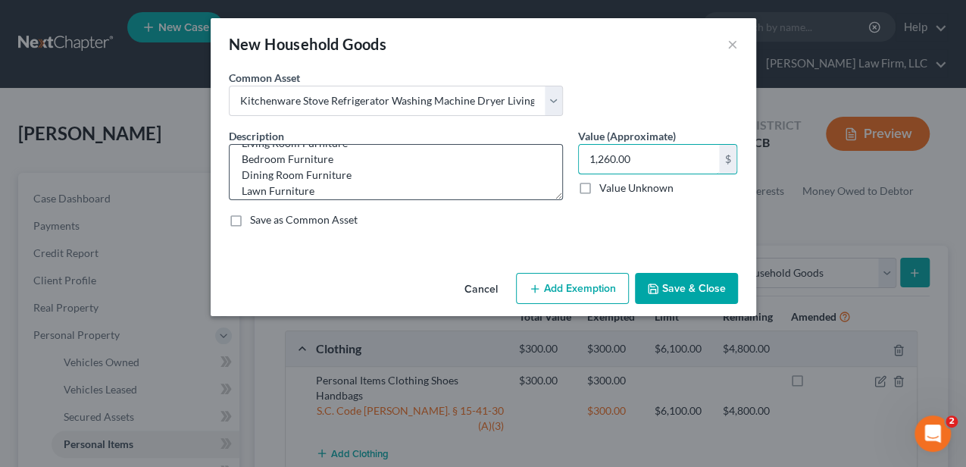
scroll to position [50, 0]
type input "1,260.00"
click at [289, 175] on textarea "Kitchenware Stove Refrigerator Washing Machine Dryer Living Room Furniture Bedr…" at bounding box center [396, 172] width 334 height 56
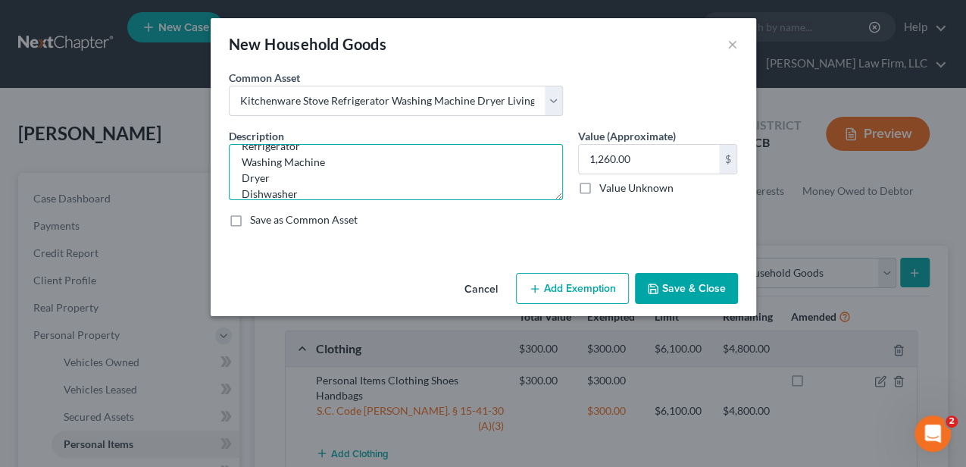
type textarea "Kitchenware Stove Refrigerator Washing Machine Dryer Dishwasher Living Room Fur…"
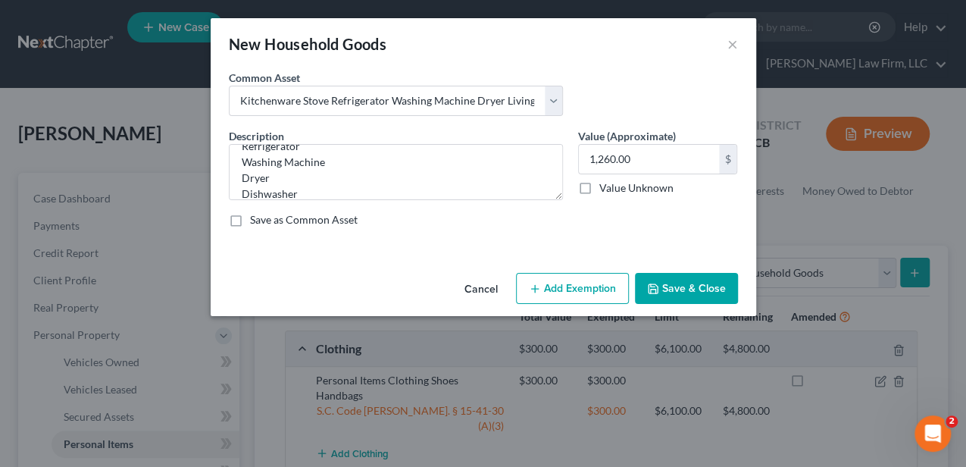
click at [580, 276] on button "Add Exemption" at bounding box center [572, 289] width 113 height 32
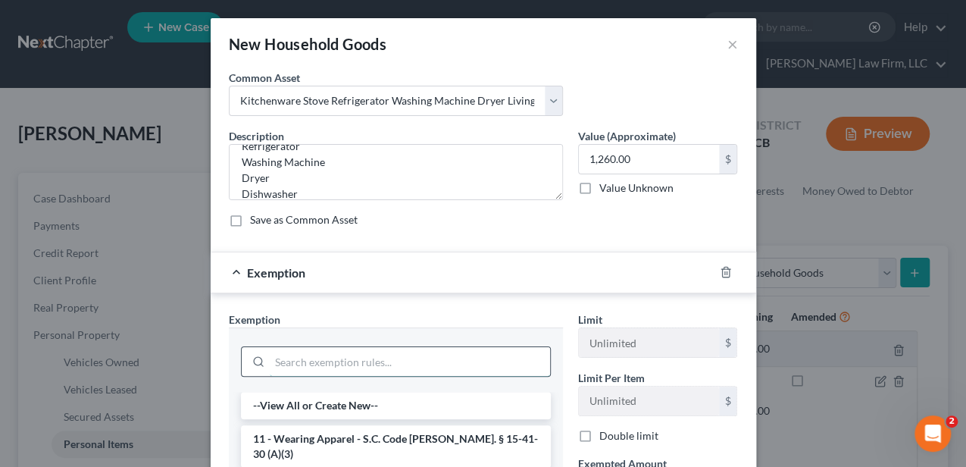
click at [386, 353] on input "search" at bounding box center [410, 361] width 280 height 29
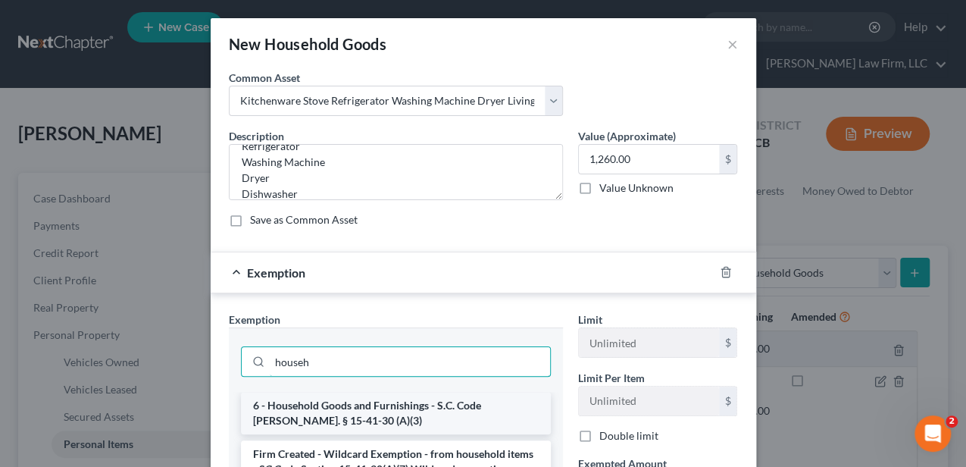
type input "househ"
click at [346, 414] on li "6 - Household Goods and Furnishings - S.C. Code [PERSON_NAME]. § 15-41-30 (A)(3)" at bounding box center [396, 413] width 310 height 42
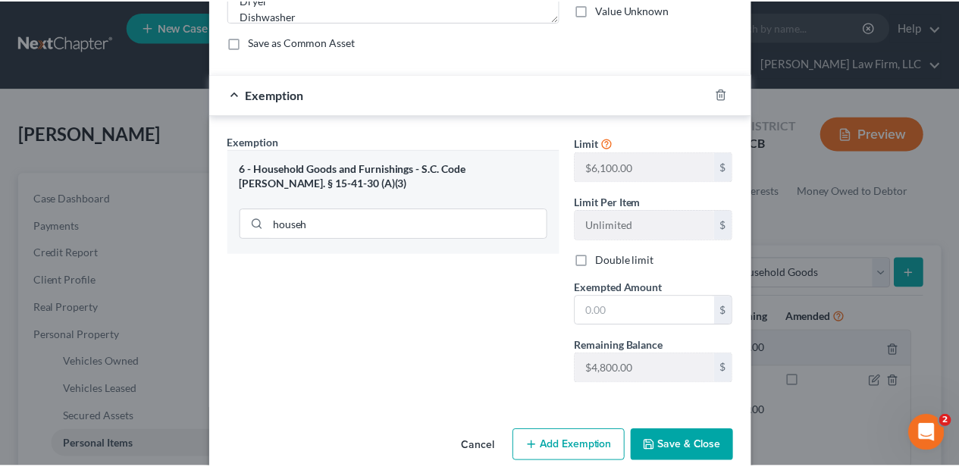
scroll to position [199, 0]
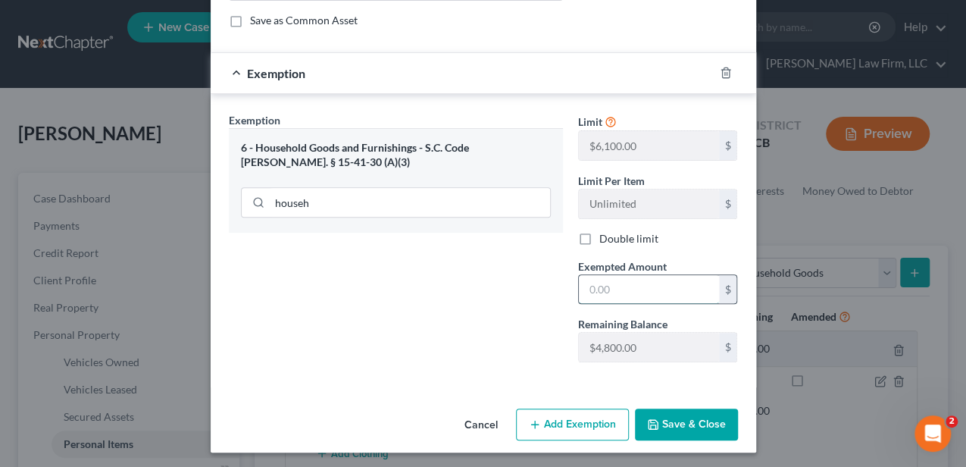
click at [622, 292] on input "text" at bounding box center [649, 289] width 140 height 29
type input "1,260.00"
click at [670, 421] on button "Save & Close" at bounding box center [686, 425] width 103 height 32
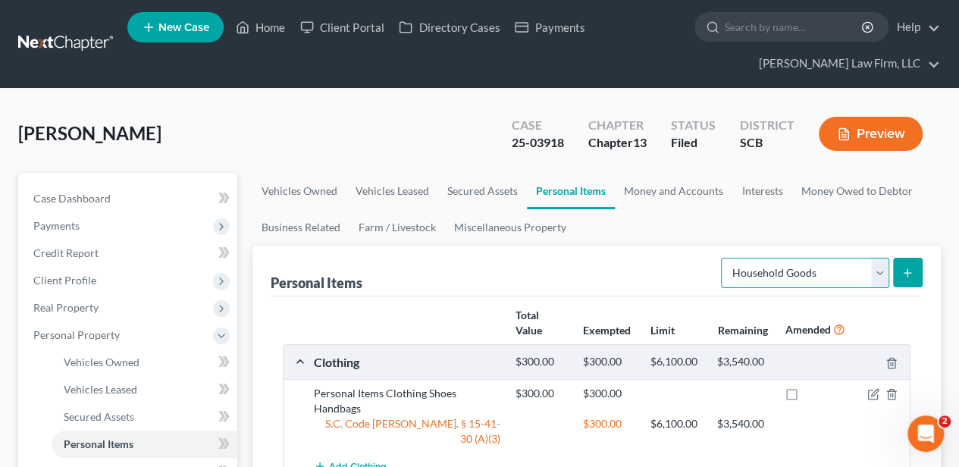
click at [772, 271] on select "Select Item Type Clothing Collectibles Of Value Electronics Firearms Household …" at bounding box center [805, 273] width 168 height 30
click at [664, 195] on link "Money and Accounts" at bounding box center [673, 191] width 117 height 36
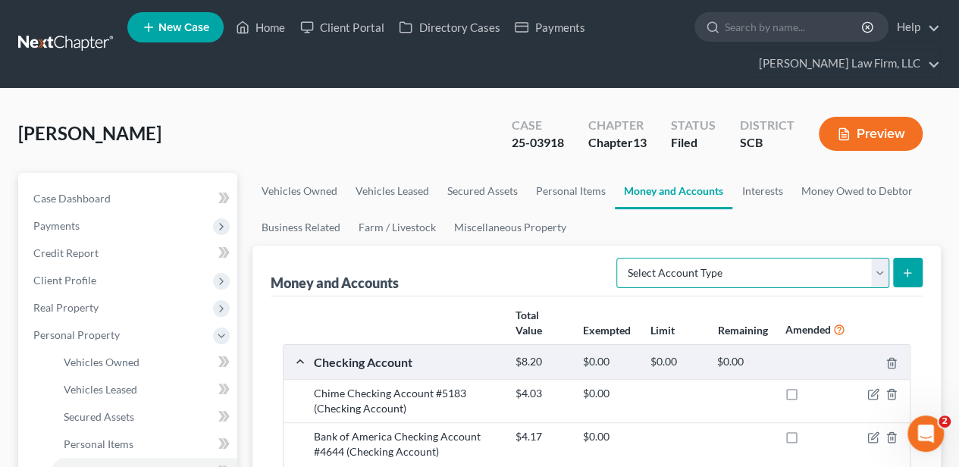
click at [685, 272] on select "Select Account Type Brokerage Cash on Hand Certificates of Deposit Checking Acc…" at bounding box center [752, 273] width 273 height 30
select select "cash_on_hand"
click at [620, 258] on select "Select Account Type Brokerage Cash on Hand Certificates of Deposit Checking Acc…" at bounding box center [752, 273] width 273 height 30
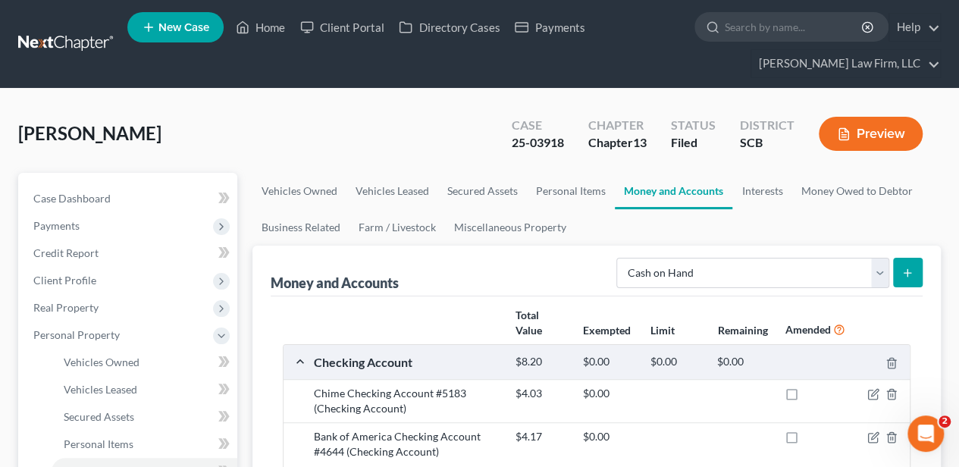
click at [910, 260] on button "submit" at bounding box center [908, 273] width 30 height 30
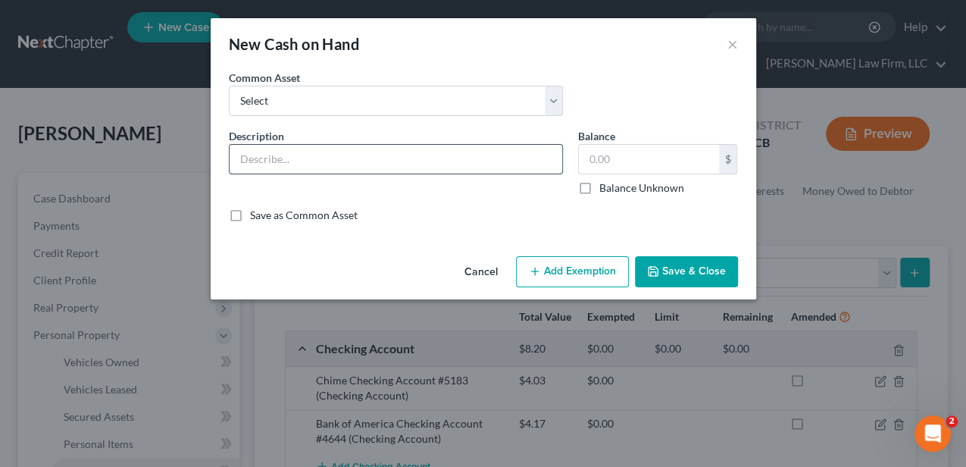
click at [393, 161] on input "text" at bounding box center [396, 159] width 333 height 29
type input "Cash"
click at [689, 271] on button "Save & Close" at bounding box center [686, 272] width 103 height 32
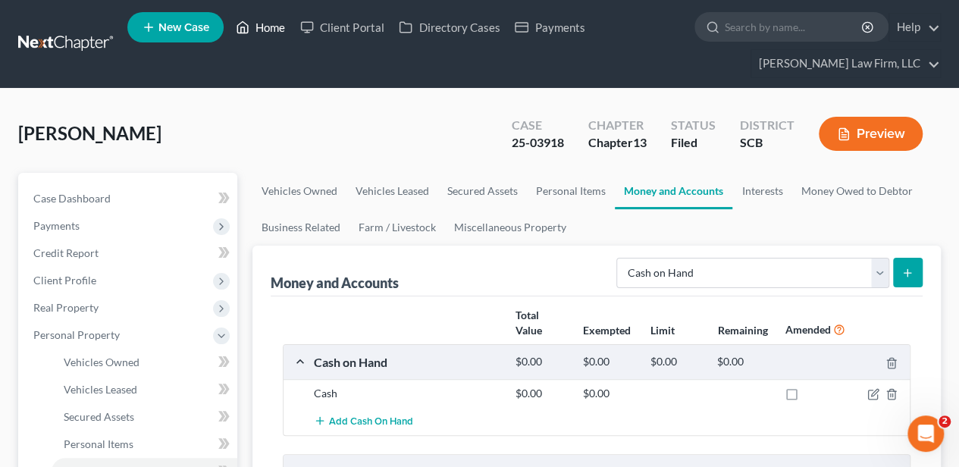
drag, startPoint x: 257, startPoint y: 29, endPoint x: 250, endPoint y: 34, distance: 8.6
click at [257, 29] on link "Home" at bounding box center [260, 27] width 64 height 27
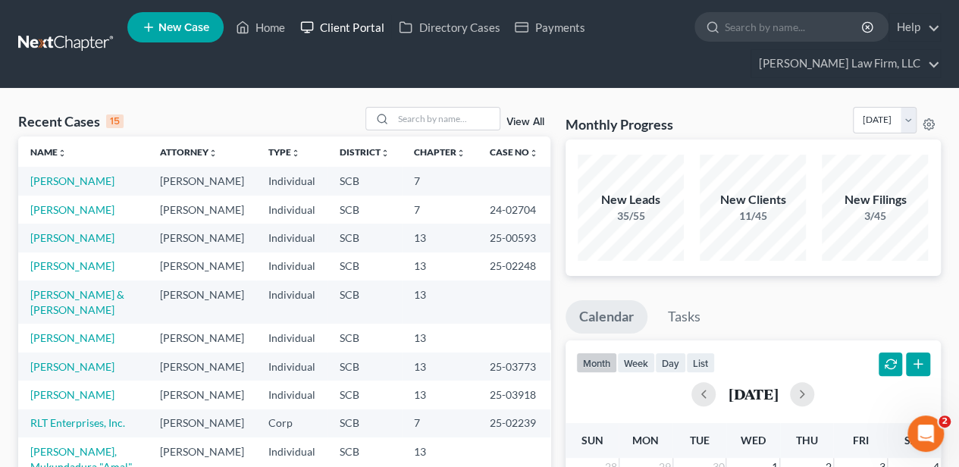
click at [333, 29] on link "Client Portal" at bounding box center [342, 27] width 99 height 27
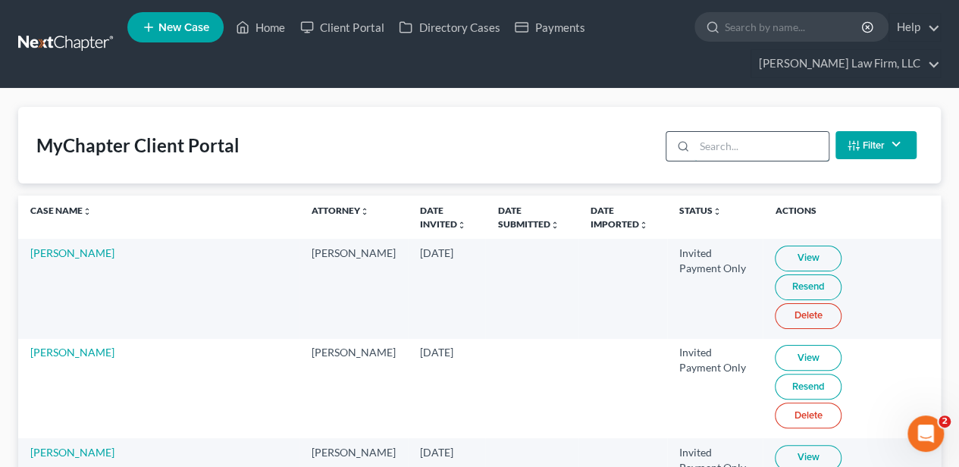
click at [728, 152] on input "search" at bounding box center [761, 146] width 134 height 29
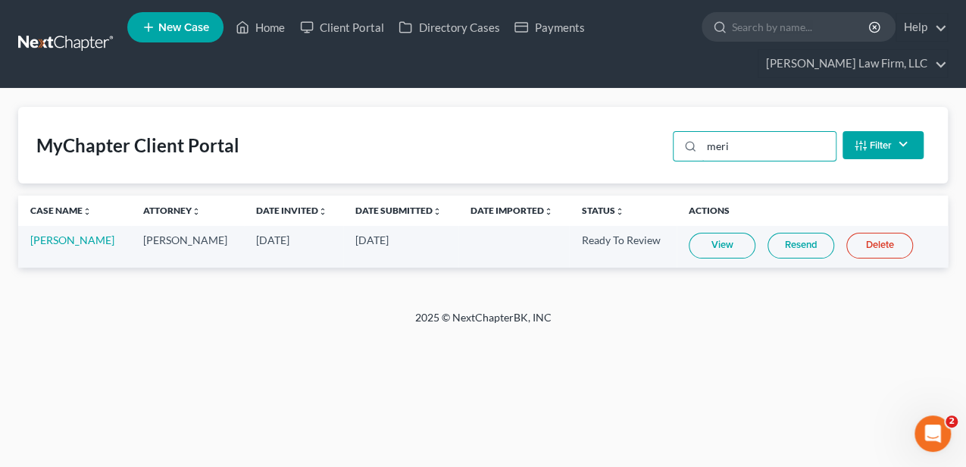
type input "meri"
click at [747, 256] on link "View" at bounding box center [722, 246] width 67 height 26
